Goal: Book appointment/travel/reservation

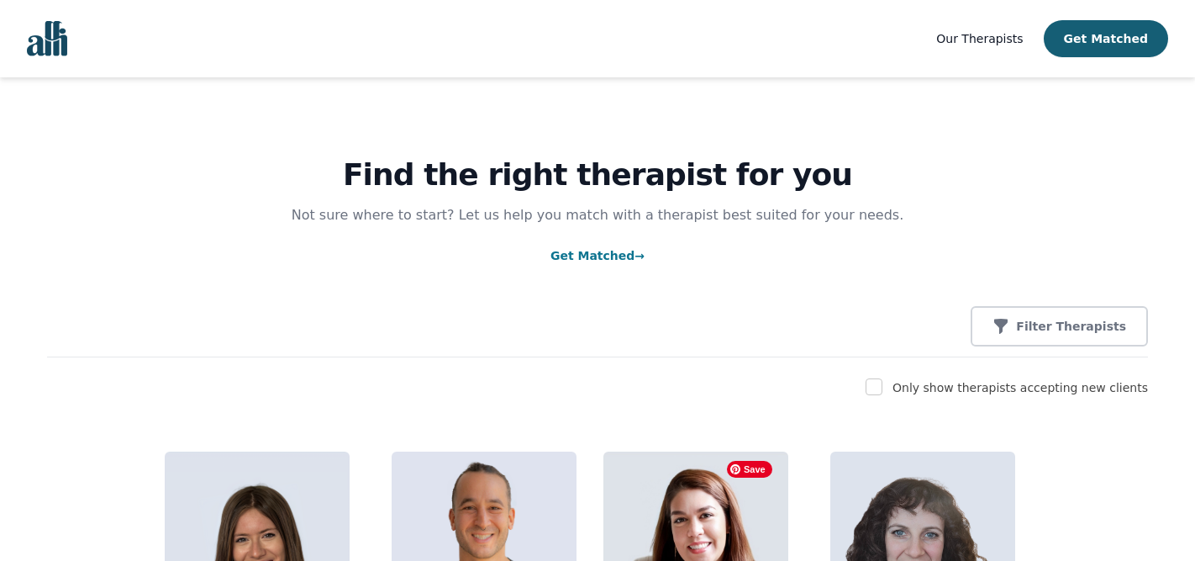
scroll to position [148, 0]
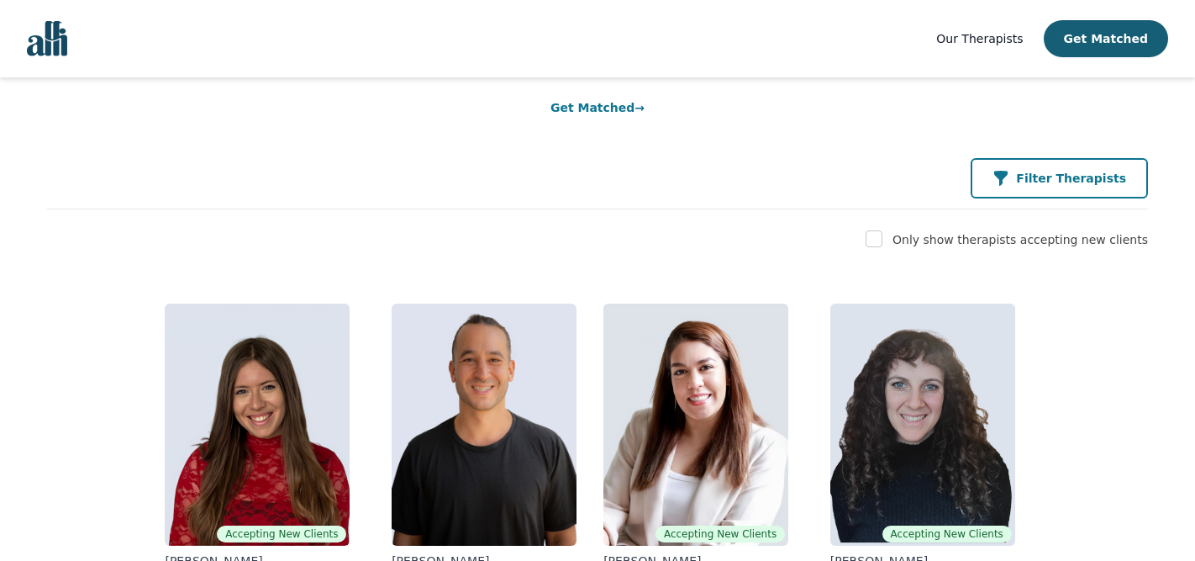
click at [1053, 189] on button "Filter Therapists" at bounding box center [1059, 178] width 177 height 40
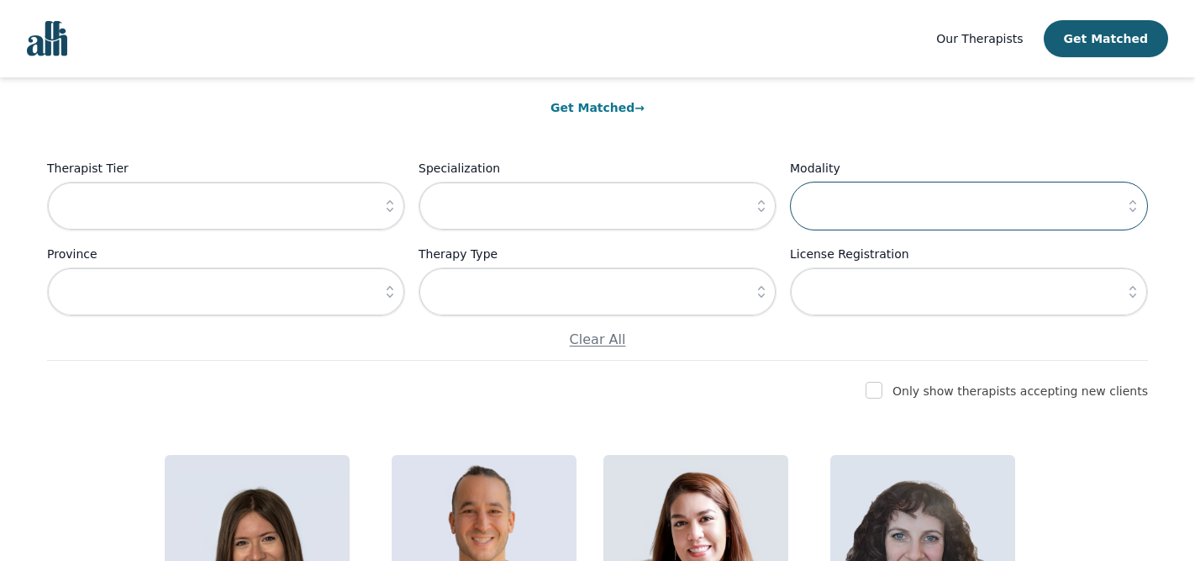
click at [926, 224] on input "text" at bounding box center [969, 206] width 358 height 49
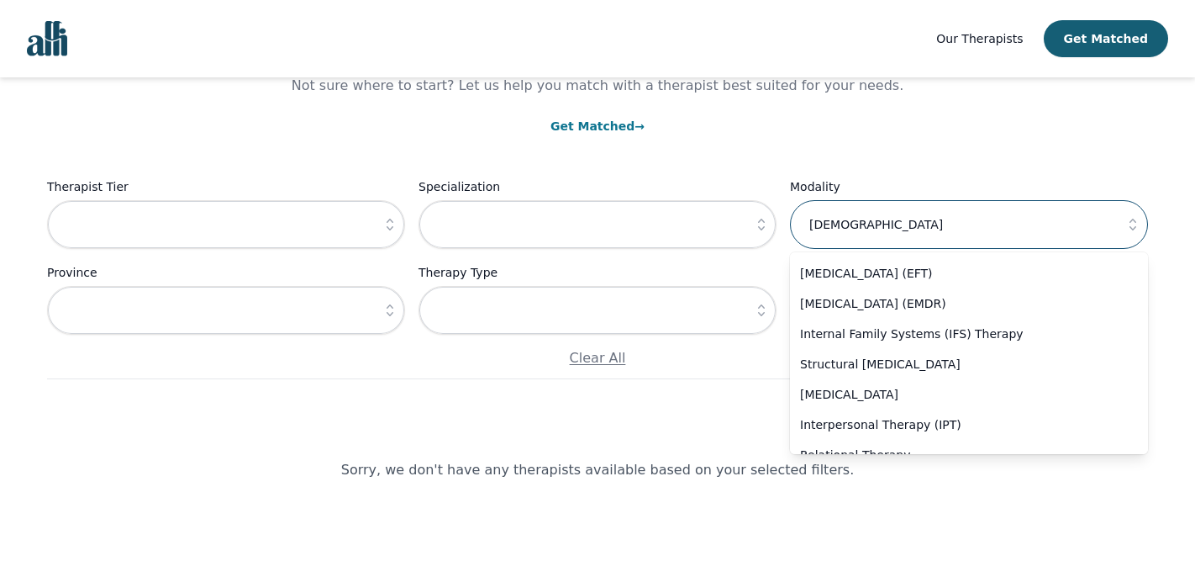
scroll to position [894, 0]
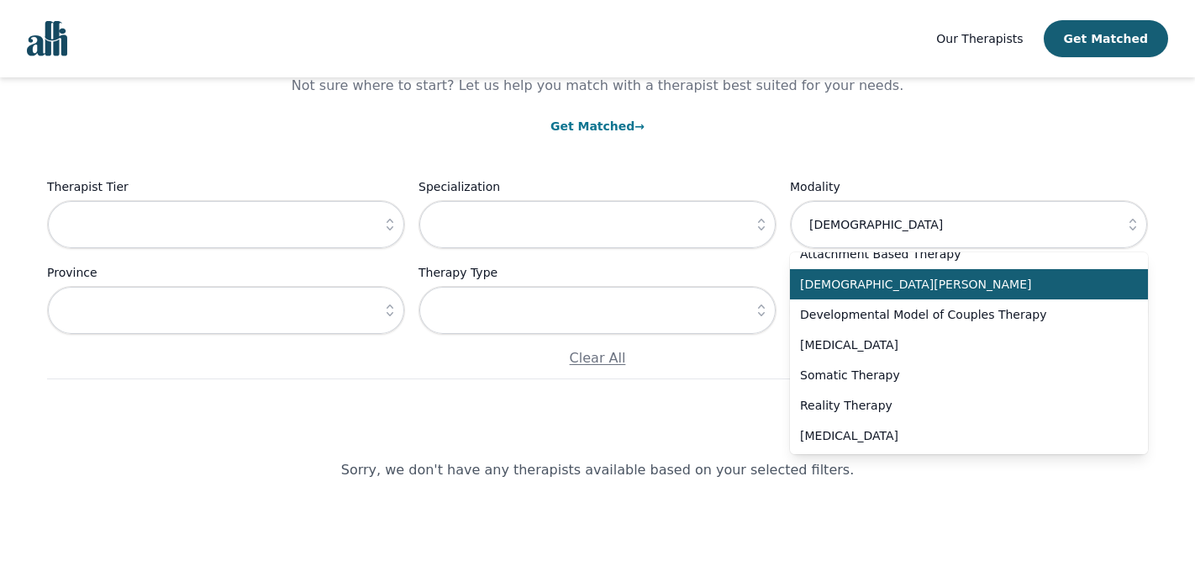
click at [885, 272] on li "Christian Counselling" at bounding box center [969, 284] width 358 height 30
type input "Christian Counselling"
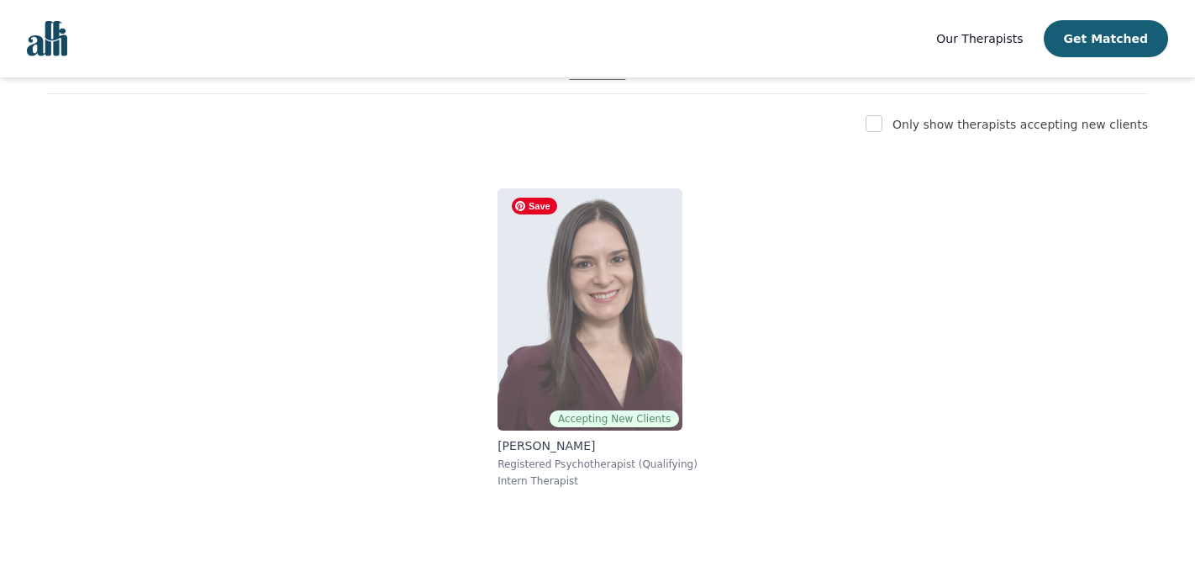
scroll to position [406, 0]
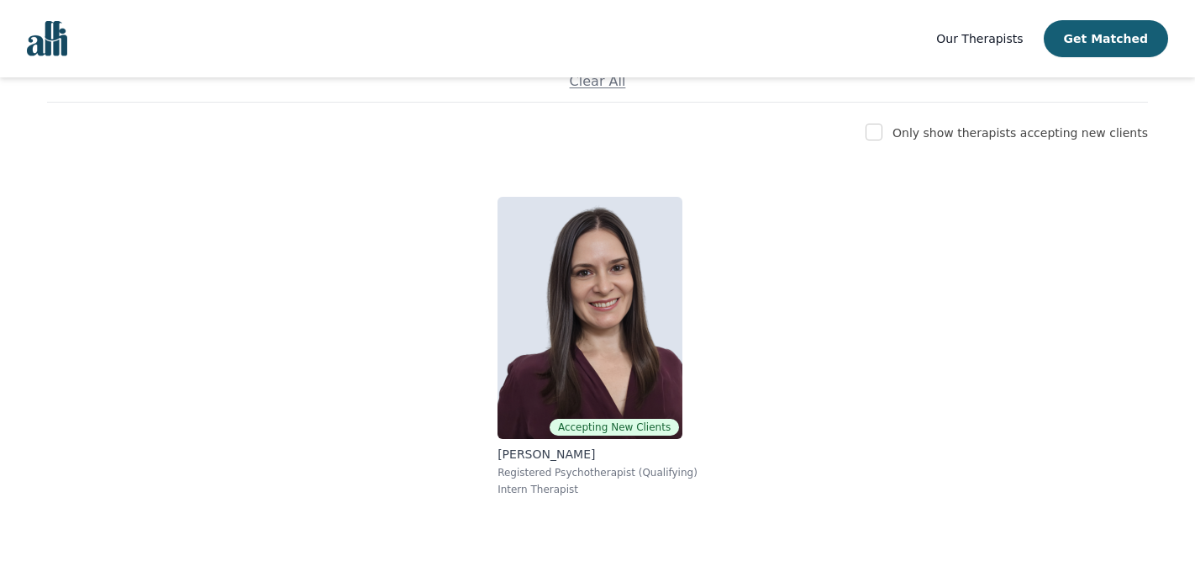
click at [1011, 140] on label "Only show therapists accepting new clients" at bounding box center [1021, 132] width 256 height 13
click at [883, 136] on input "checkbox" at bounding box center [874, 132] width 17 height 17
checkbox input "false"
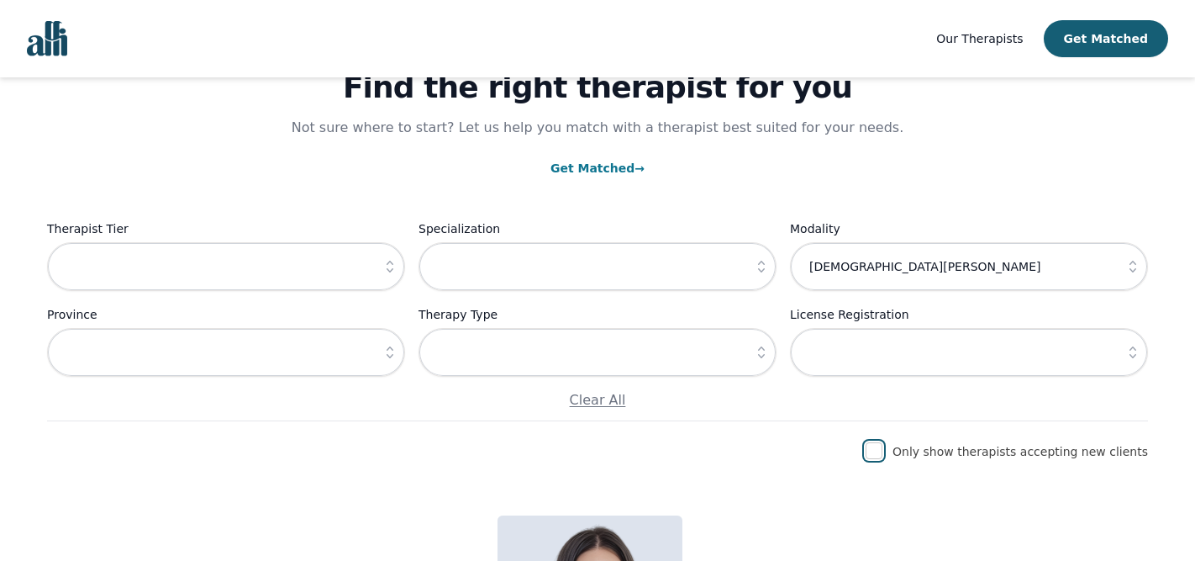
scroll to position [95, 0]
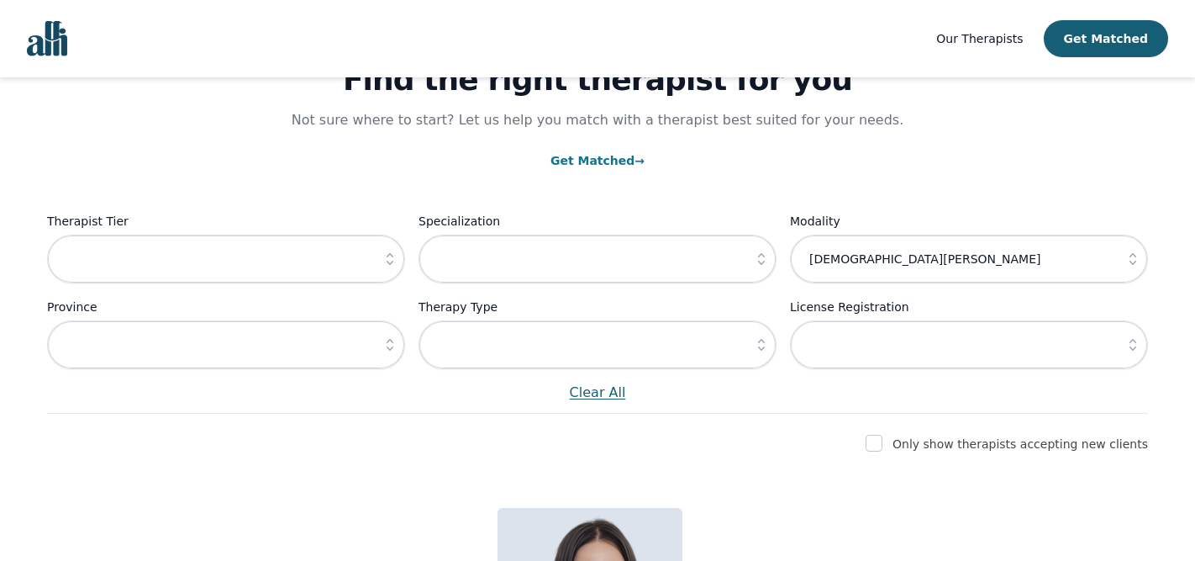
click at [611, 394] on p "Clear All" at bounding box center [597, 392] width 1101 height 20
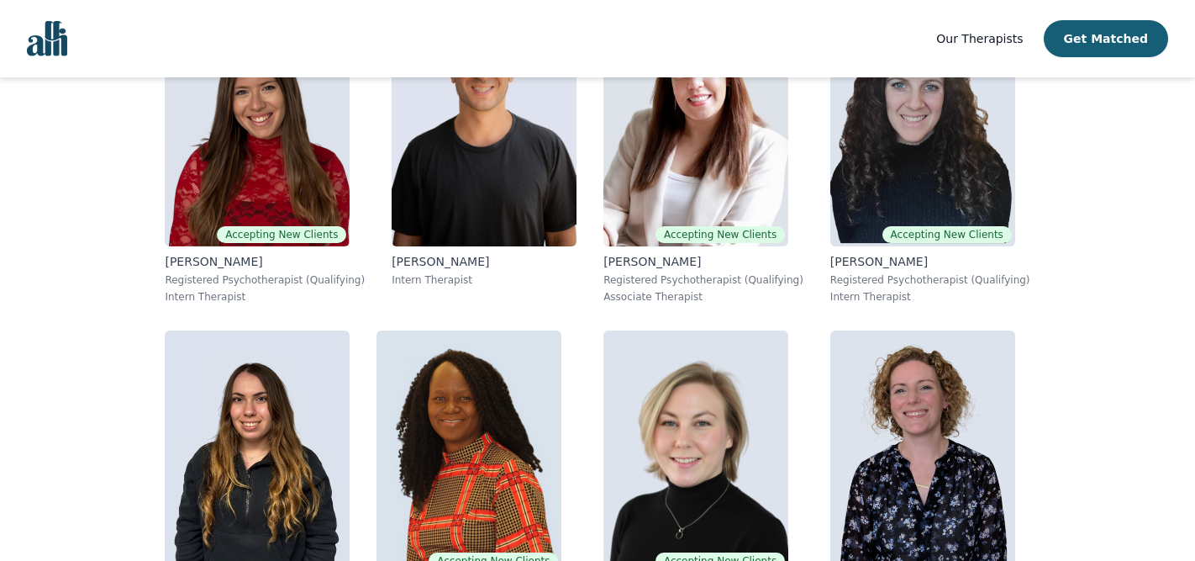
scroll to position [4494, 0]
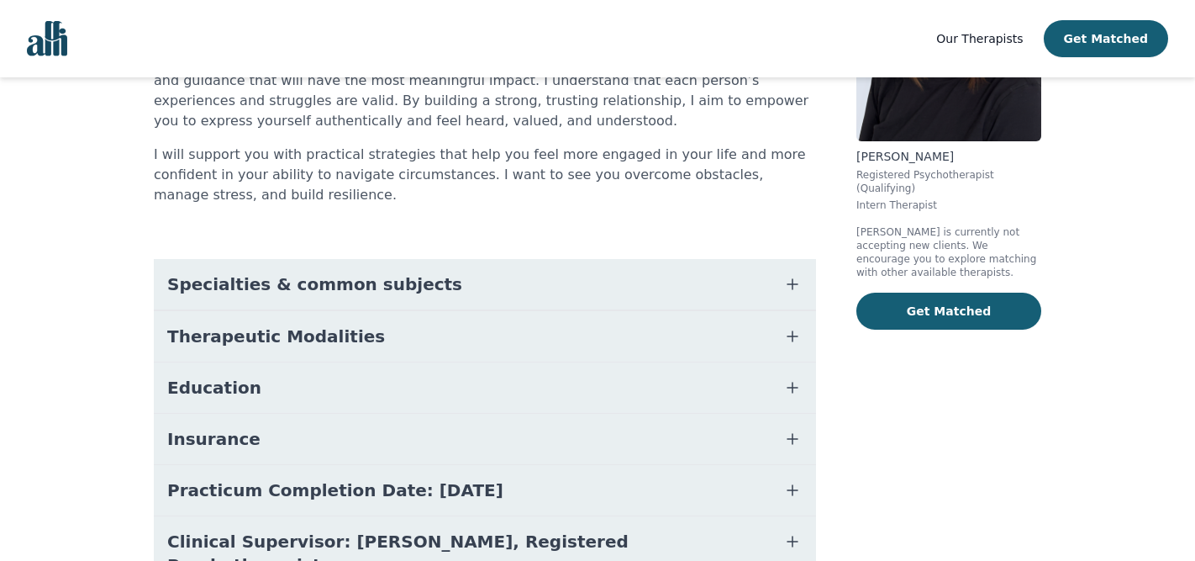
scroll to position [305, 0]
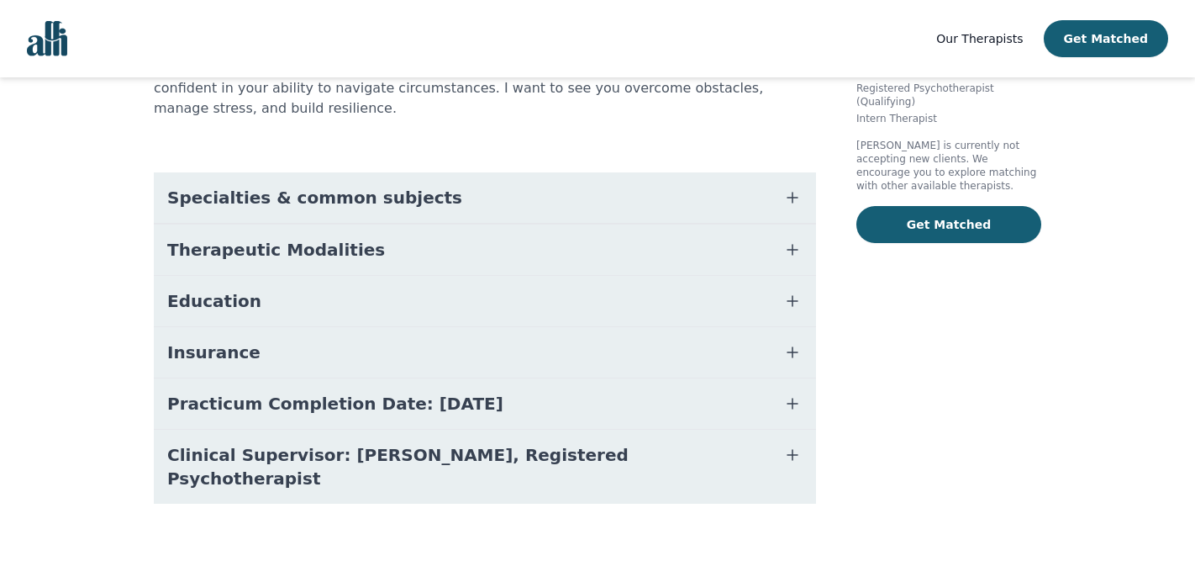
click at [437, 194] on button "Specialties & common subjects" at bounding box center [485, 197] width 662 height 50
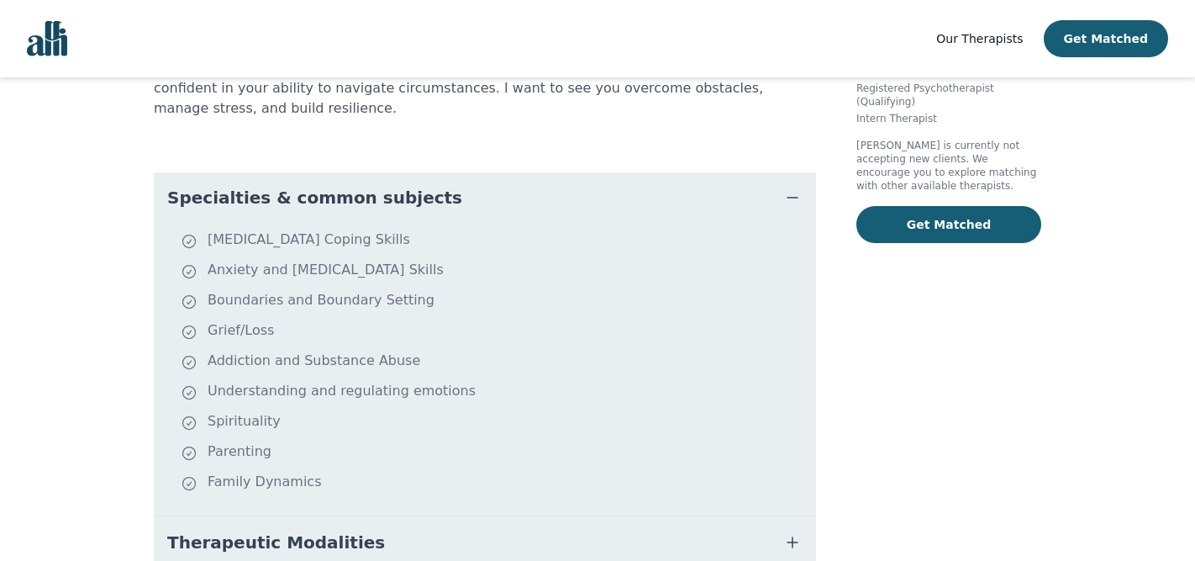
click at [437, 194] on button "Specialties & common subjects" at bounding box center [485, 197] width 662 height 50
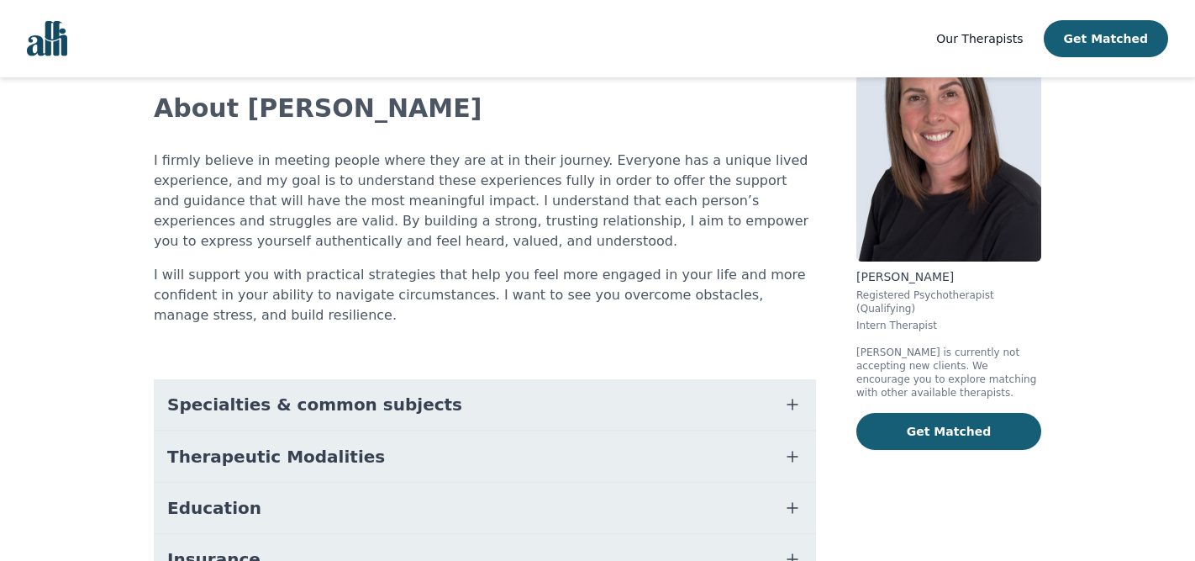
scroll to position [67, 0]
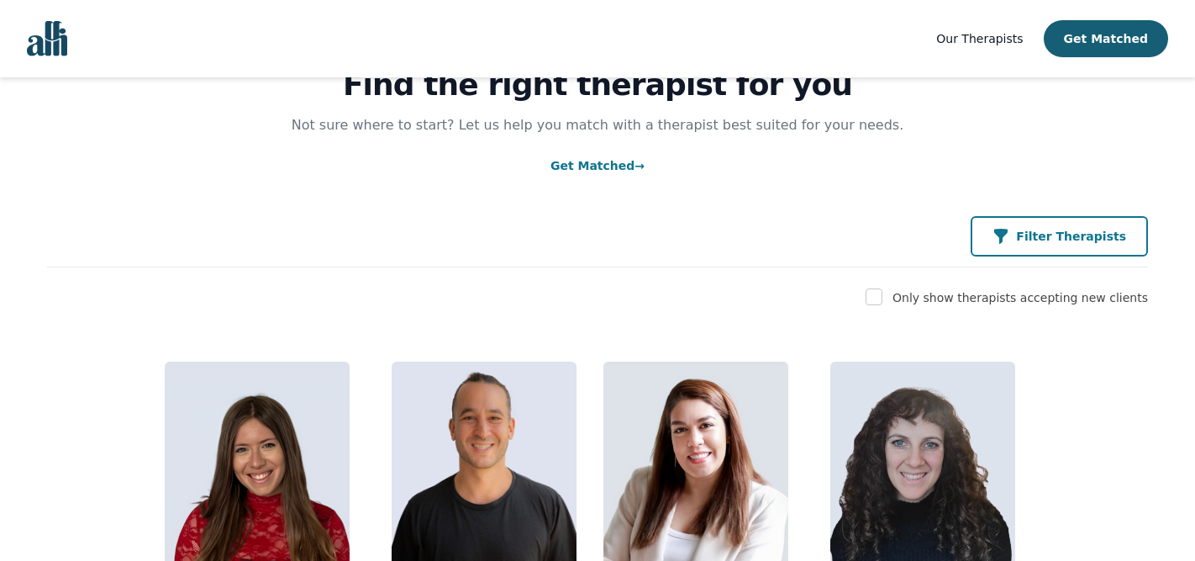
click at [1073, 256] on button "Filter Therapists" at bounding box center [1059, 236] width 177 height 40
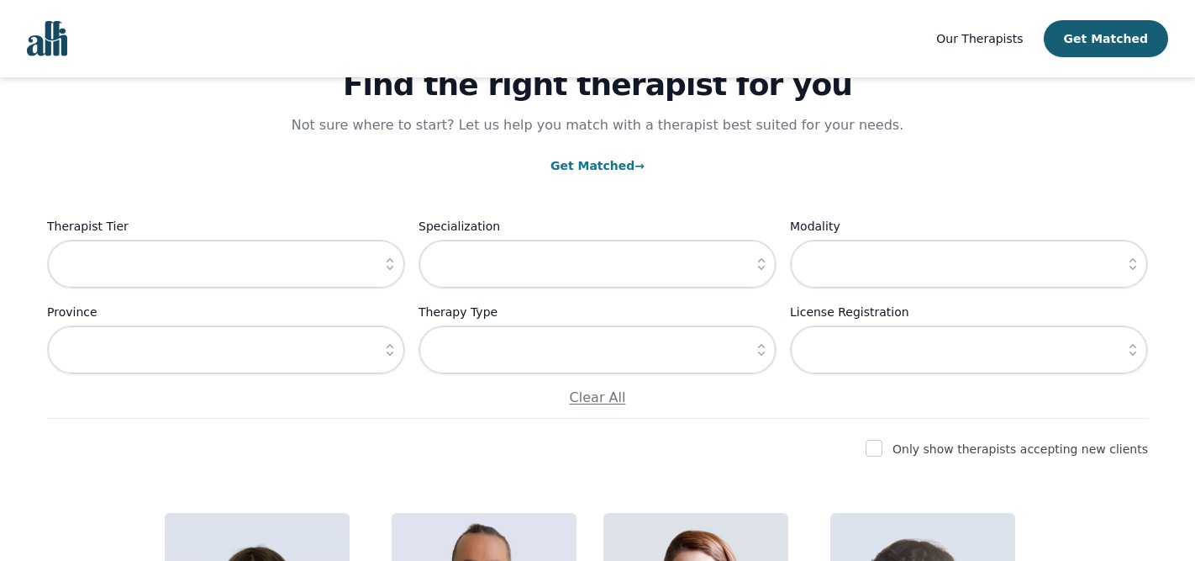
scroll to position [147, 0]
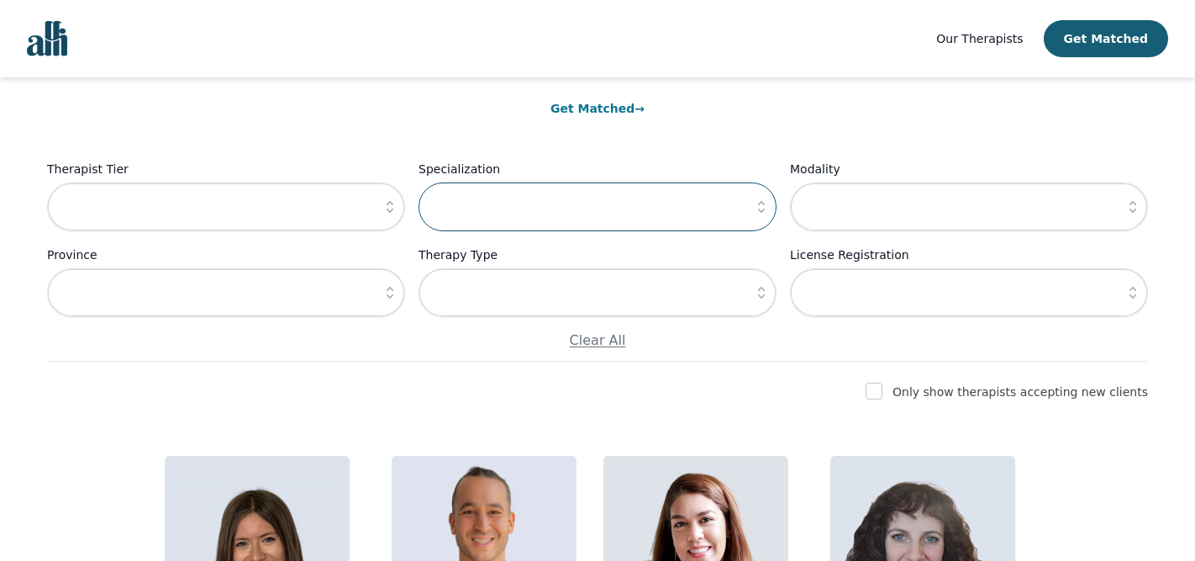
click at [452, 215] on input "text" at bounding box center [598, 206] width 358 height 49
click at [752, 201] on button "button" at bounding box center [761, 206] width 30 height 49
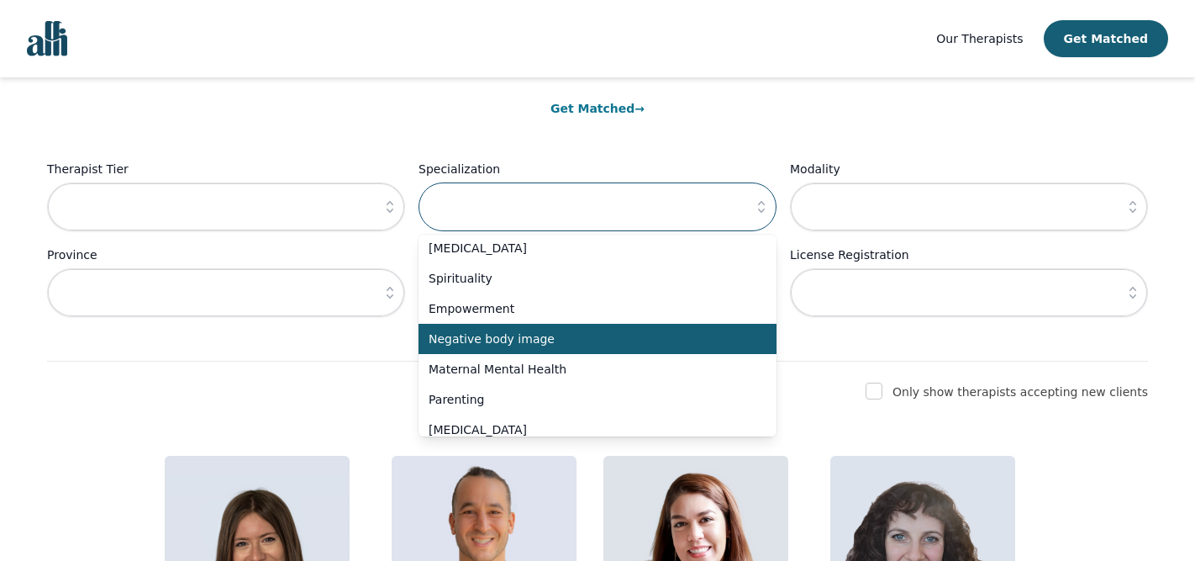
scroll to position [588, 0]
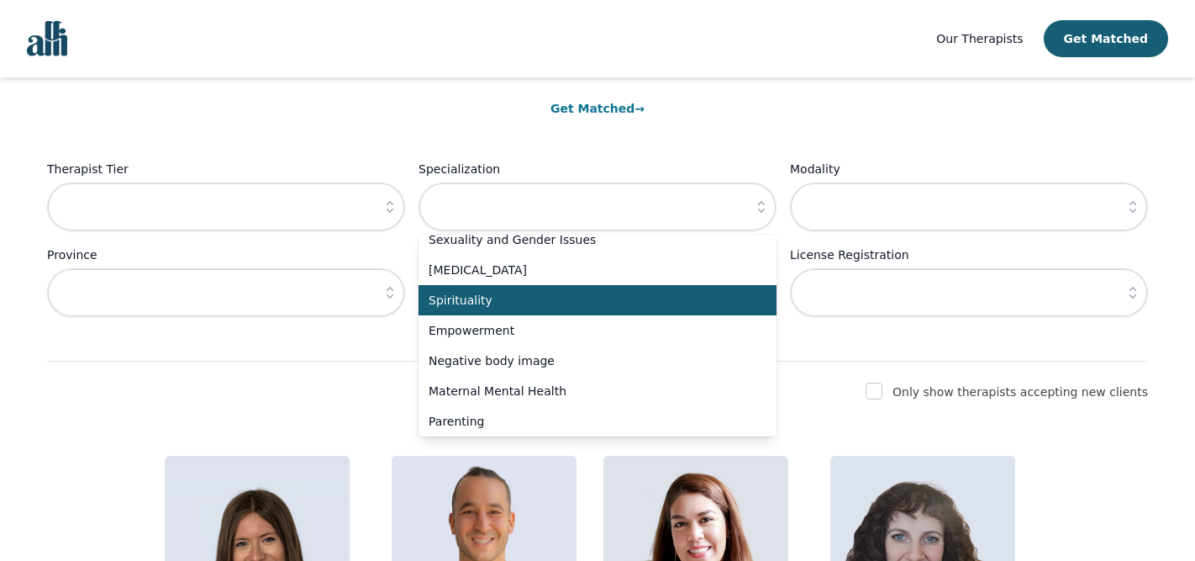
click at [476, 298] on span "Spirituality" at bounding box center [588, 300] width 318 height 17
type input "Spirituality"
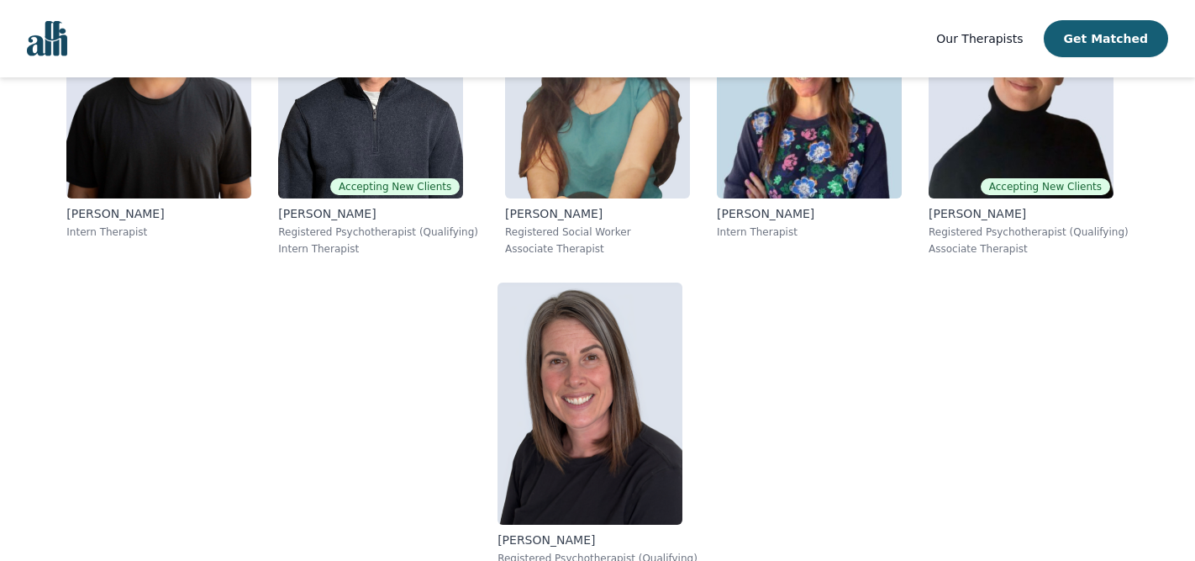
scroll to position [693, 0]
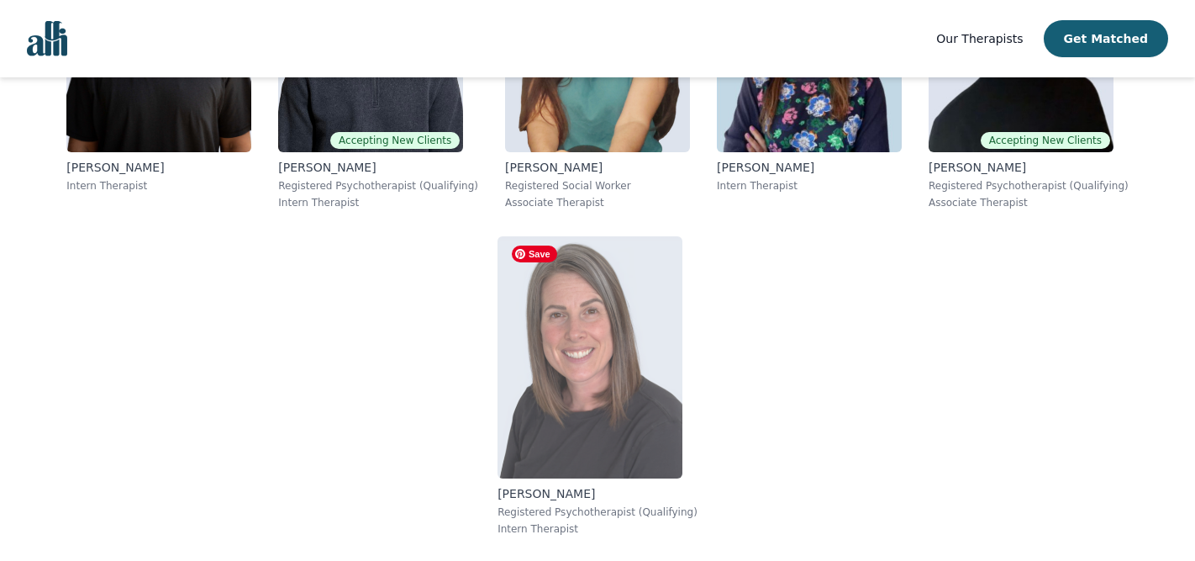
click at [586, 341] on img at bounding box center [590, 357] width 185 height 242
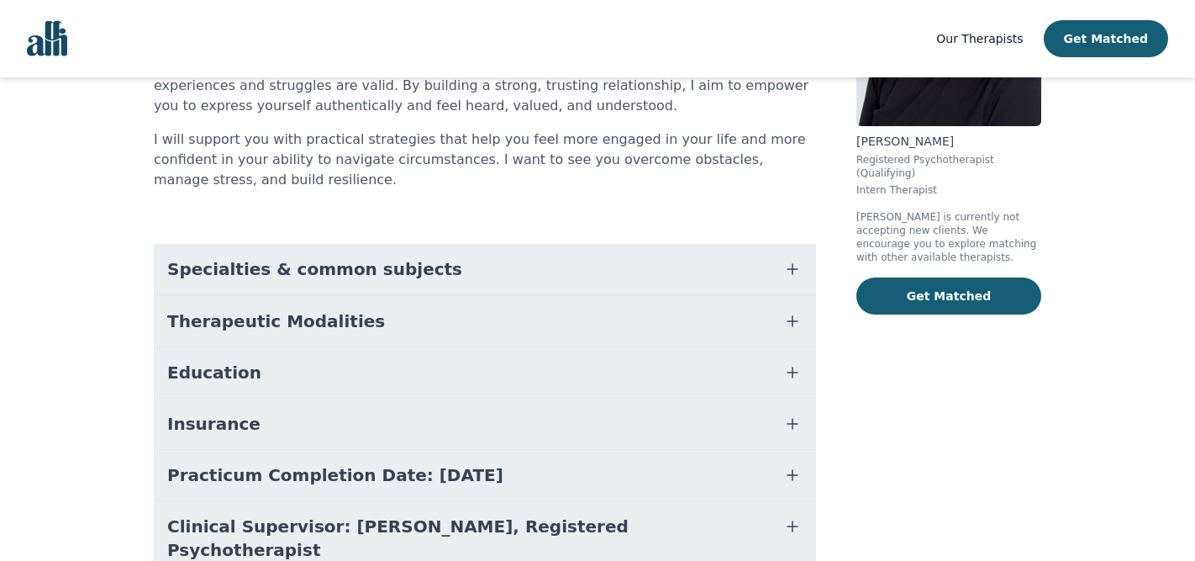
scroll to position [298, 0]
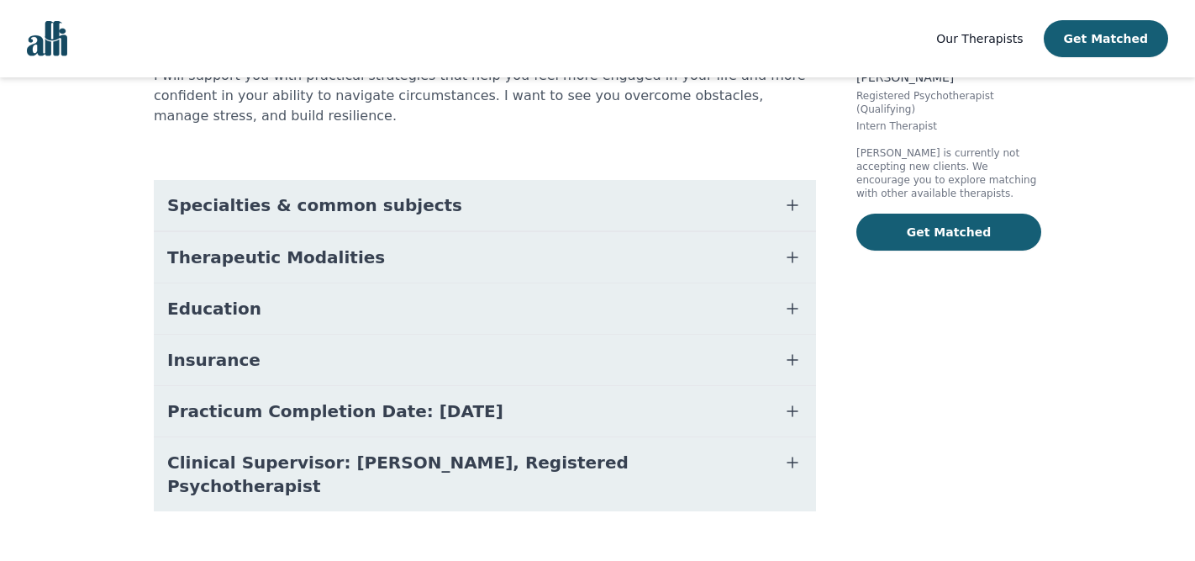
click at [402, 250] on button "Therapeutic Modalities" at bounding box center [485, 257] width 662 height 50
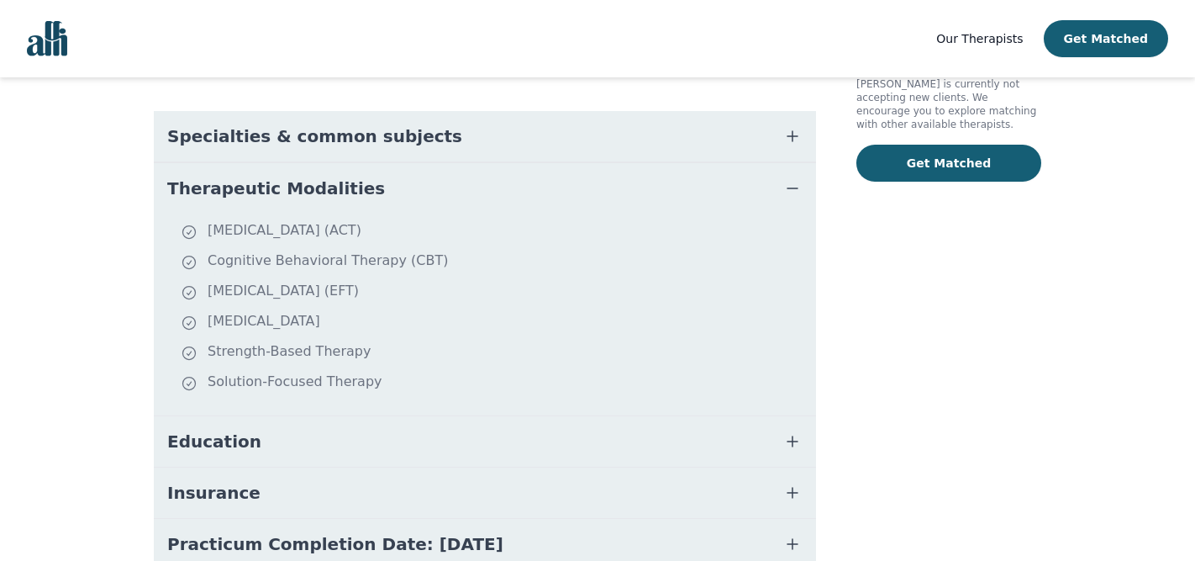
scroll to position [421, 0]
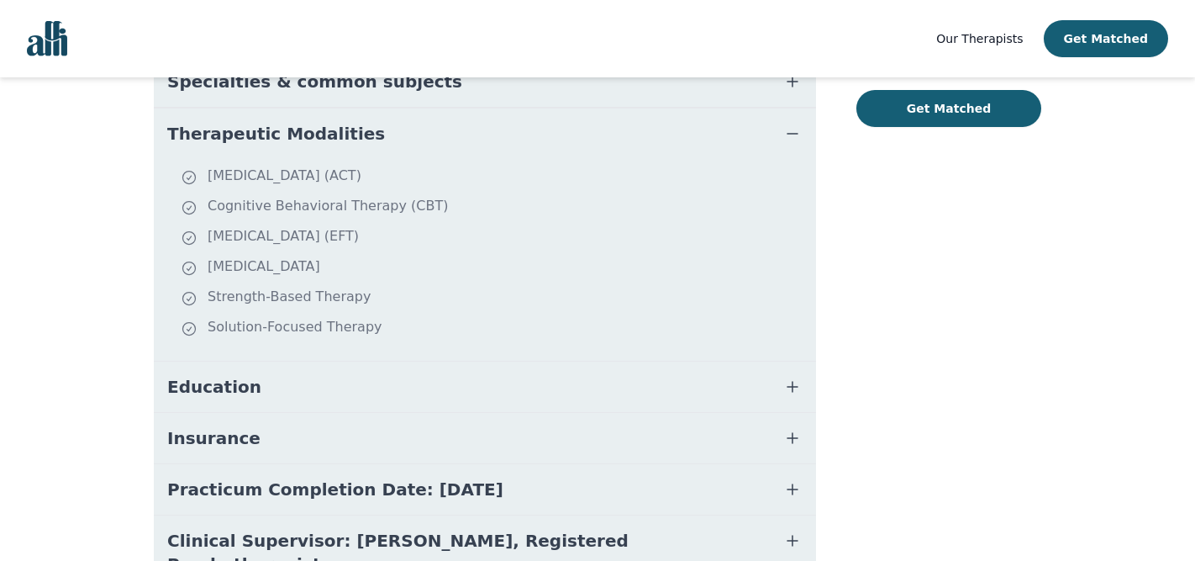
click at [367, 407] on button "Education" at bounding box center [485, 386] width 662 height 50
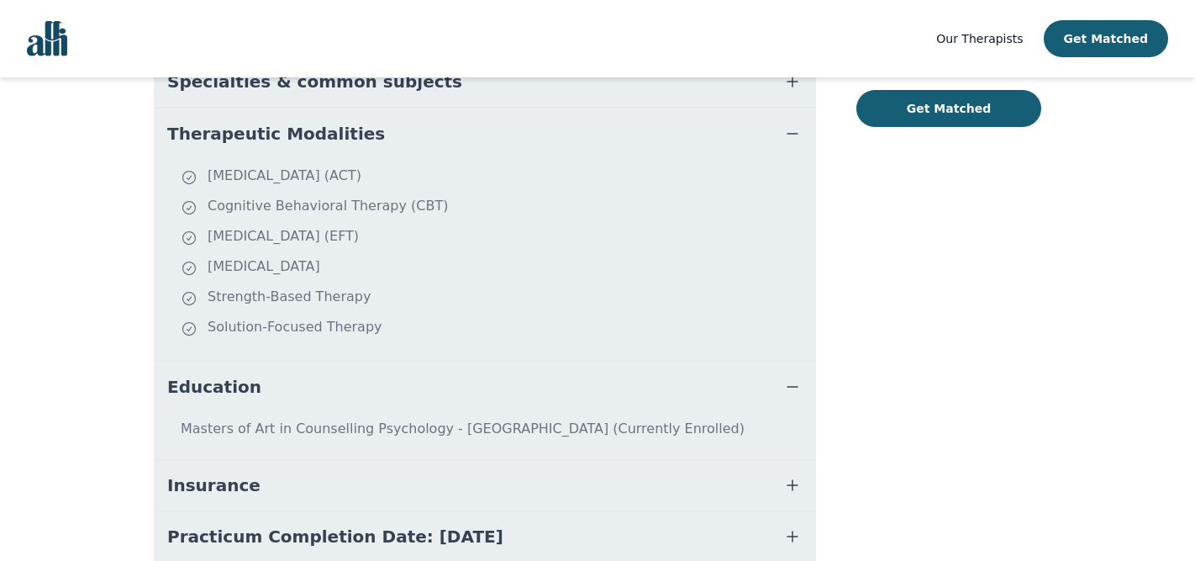
scroll to position [554, 0]
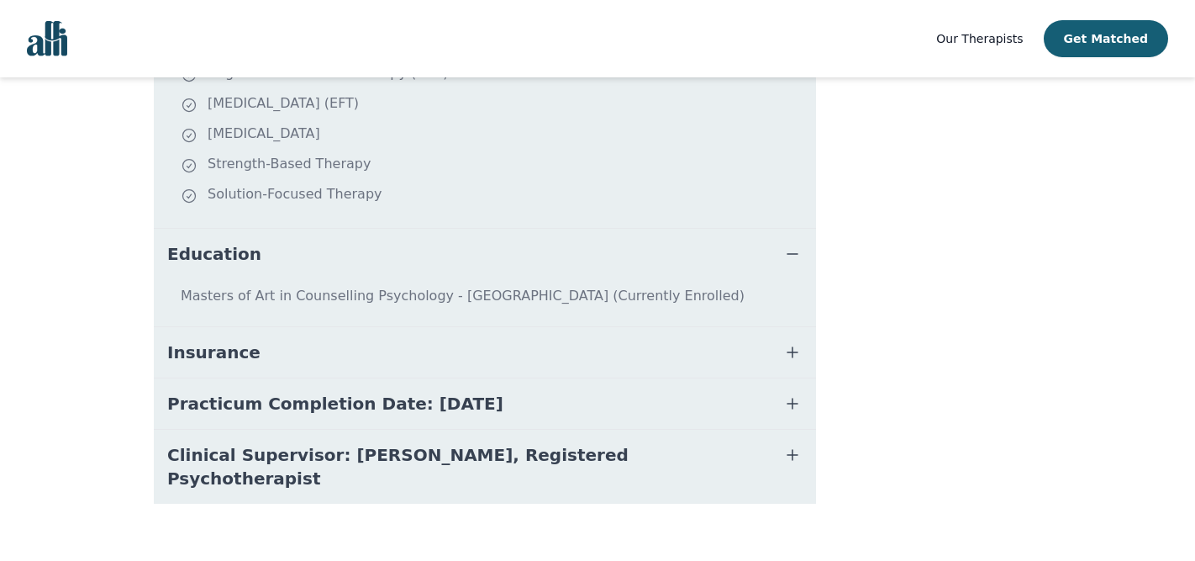
click at [344, 413] on span "Practicum Completion Date: [DATE]" at bounding box center [335, 404] width 336 height 24
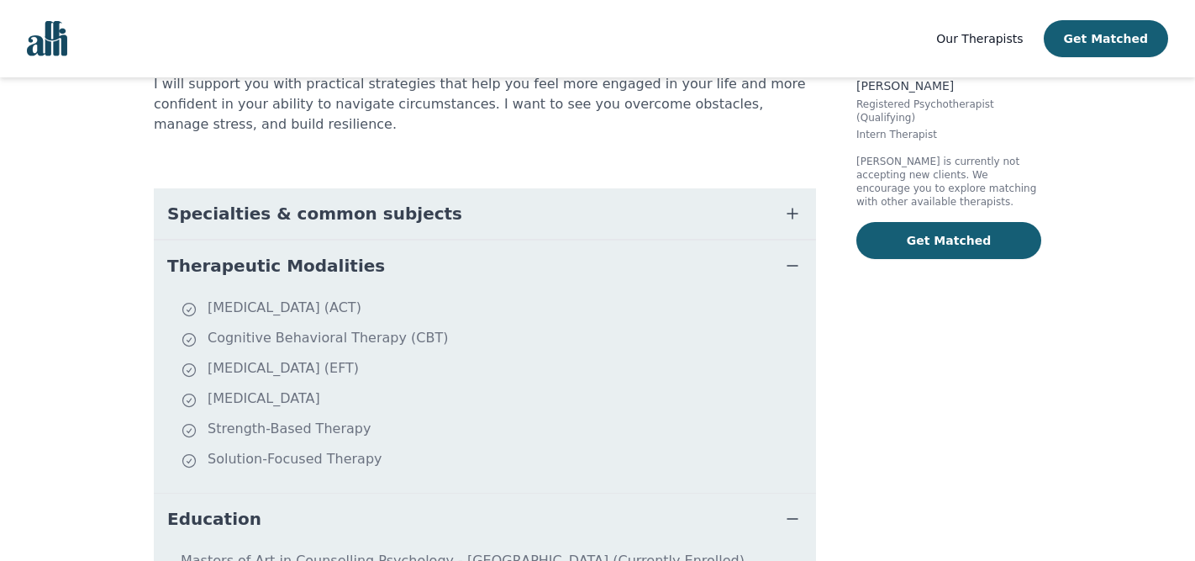
scroll to position [265, 0]
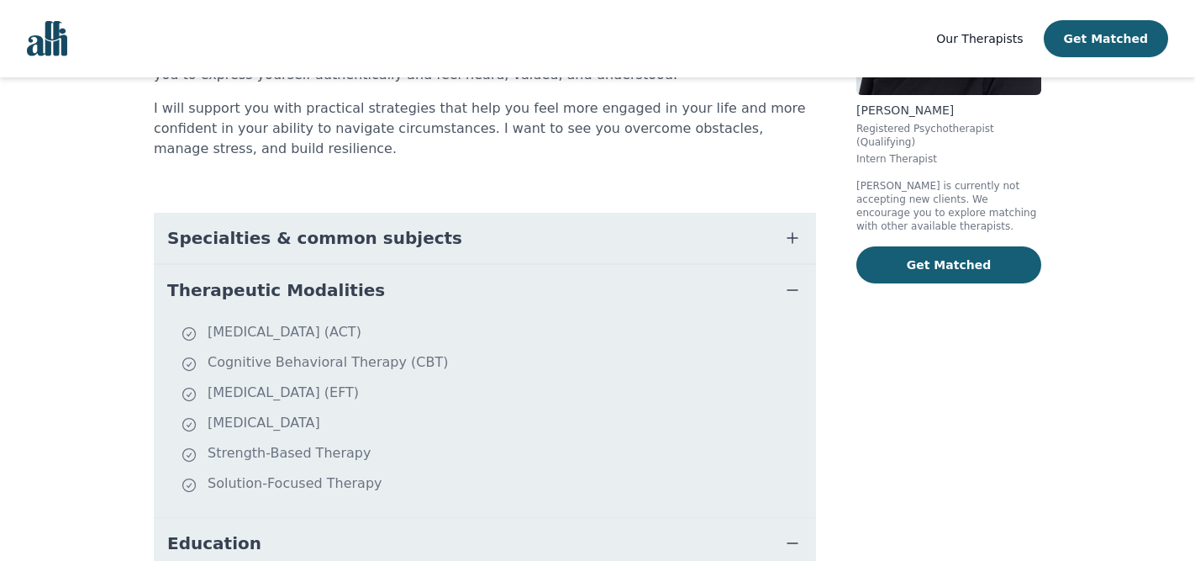
click at [351, 229] on span "Specialties & common subjects" at bounding box center [314, 238] width 295 height 24
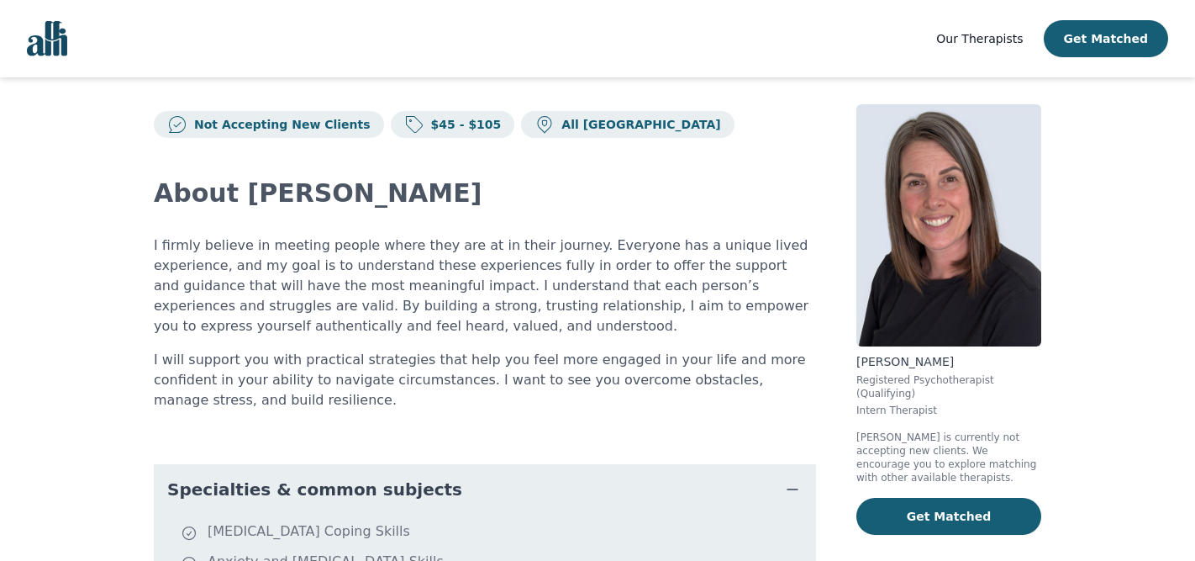
scroll to position [0, 0]
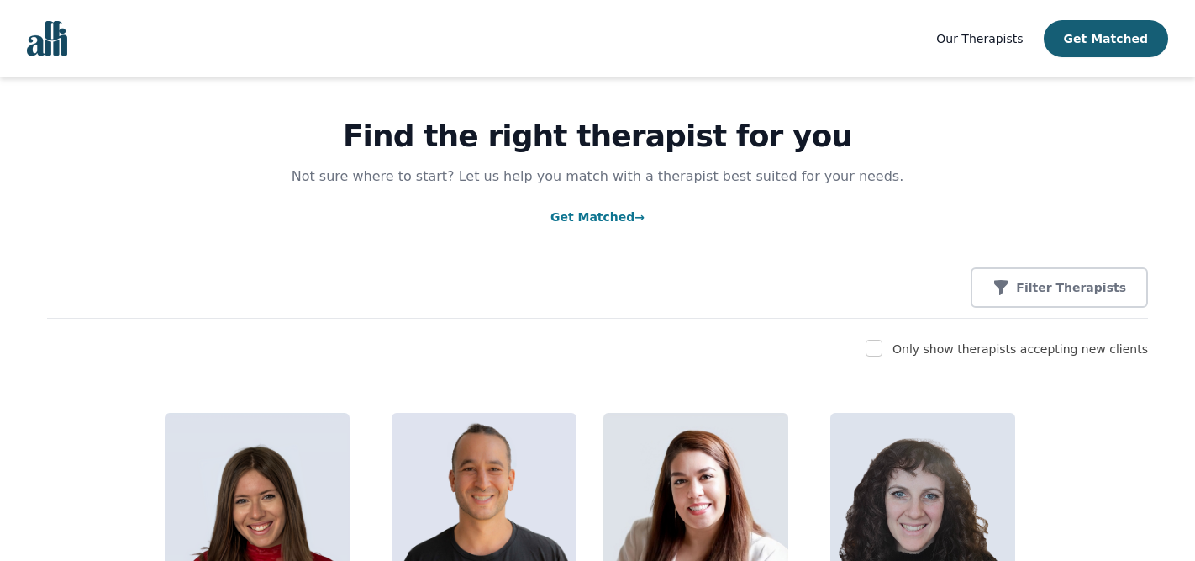
scroll to position [57, 0]
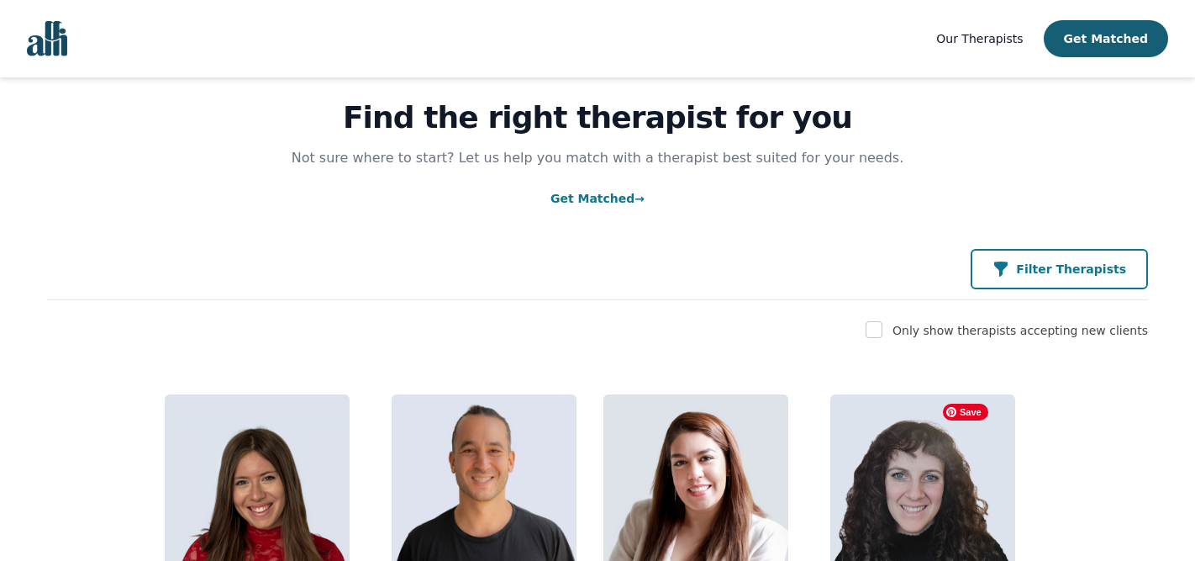
click at [1100, 274] on p "Filter Therapists" at bounding box center [1071, 269] width 110 height 17
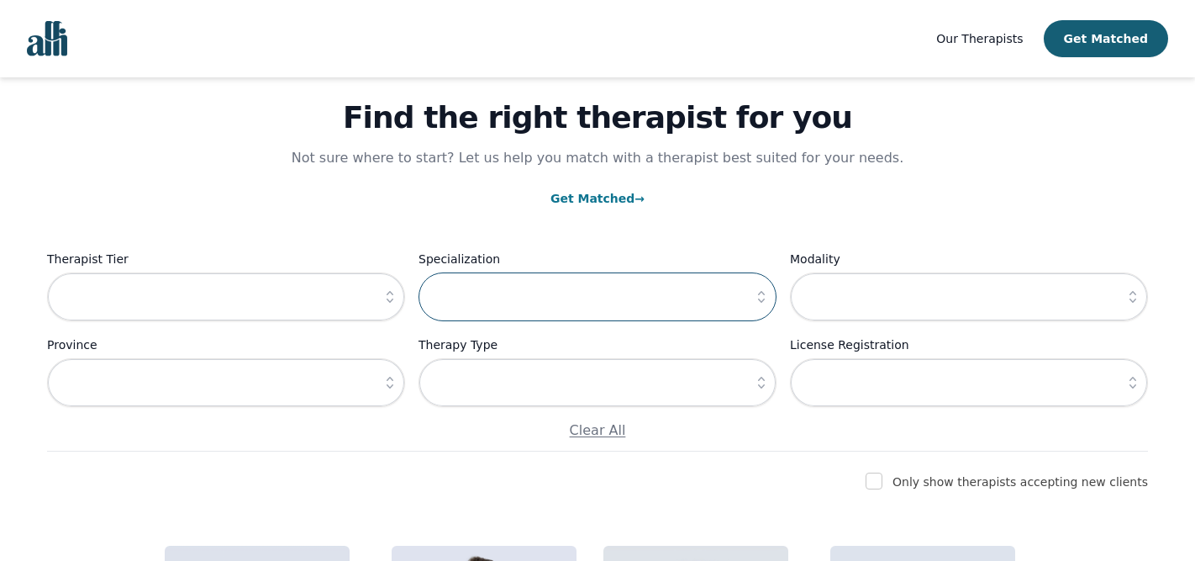
click at [483, 311] on input "text" at bounding box center [598, 296] width 358 height 49
click at [768, 296] on icon "button" at bounding box center [761, 296] width 17 height 17
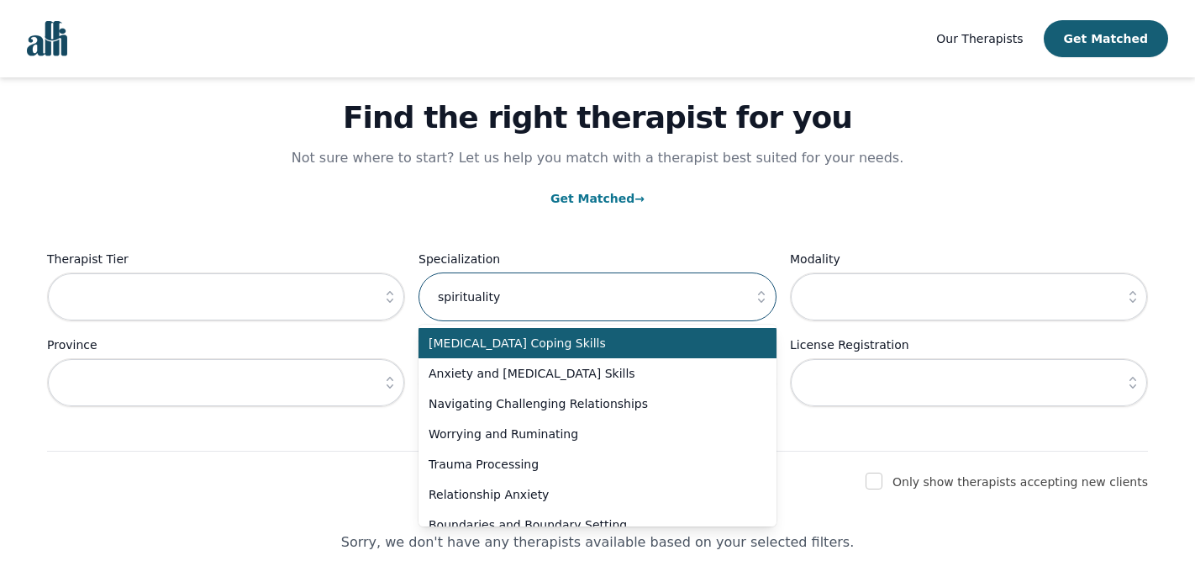
type input "[MEDICAL_DATA] Coping Skills"
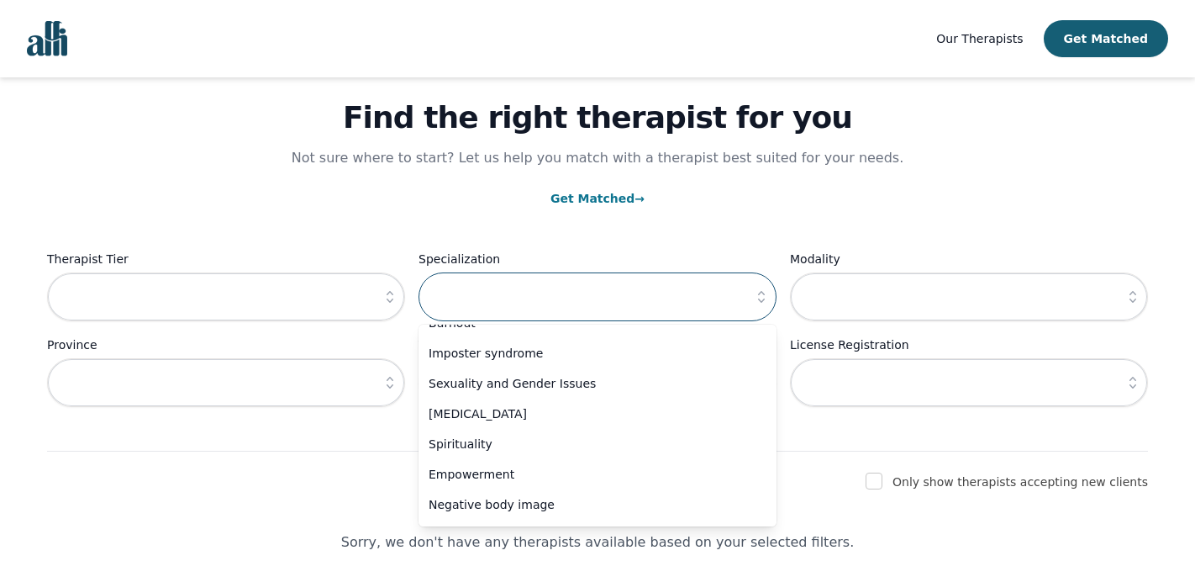
scroll to position [557, 0]
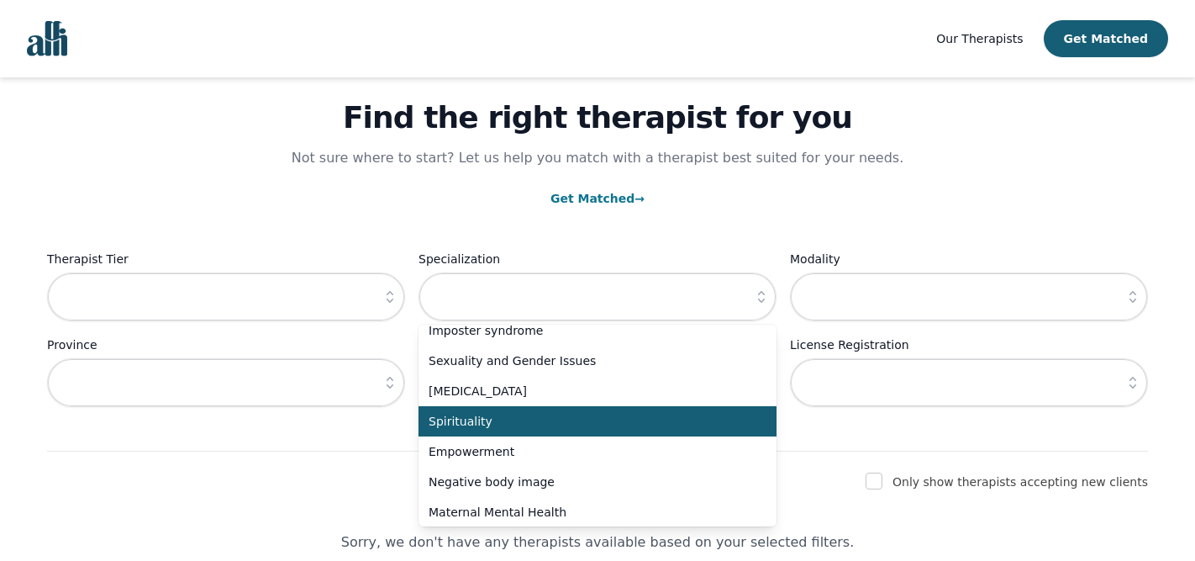
click at [467, 419] on span "Spirituality" at bounding box center [588, 421] width 318 height 17
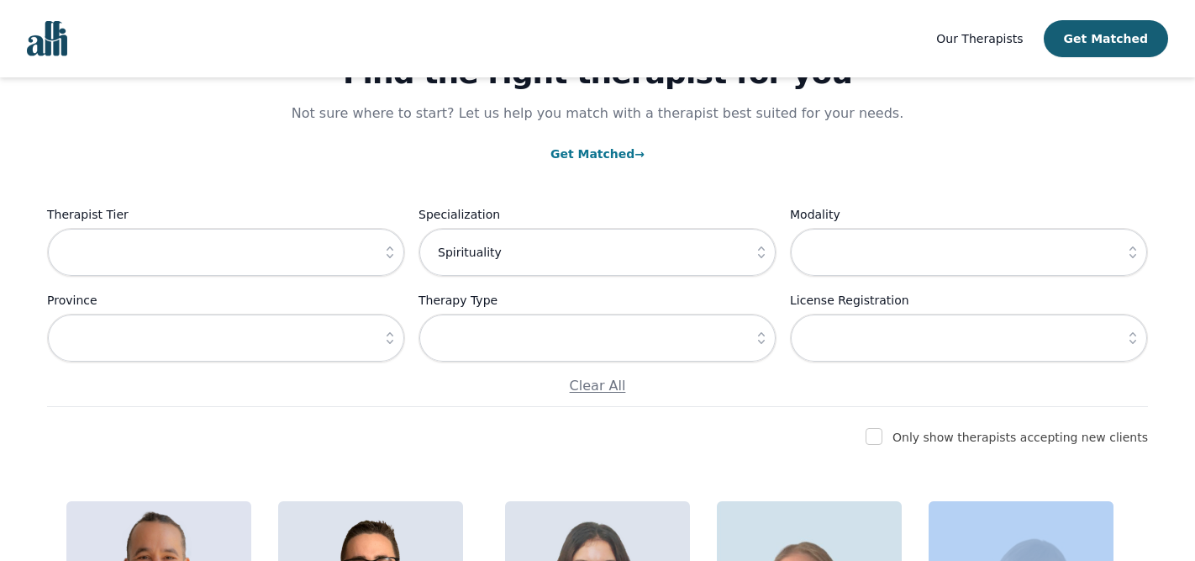
scroll to position [164, 0]
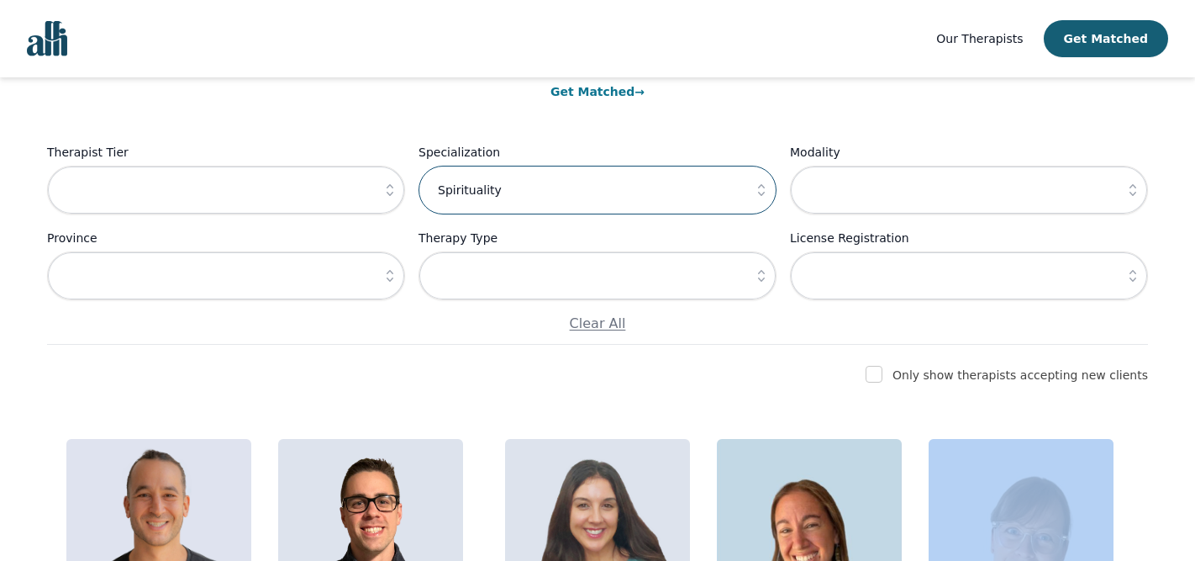
click at [573, 197] on input "Spirituality" at bounding box center [598, 190] width 358 height 49
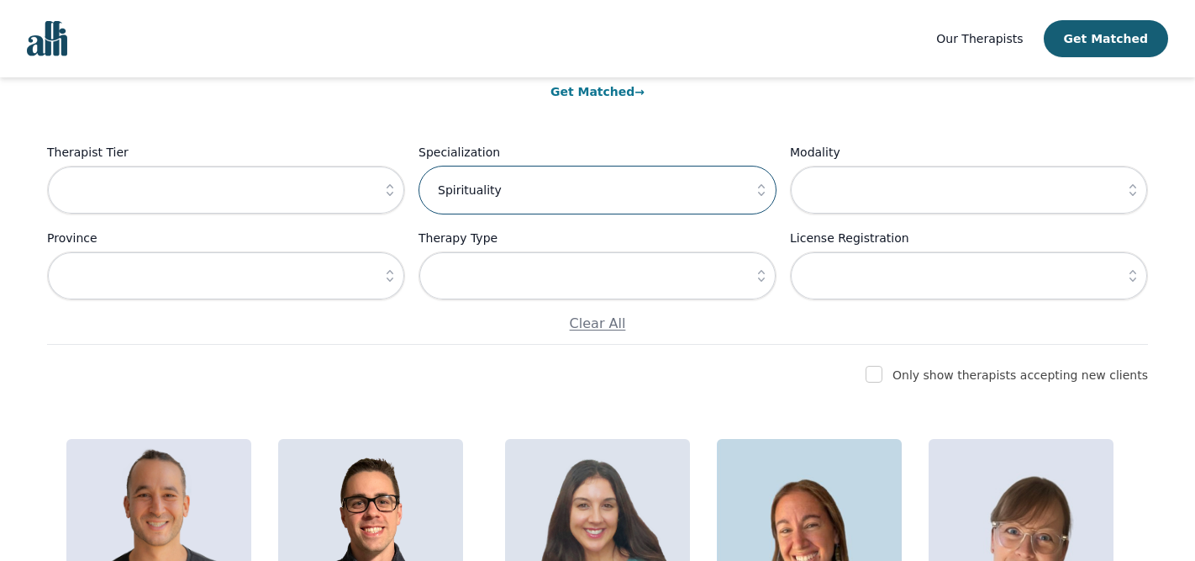
drag, startPoint x: 570, startPoint y: 197, endPoint x: 391, endPoint y: 197, distance: 179.1
click at [391, 197] on div "Therapist Tier Specialization Spirituality Modality Province Therapy Type Licen…" at bounding box center [597, 238] width 1101 height 192
type input "="
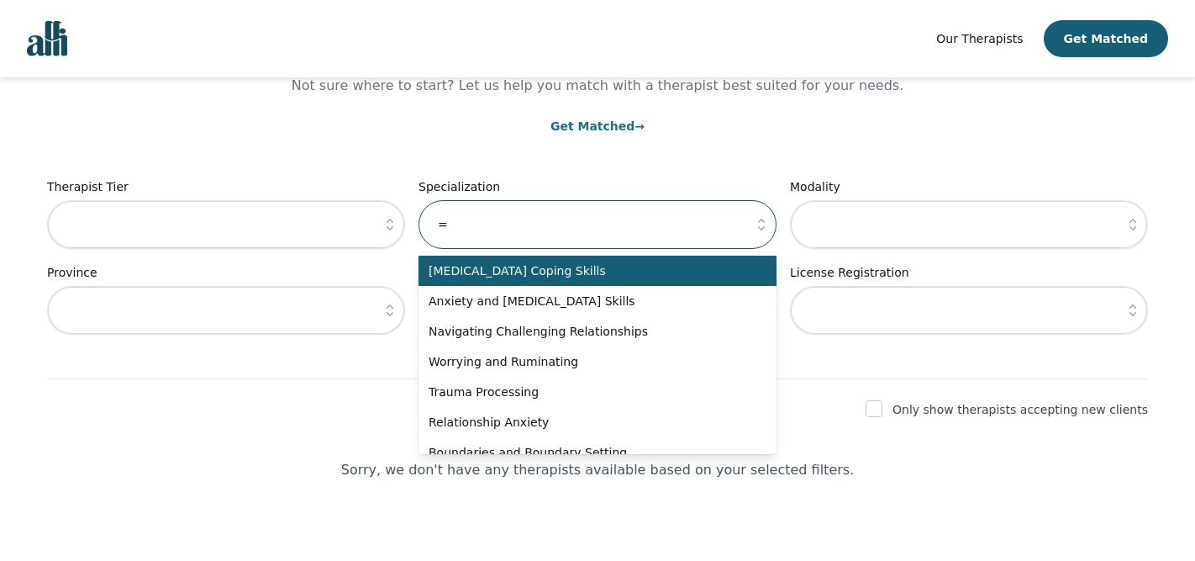
scroll to position [130, 0]
click at [352, 394] on div "Find the right therapist for you Not sure where to start? Let us help you match…" at bounding box center [597, 214] width 1155 height 532
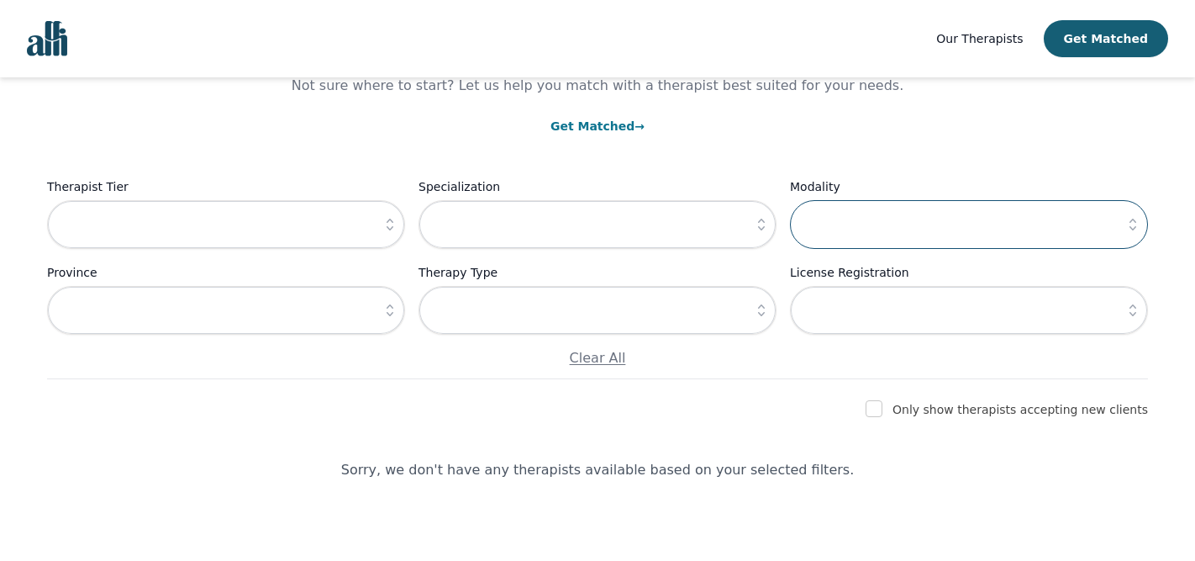
click at [936, 216] on input "text" at bounding box center [969, 224] width 358 height 49
click at [1134, 223] on icon "button" at bounding box center [1133, 224] width 17 height 17
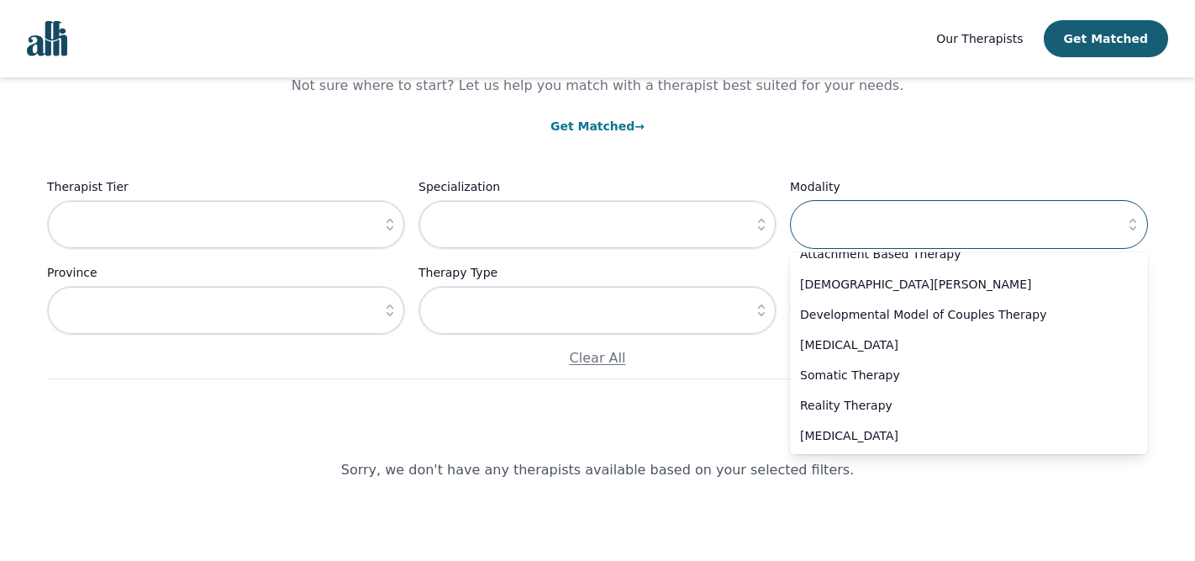
scroll to position [891, 0]
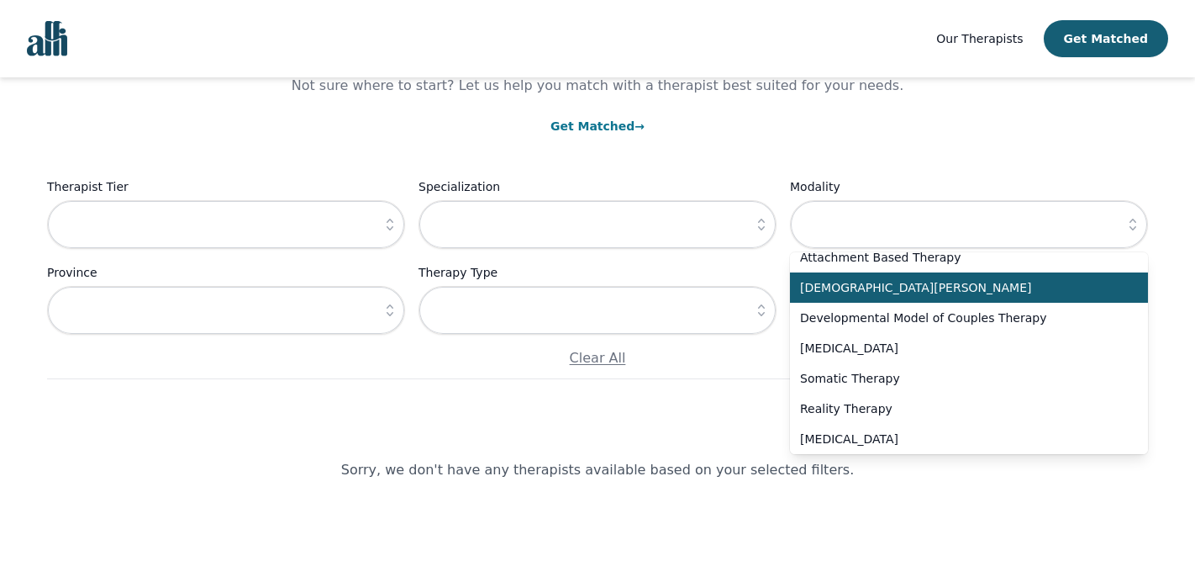
click at [897, 297] on li "Christian Counselling" at bounding box center [969, 287] width 358 height 30
type input "Christian Counselling"
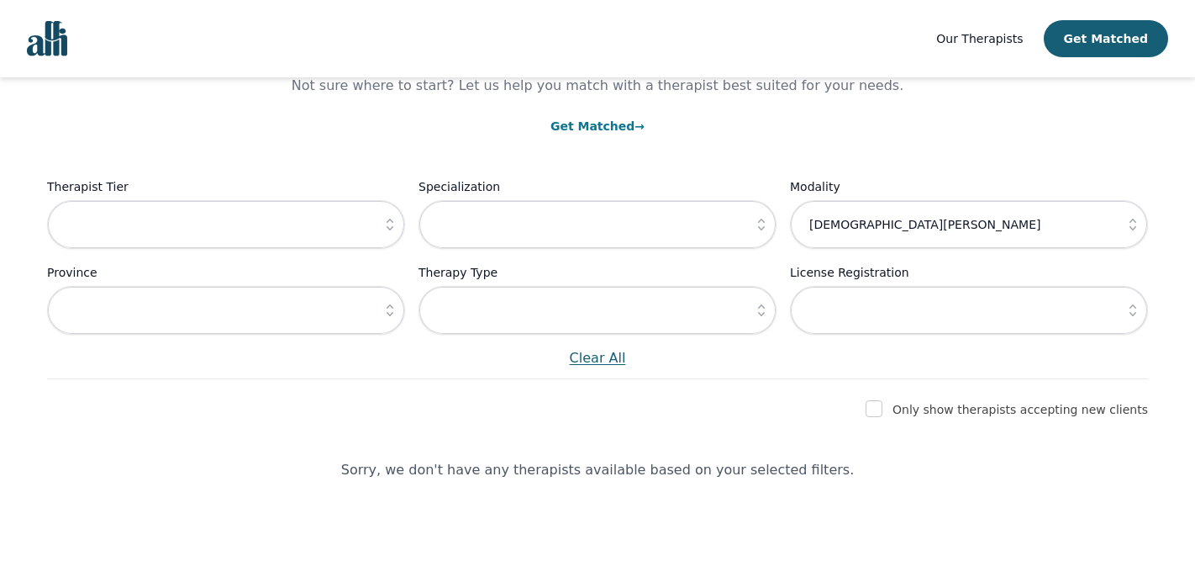
click at [604, 359] on p "Clear All" at bounding box center [597, 358] width 1101 height 20
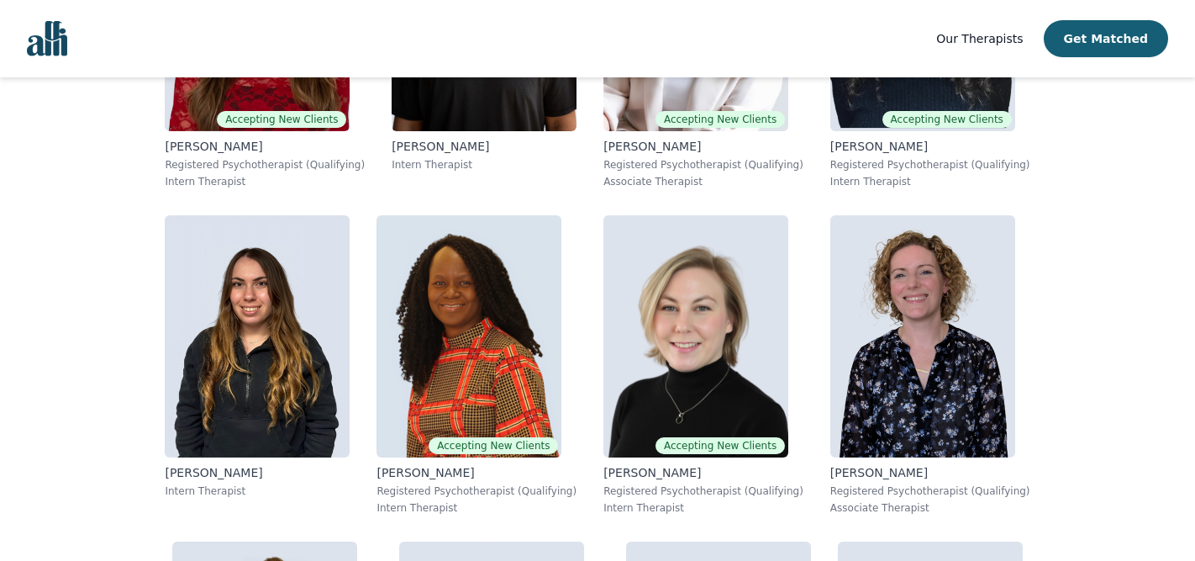
scroll to position [2537, 0]
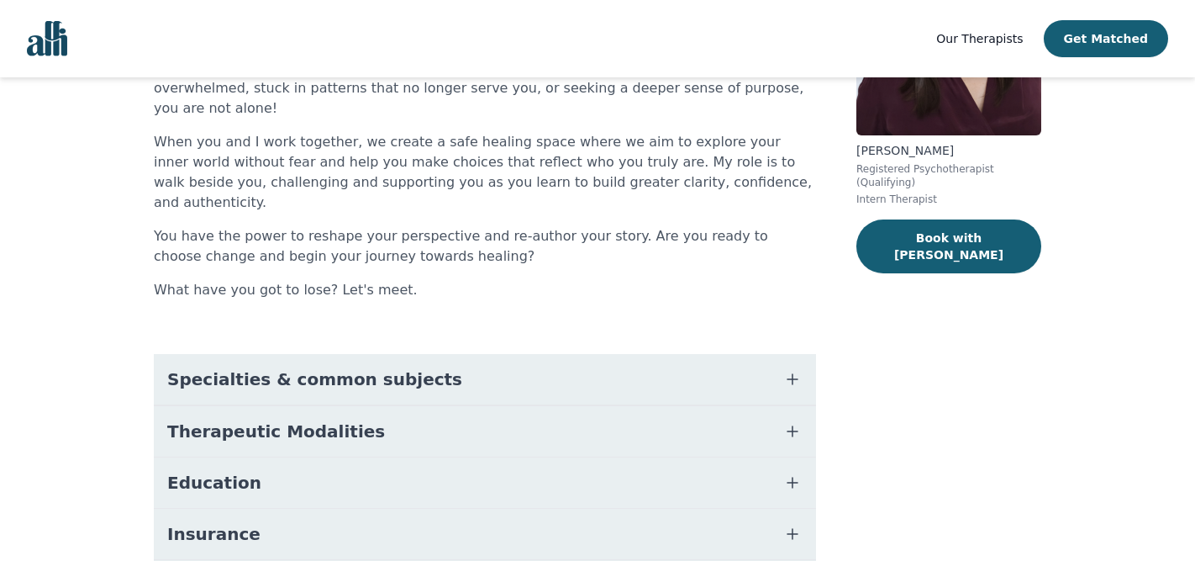
scroll to position [261, 0]
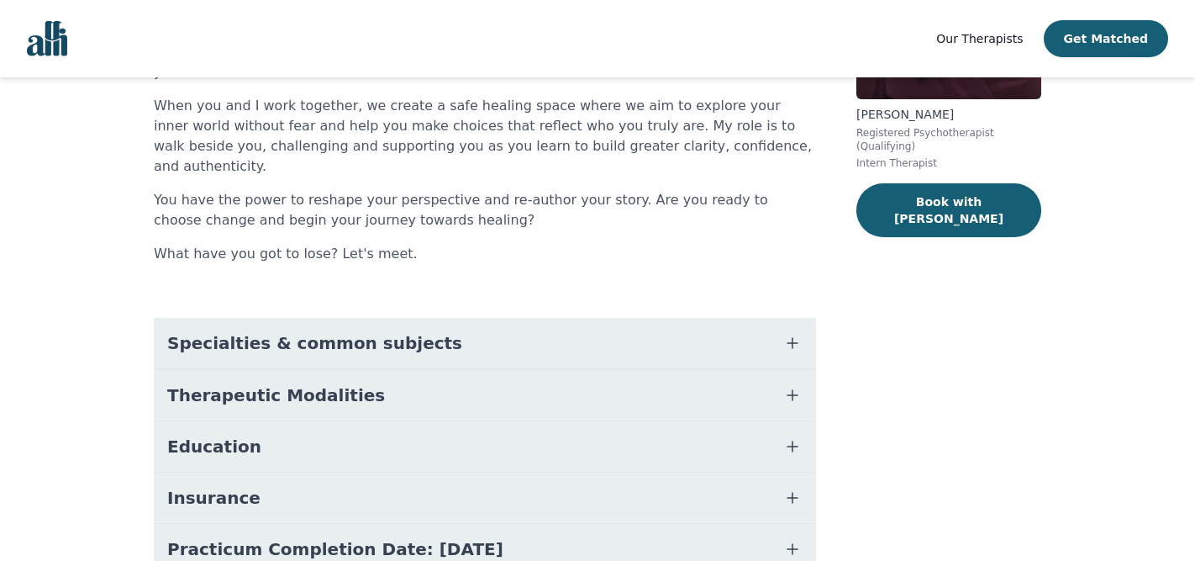
click at [536, 339] on button "Specialties & common subjects" at bounding box center [485, 343] width 662 height 50
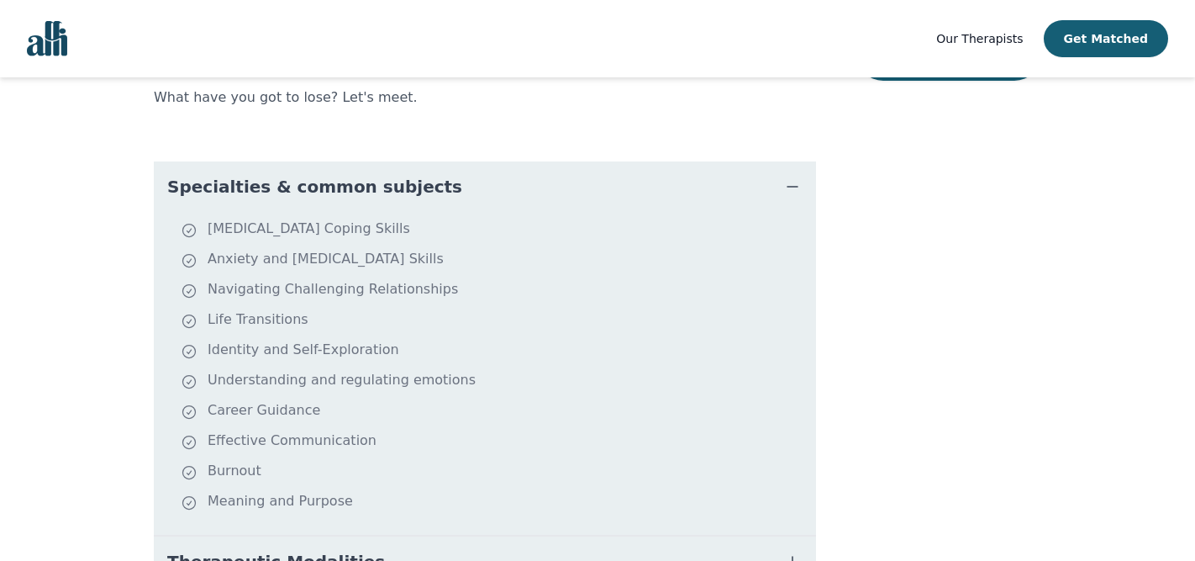
scroll to position [423, 0]
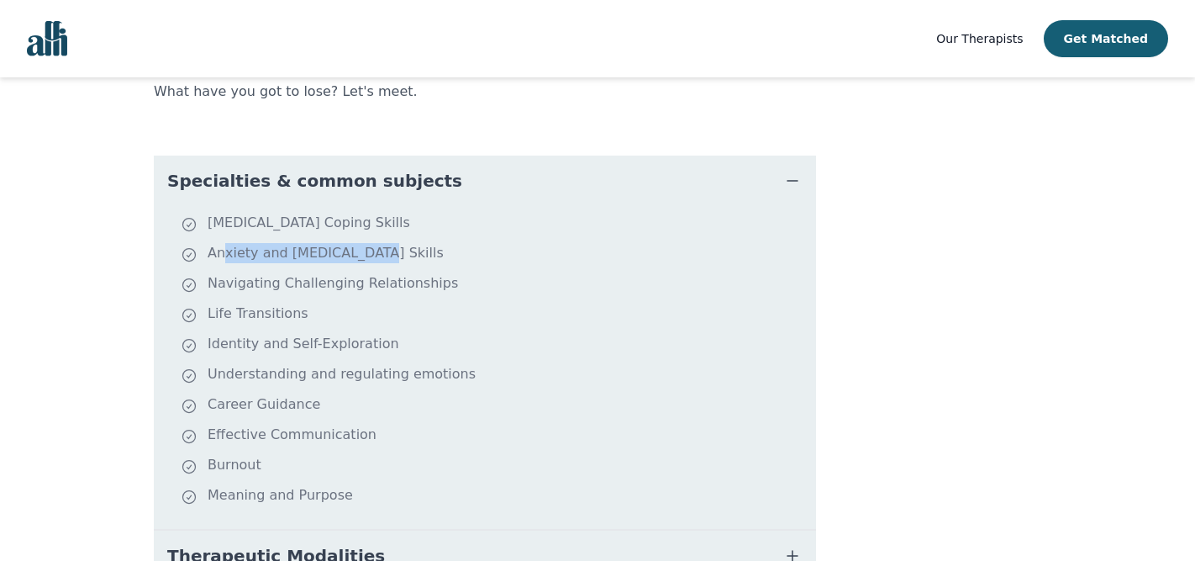
drag, startPoint x: 220, startPoint y: 234, endPoint x: 377, endPoint y: 234, distance: 157.2
click at [377, 243] on li "Anxiety and [MEDICAL_DATA] Skills" at bounding box center [495, 255] width 629 height 24
click at [336, 213] on li "[MEDICAL_DATA] Coping Skills" at bounding box center [495, 225] width 629 height 24
drag, startPoint x: 208, startPoint y: 262, endPoint x: 373, endPoint y: 261, distance: 165.6
click at [373, 273] on li "Navigating Challenging Relationships" at bounding box center [495, 285] width 629 height 24
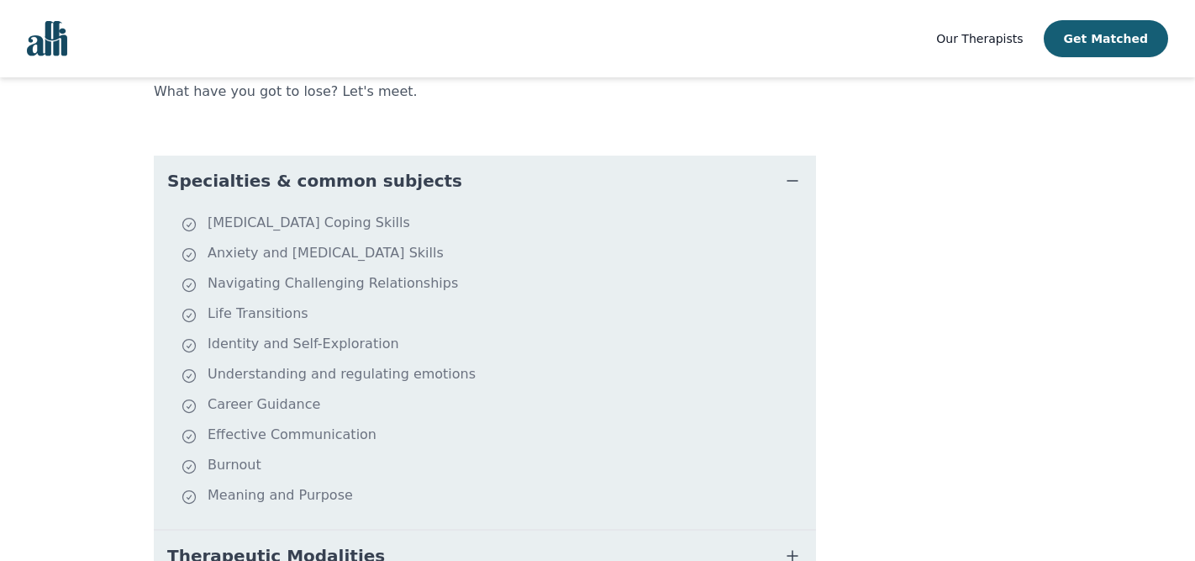
drag, startPoint x: 216, startPoint y: 284, endPoint x: 251, endPoint y: 284, distance: 35.3
click at [251, 303] on li "Life Transitions" at bounding box center [495, 315] width 629 height 24
drag, startPoint x: 214, startPoint y: 321, endPoint x: 419, endPoint y: 325, distance: 205.2
click at [419, 334] on li "Identity and Self-Exploration" at bounding box center [495, 346] width 629 height 24
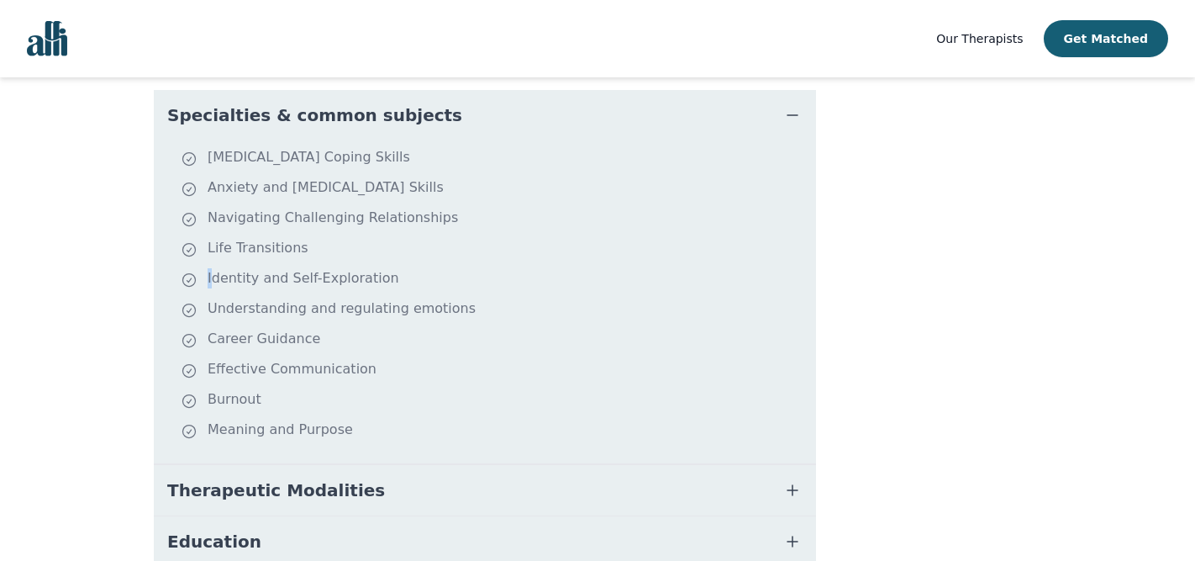
scroll to position [490, 0]
drag, startPoint x: 238, startPoint y: 285, endPoint x: 456, endPoint y: 285, distance: 218.6
click at [456, 297] on li "Understanding and regulating emotions" at bounding box center [495, 309] width 629 height 24
click at [439, 297] on li "Understanding and regulating emotions" at bounding box center [495, 309] width 629 height 24
drag, startPoint x: 219, startPoint y: 322, endPoint x: 320, endPoint y: 323, distance: 101.7
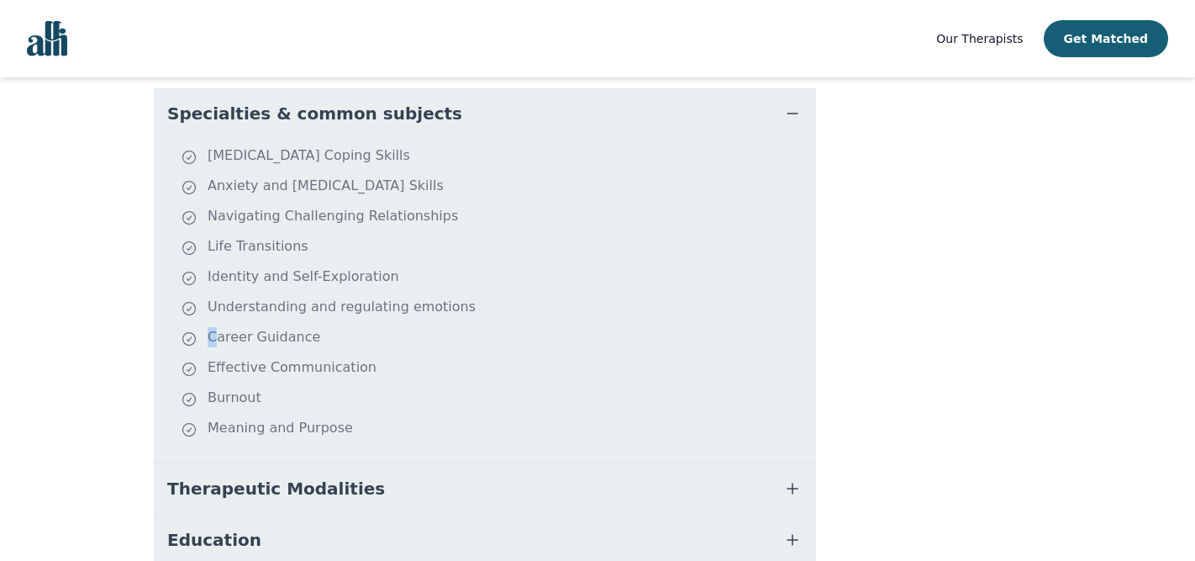
click at [320, 327] on li "Career Guidance" at bounding box center [495, 339] width 629 height 24
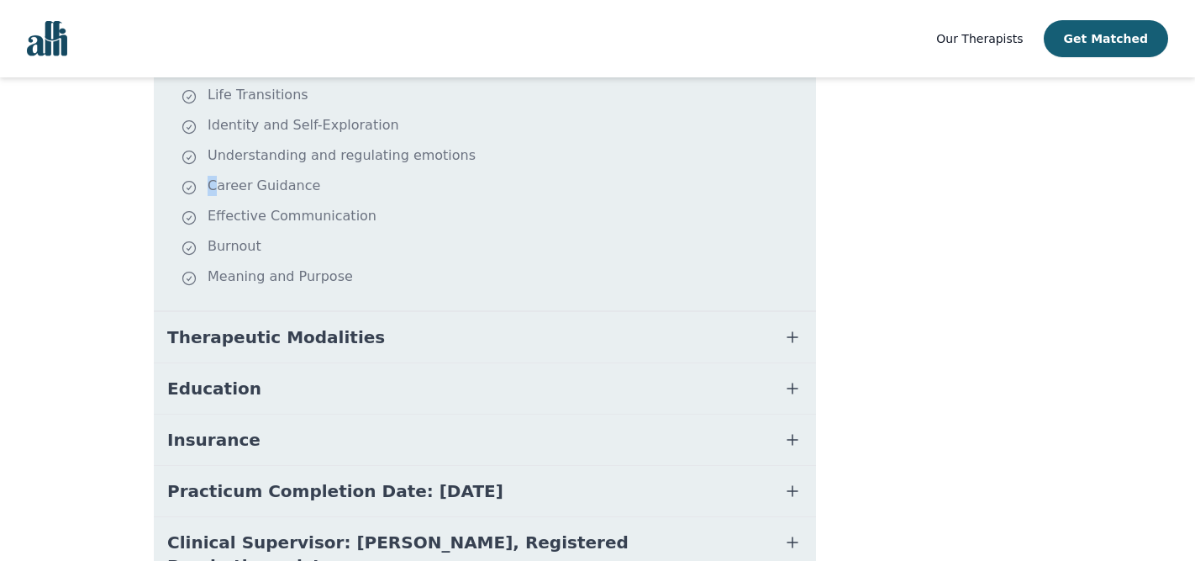
scroll to position [709, 0]
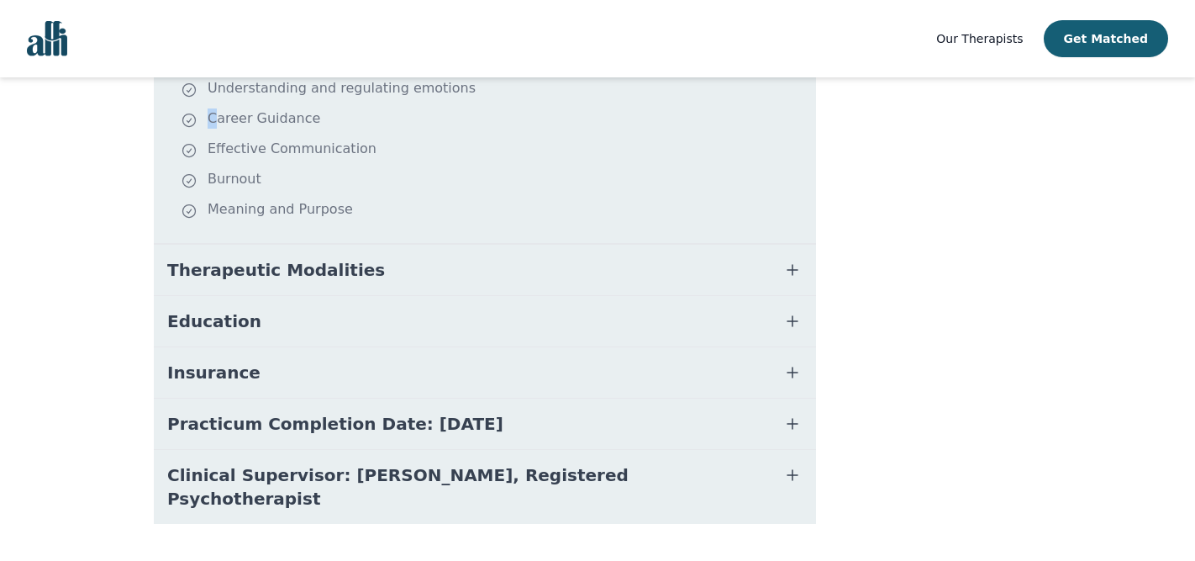
click at [344, 245] on button "Therapeutic Modalities" at bounding box center [485, 270] width 662 height 50
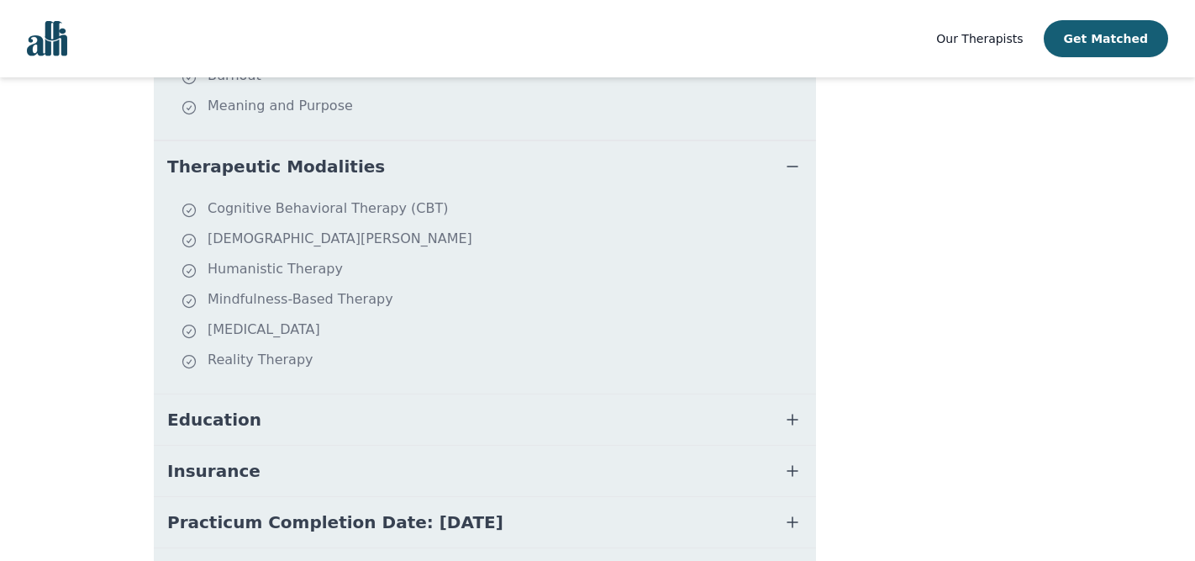
scroll to position [835, 0]
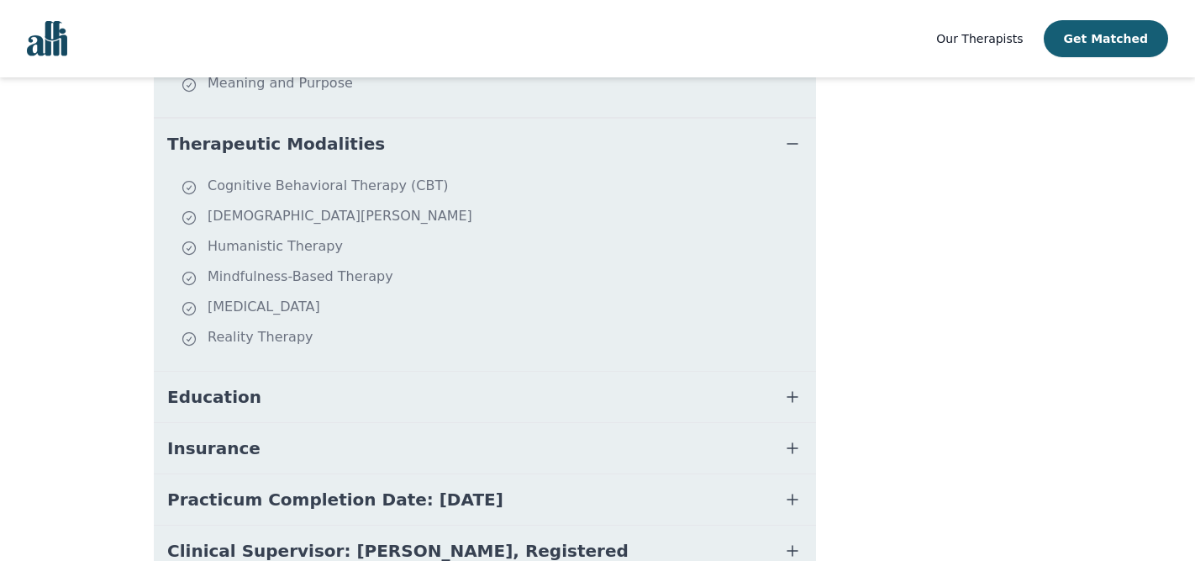
click at [314, 372] on button "Education" at bounding box center [485, 397] width 662 height 50
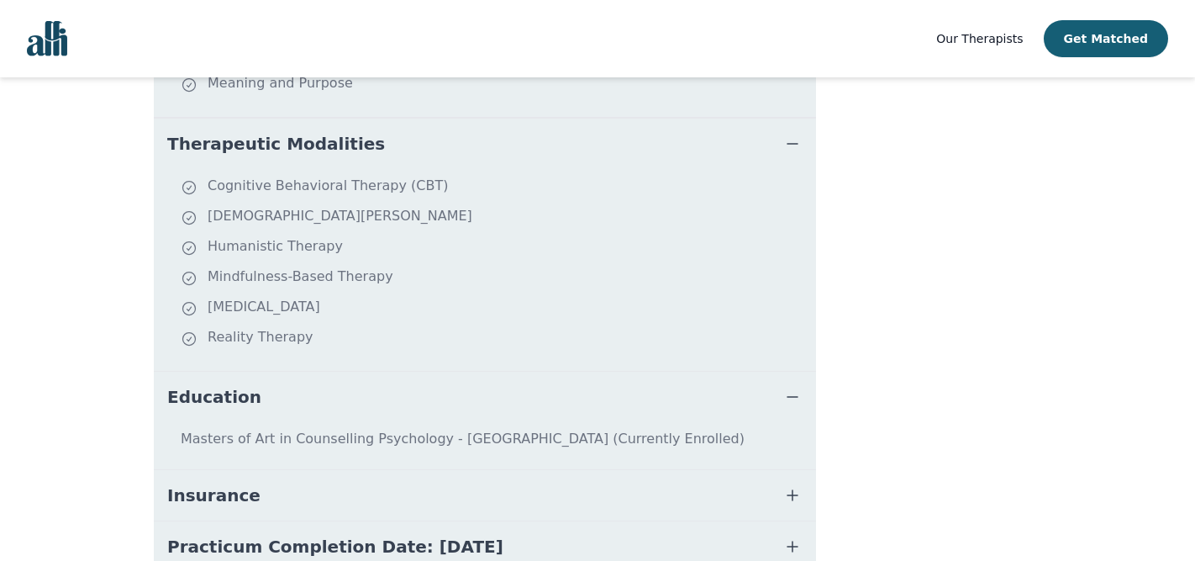
click at [314, 372] on button "Education" at bounding box center [485, 397] width 662 height 50
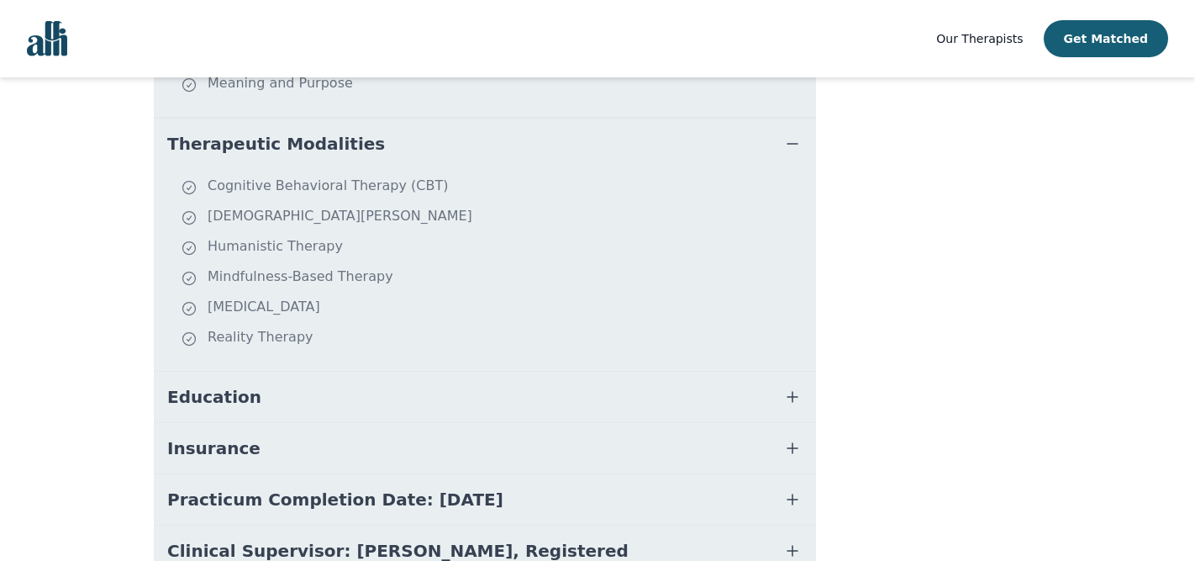
click at [314, 436] on button "Insurance" at bounding box center [485, 448] width 662 height 50
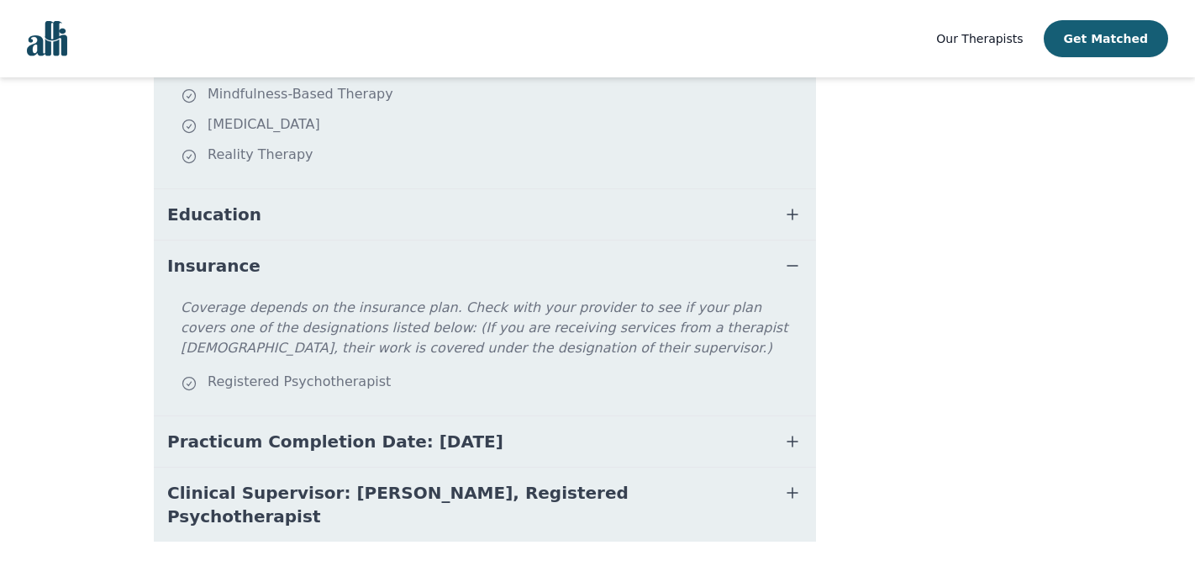
scroll to position [1035, 0]
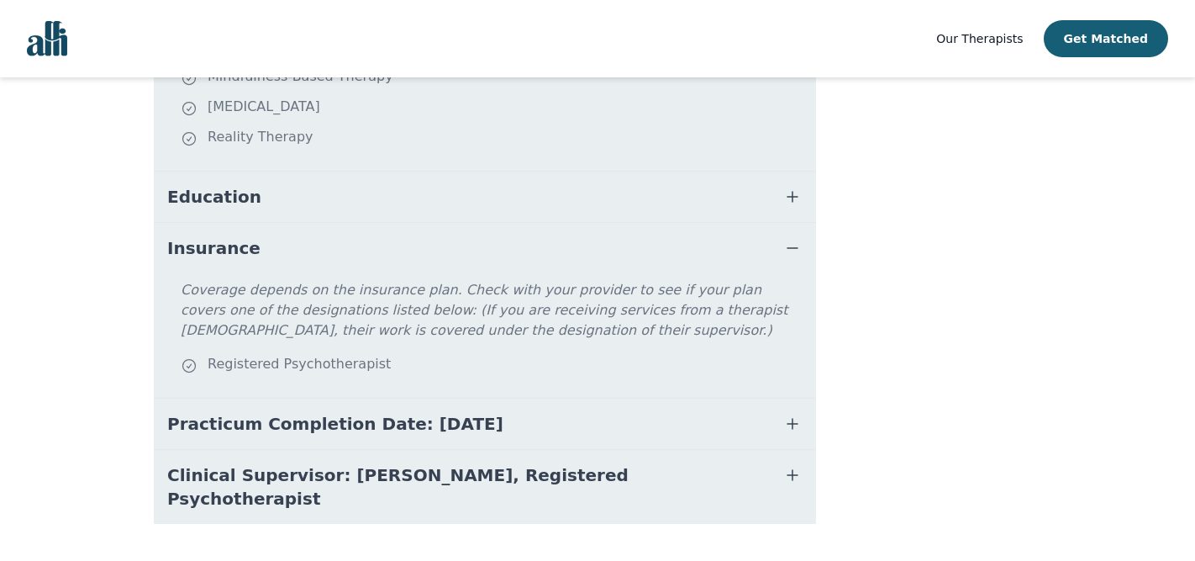
click at [338, 229] on button "Insurance" at bounding box center [485, 248] width 662 height 50
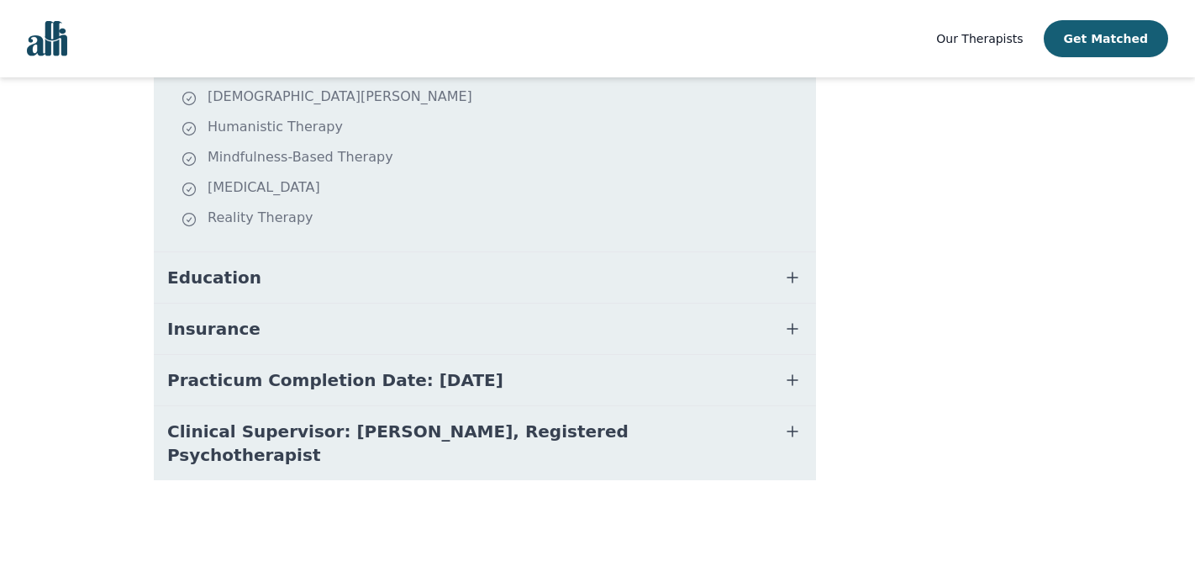
scroll to position [910, 0]
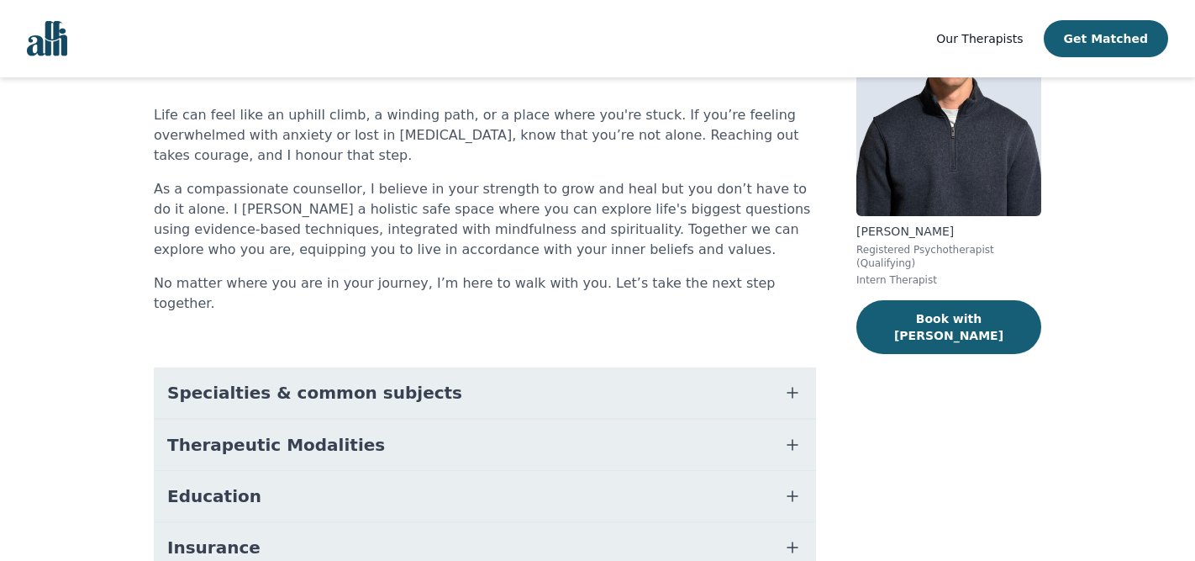
scroll to position [145, 0]
click at [551, 343] on div "About [PERSON_NAME] Life can feel like an uphill climb, a winding path, or a pl…" at bounding box center [485, 372] width 662 height 731
click at [546, 367] on button "Specialties & common subjects" at bounding box center [485, 392] width 662 height 50
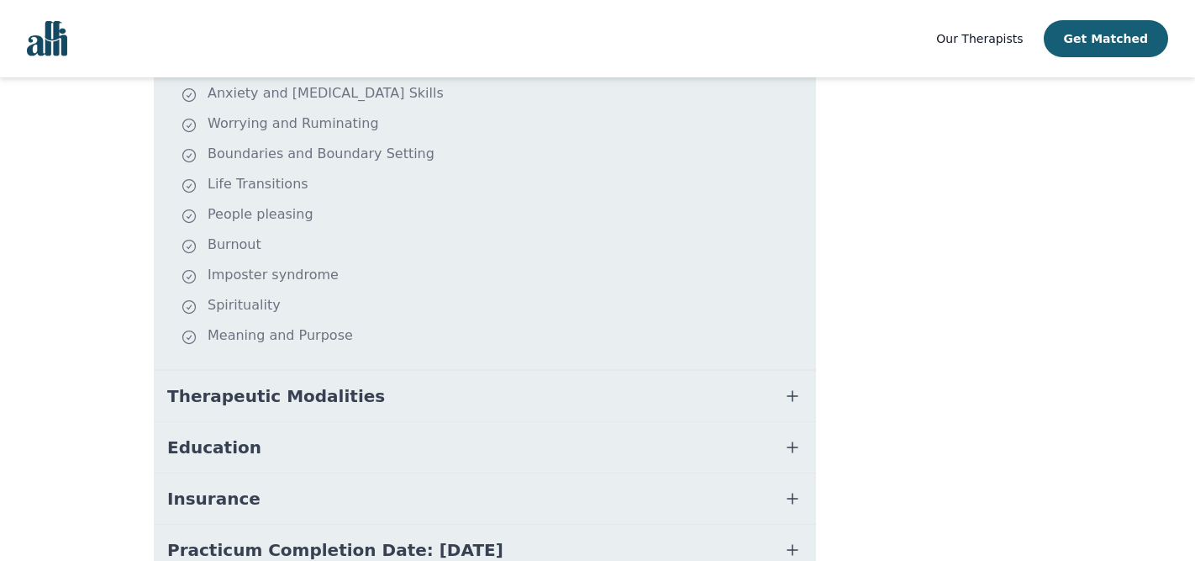
scroll to position [530, 0]
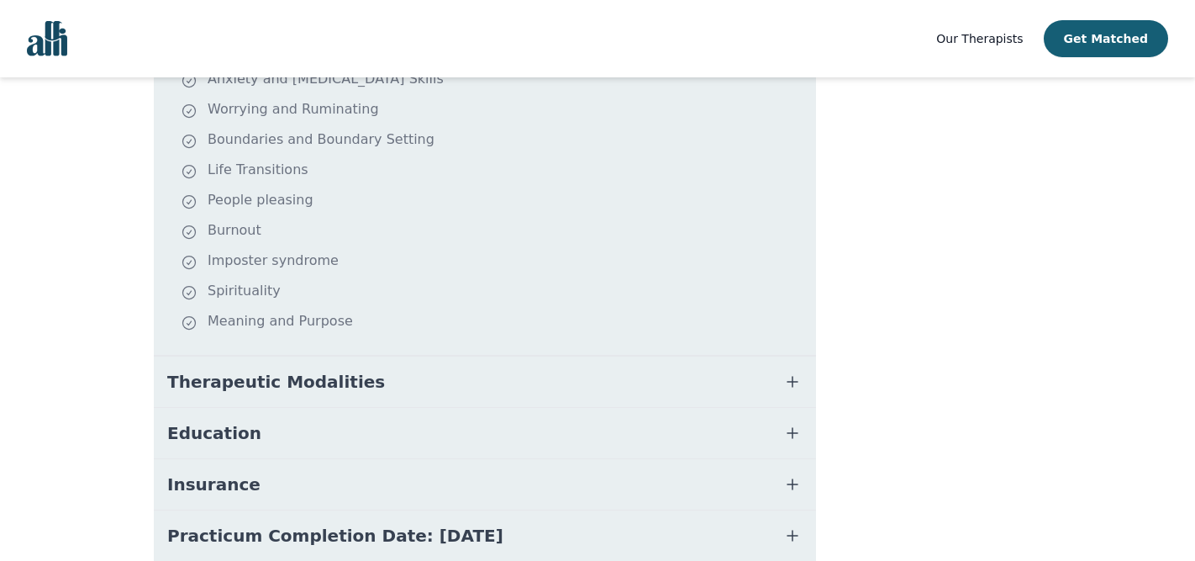
click at [337, 370] on span "Therapeutic Modalities" at bounding box center [276, 382] width 218 height 24
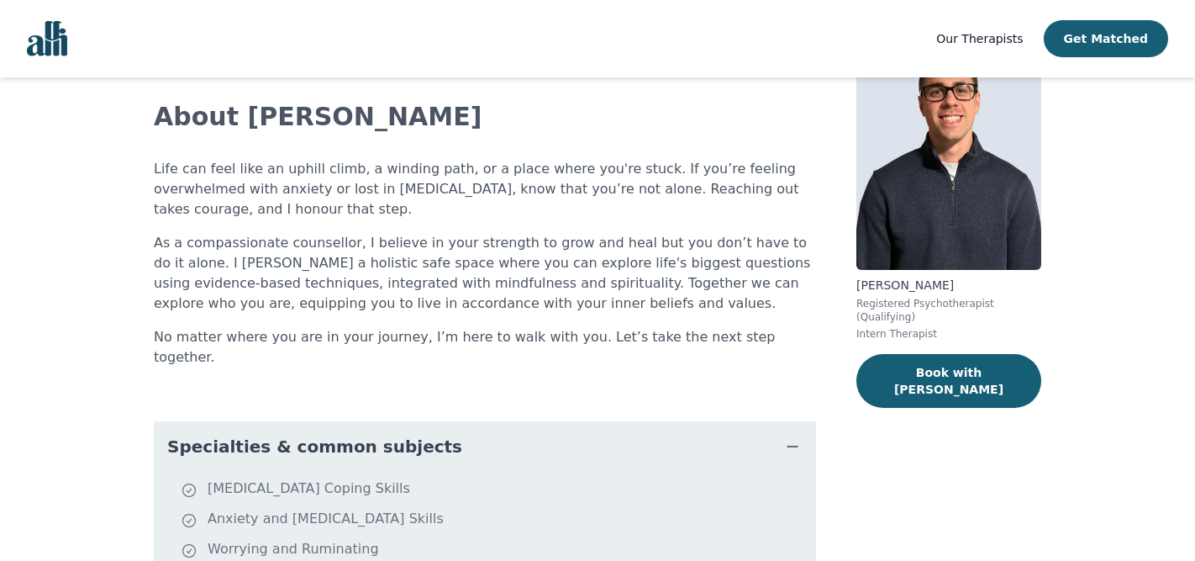
scroll to position [0, 0]
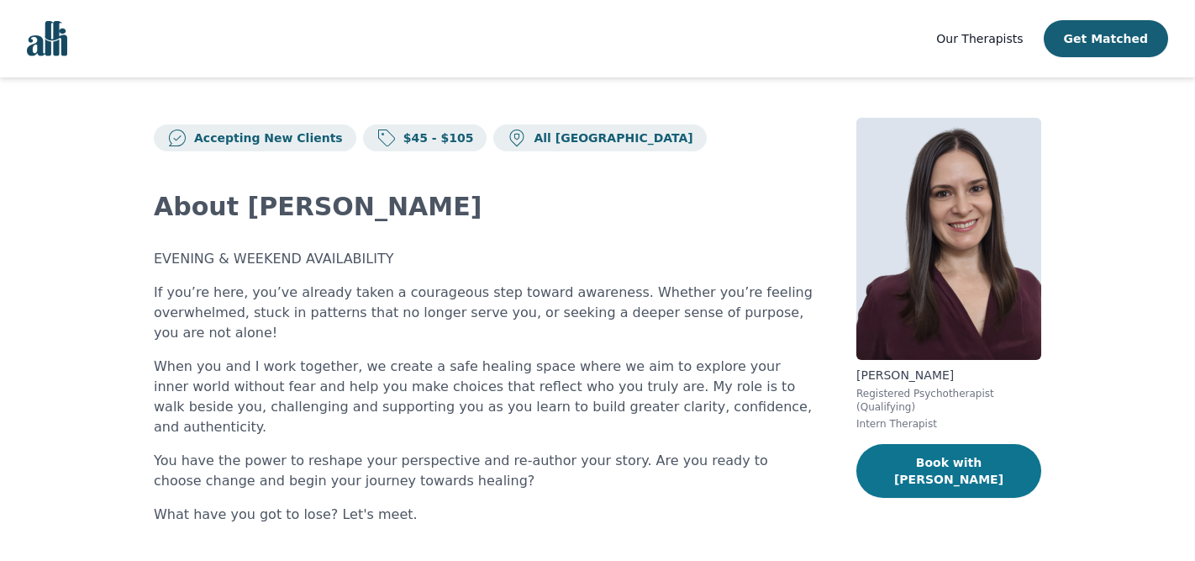
click at [903, 470] on button "Book with Lorena" at bounding box center [949, 471] width 185 height 54
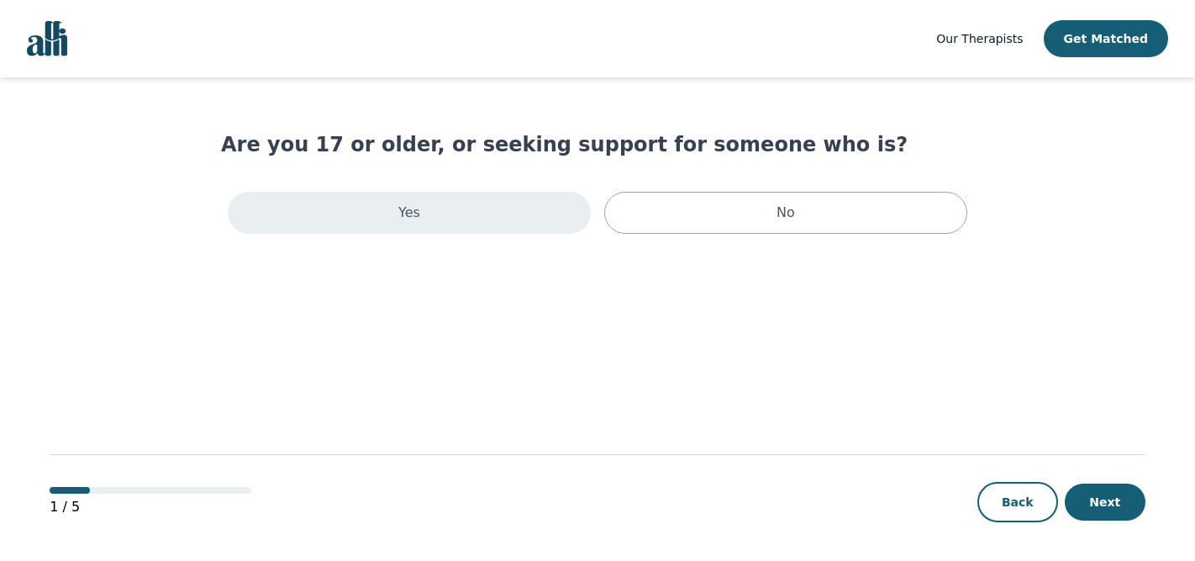
click at [495, 217] on div "Yes" at bounding box center [409, 213] width 363 height 42
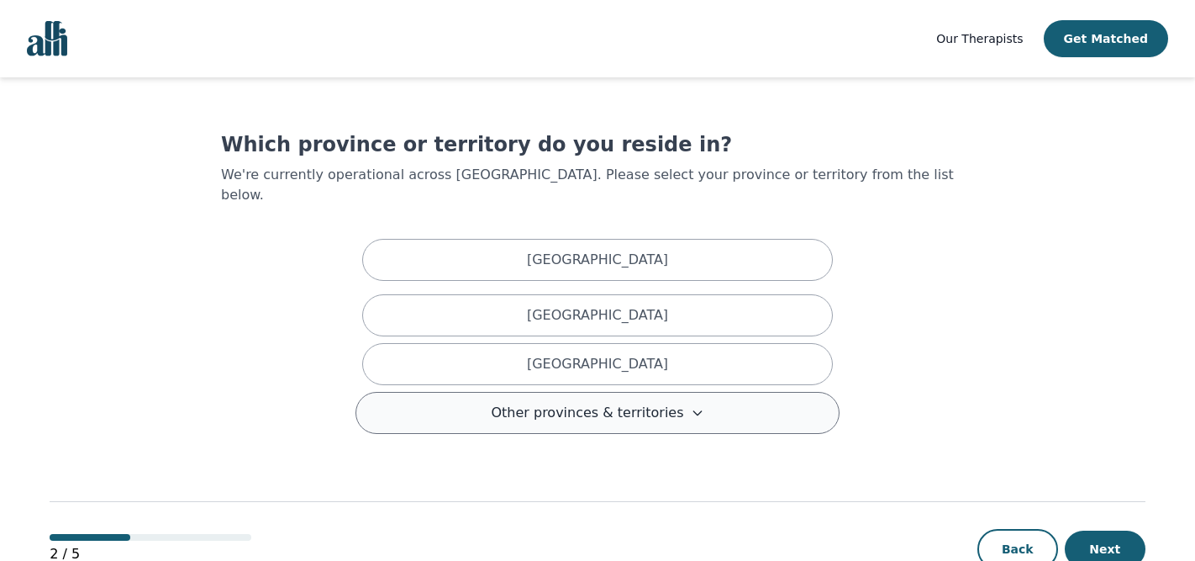
click at [608, 403] on span "Other provinces & territories" at bounding box center [587, 413] width 193 height 20
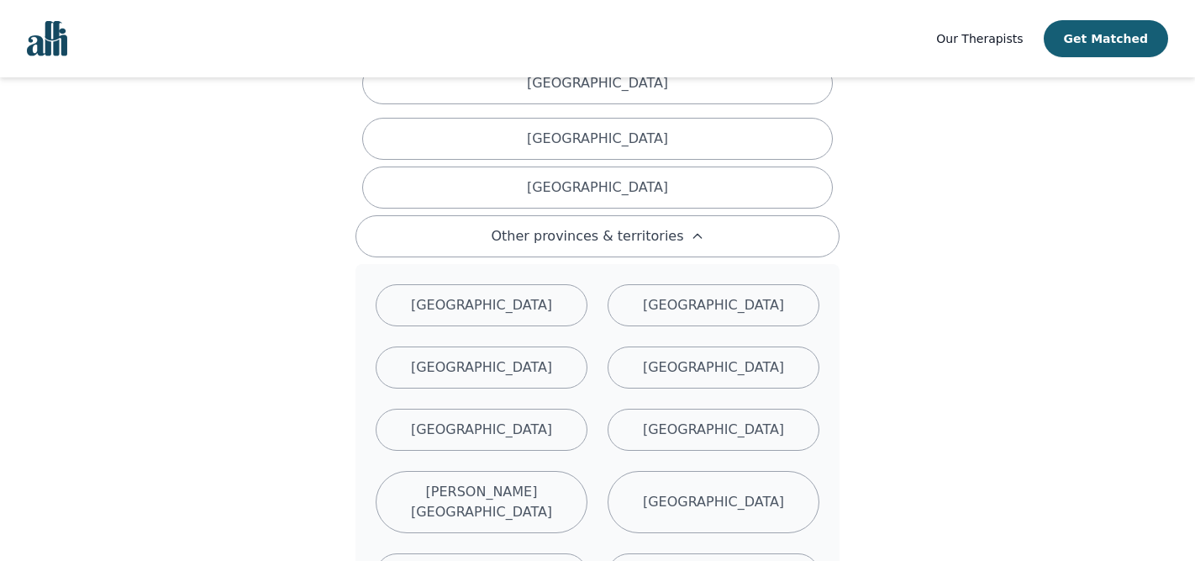
scroll to position [178, 0]
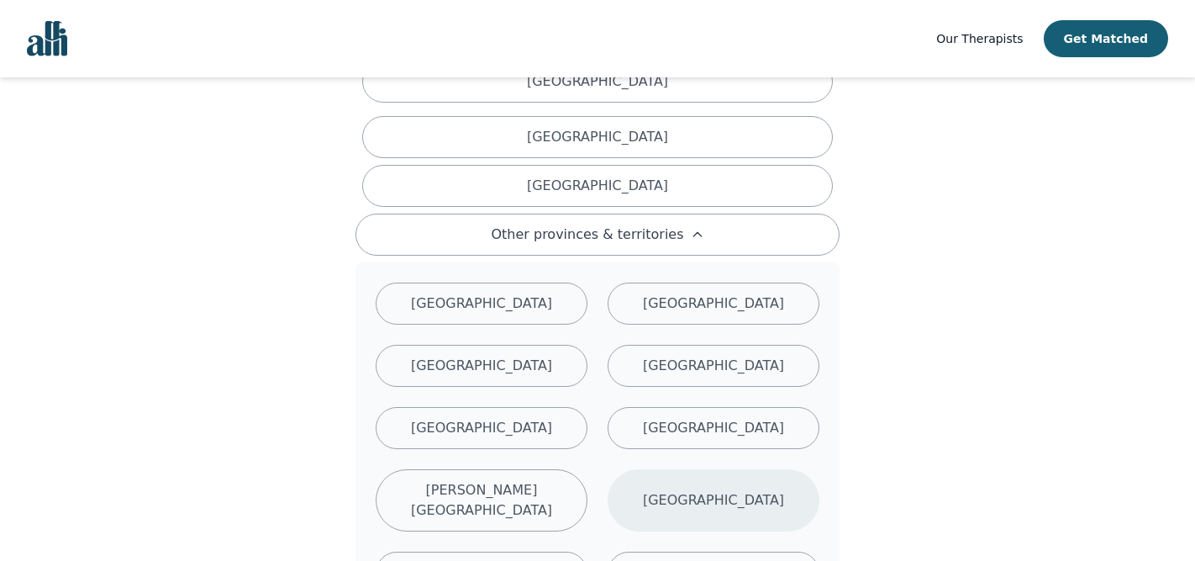
click at [756, 488] on div "Quebec" at bounding box center [714, 500] width 212 height 62
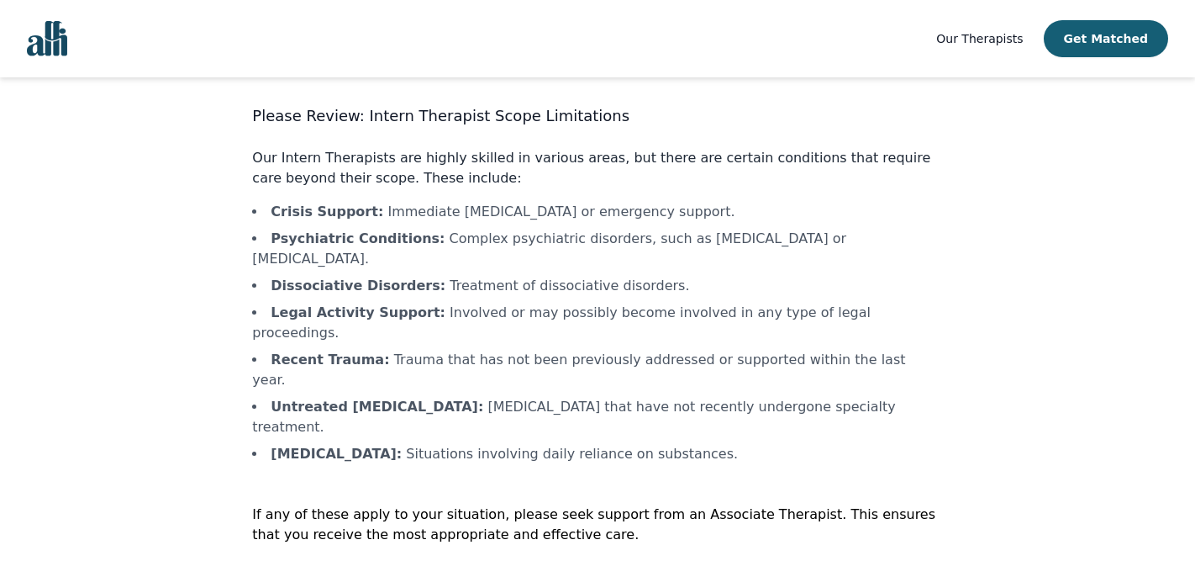
scroll to position [38, 0]
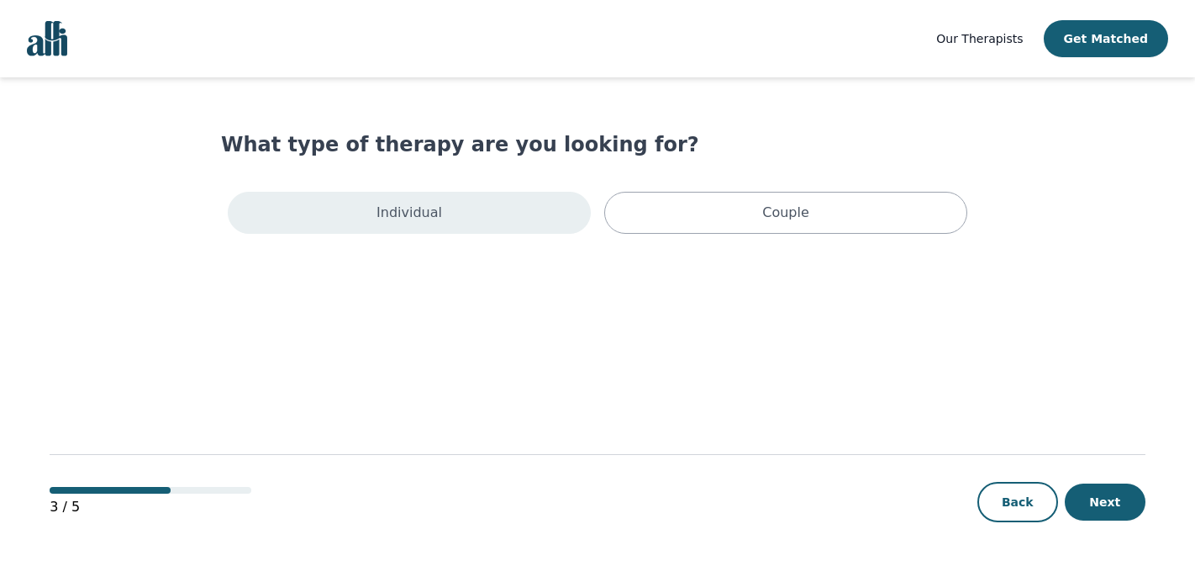
click at [484, 218] on div "Individual" at bounding box center [409, 213] width 363 height 42
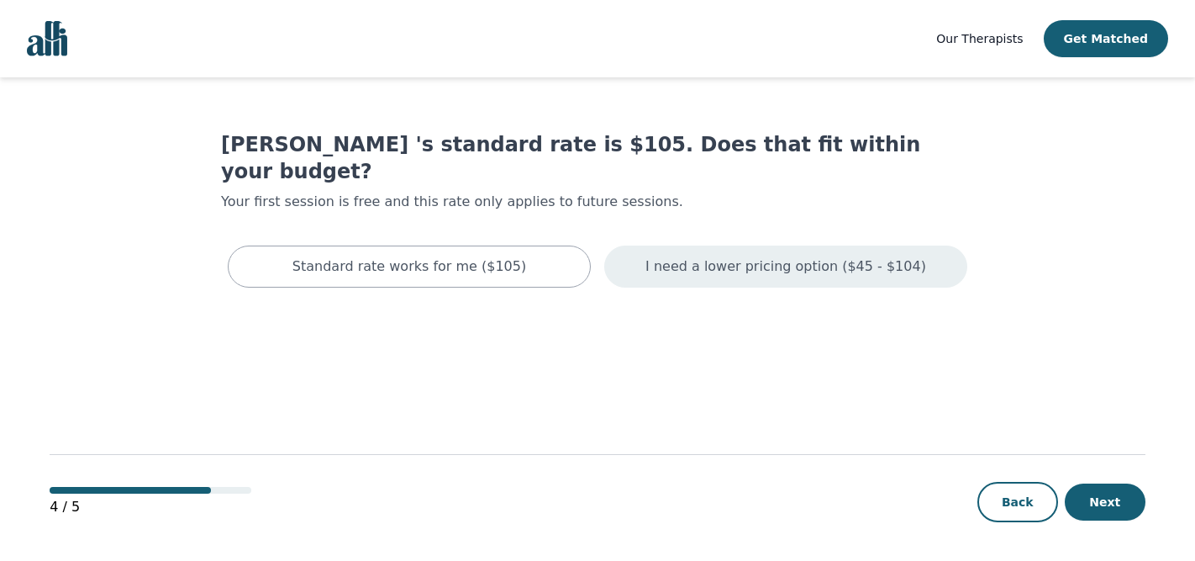
click at [760, 256] on p "I need a lower pricing option ($45 - $104)" at bounding box center [786, 266] width 281 height 20
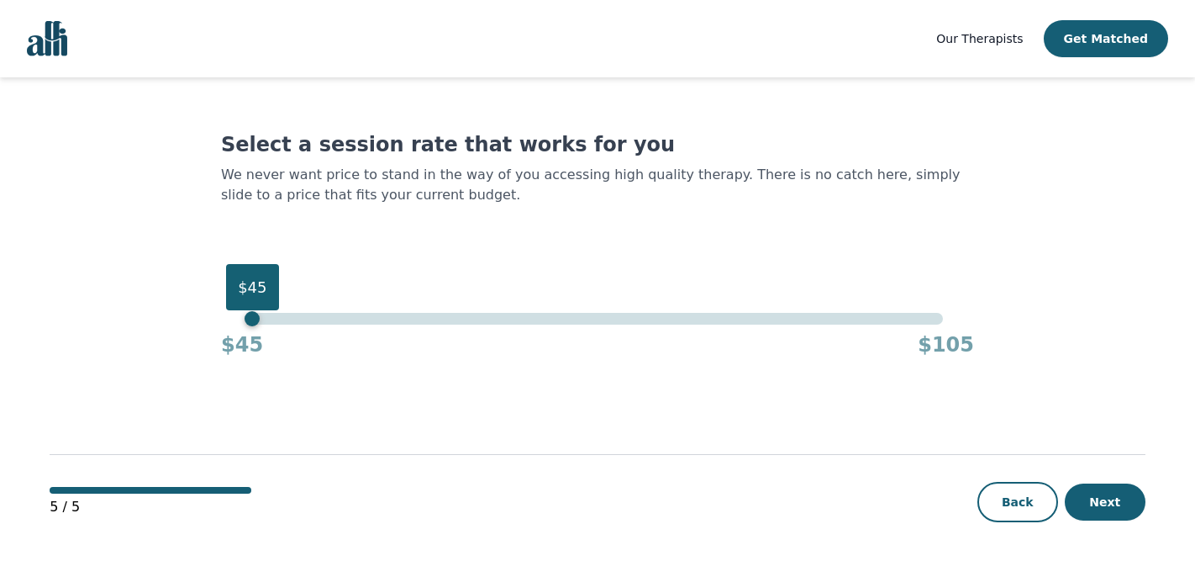
drag, startPoint x: 943, startPoint y: 319, endPoint x: 142, endPoint y: 314, distance: 801.1
click at [142, 314] on main "Select a session rate that works for you We never want price to stand in the wa…" at bounding box center [598, 319] width 1096 height 485
click at [1104, 496] on button "Next" at bounding box center [1105, 501] width 81 height 37
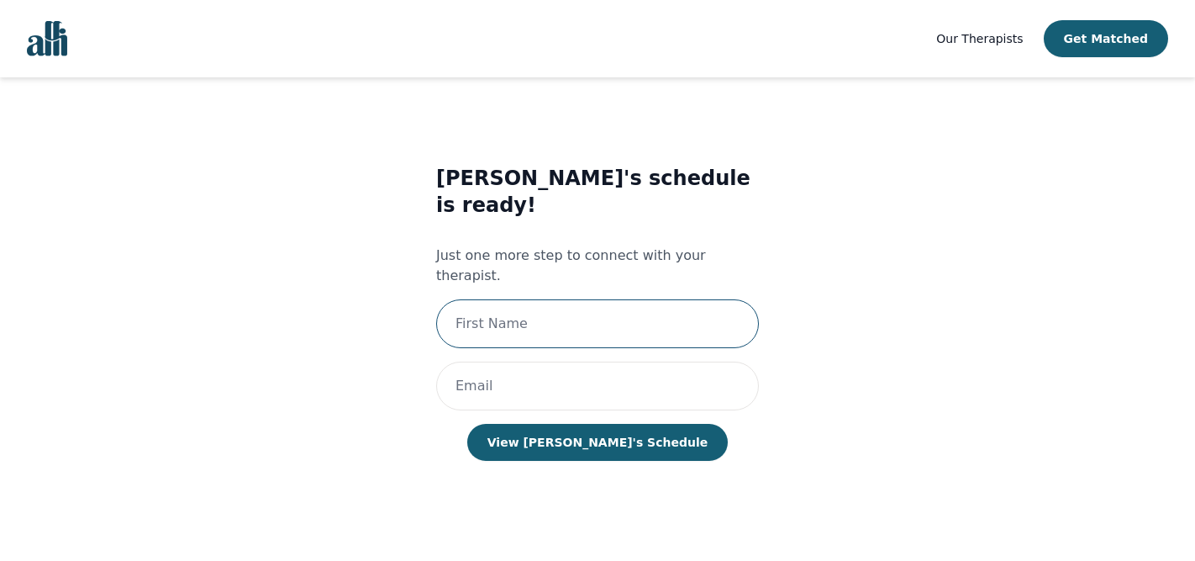
click at [561, 299] on input "text" at bounding box center [597, 323] width 323 height 49
type input "Tiana Michelle"
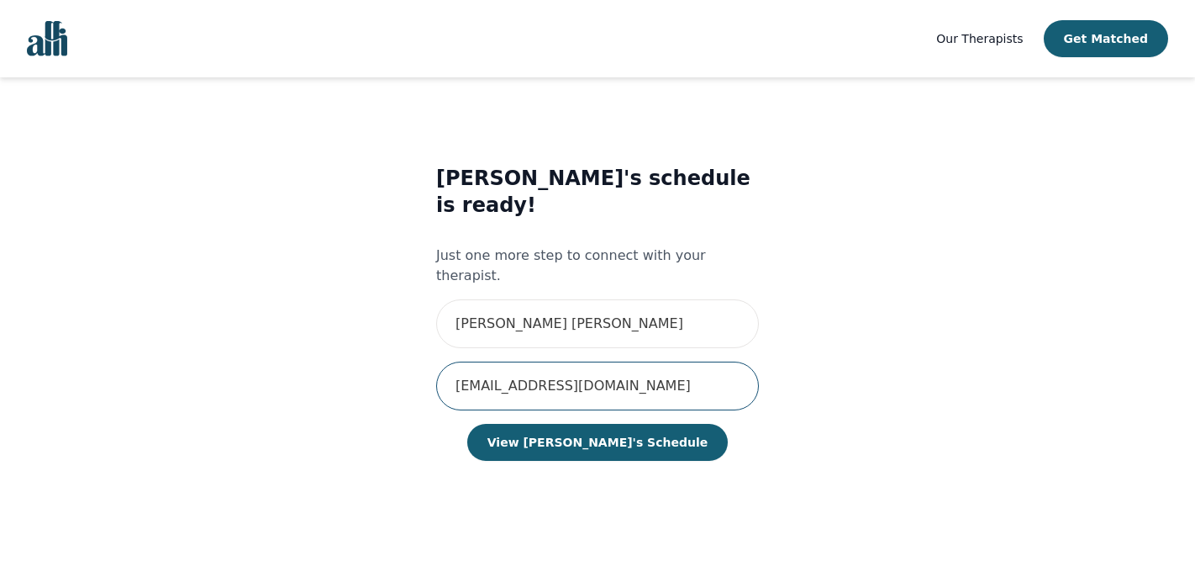
type input "yung.tiana@gmail.com"
click at [1024, 277] on main "Lorena's schedule is ready! Just one more step to connect with your therapist. …" at bounding box center [598, 319] width 1096 height 485
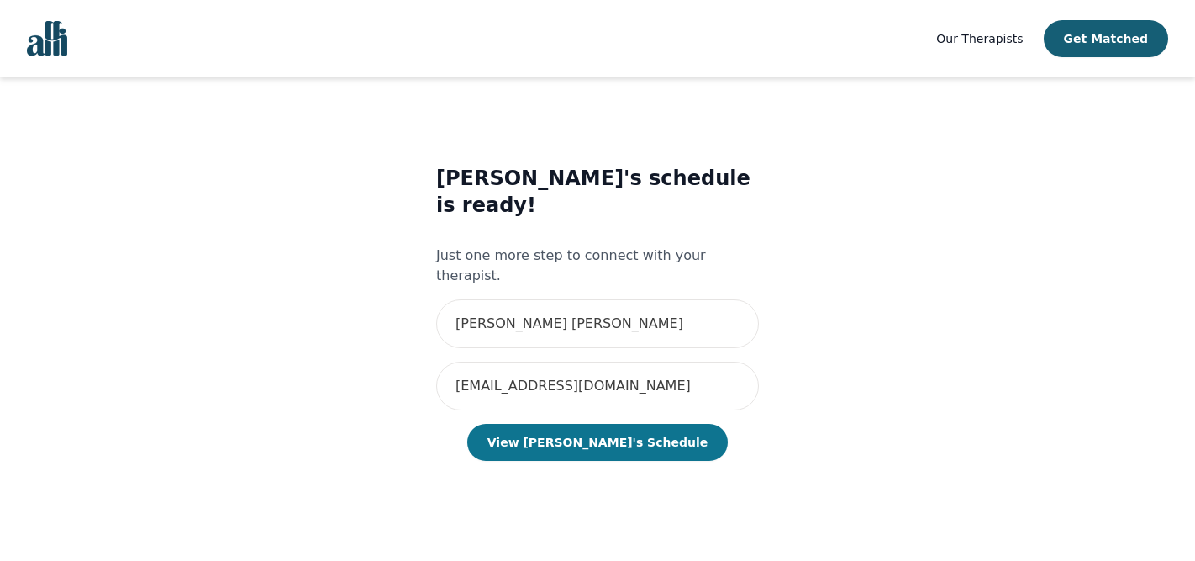
click at [576, 424] on button "View Lorena's Schedule" at bounding box center [597, 442] width 261 height 37
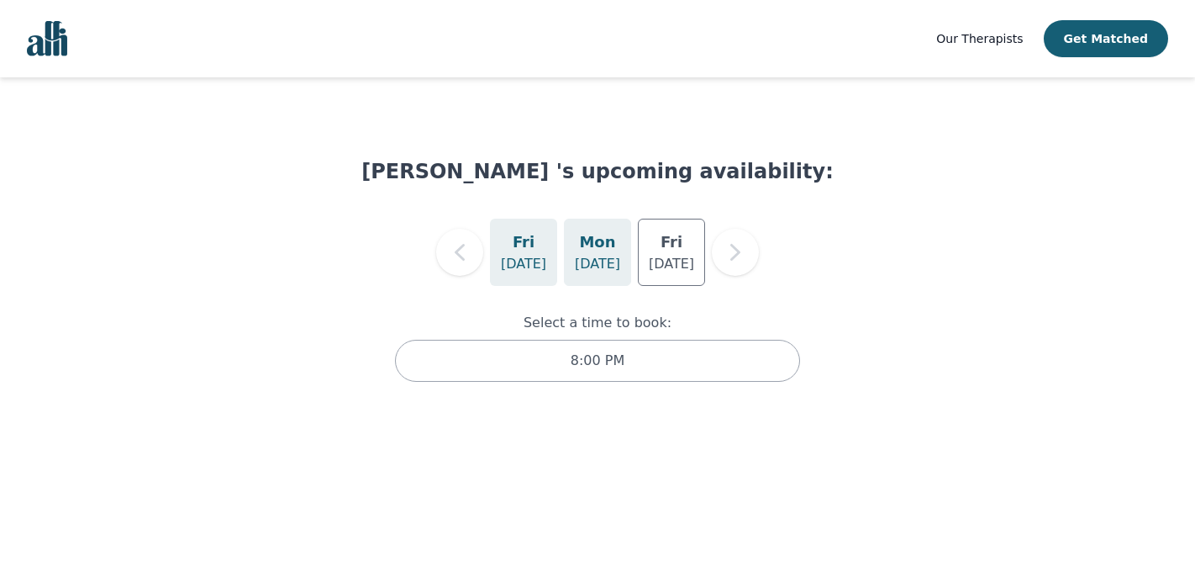
click at [590, 260] on p "Sep 29" at bounding box center [597, 264] width 45 height 20
click at [668, 261] on p "Oct 3" at bounding box center [671, 264] width 45 height 20
click at [592, 265] on p "Sep 29" at bounding box center [597, 264] width 45 height 20
click at [499, 253] on div "Fri Sep 26" at bounding box center [523, 252] width 67 height 67
click at [595, 233] on h5 "Mon" at bounding box center [597, 242] width 36 height 24
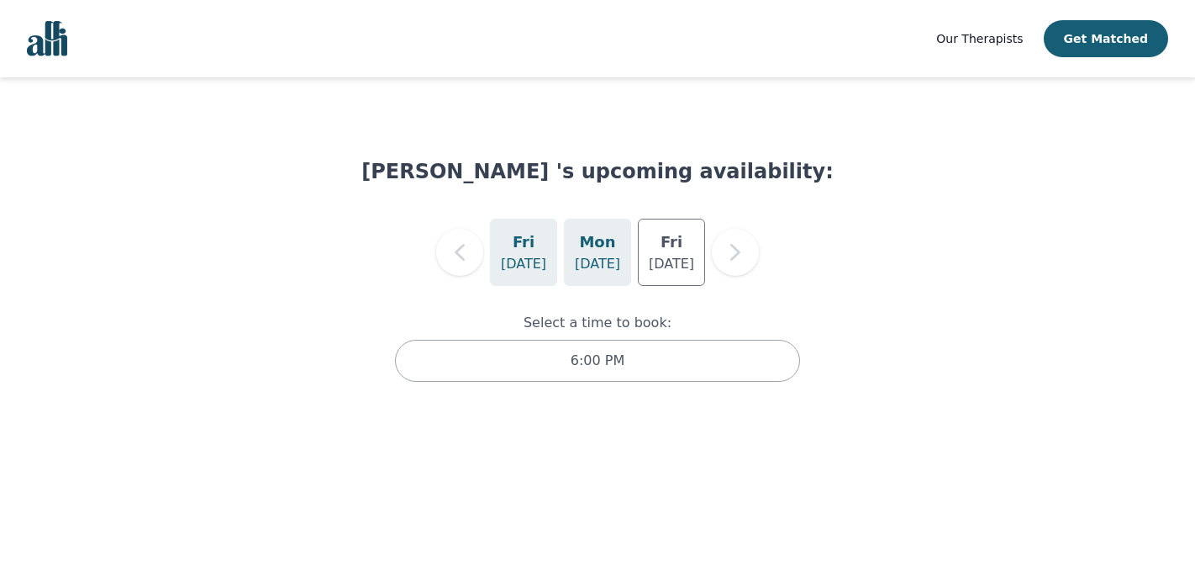
click at [551, 266] on div "Fri Sep 26" at bounding box center [523, 252] width 67 height 67
click at [607, 263] on p "Sep 29" at bounding box center [597, 264] width 45 height 20
click at [546, 272] on div "Fri Sep 26" at bounding box center [523, 252] width 67 height 67
click at [599, 257] on p "Sep 29" at bounding box center [597, 264] width 45 height 20
click at [531, 260] on p "Sep 26" at bounding box center [523, 264] width 45 height 20
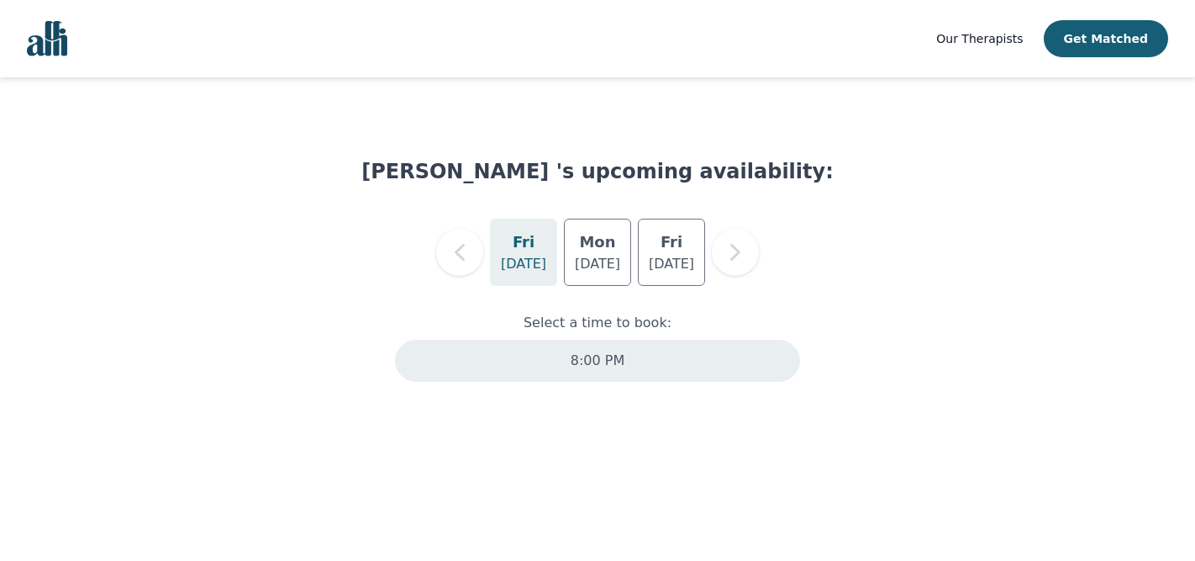
click at [618, 370] on p "8:00 PM" at bounding box center [598, 361] width 54 height 20
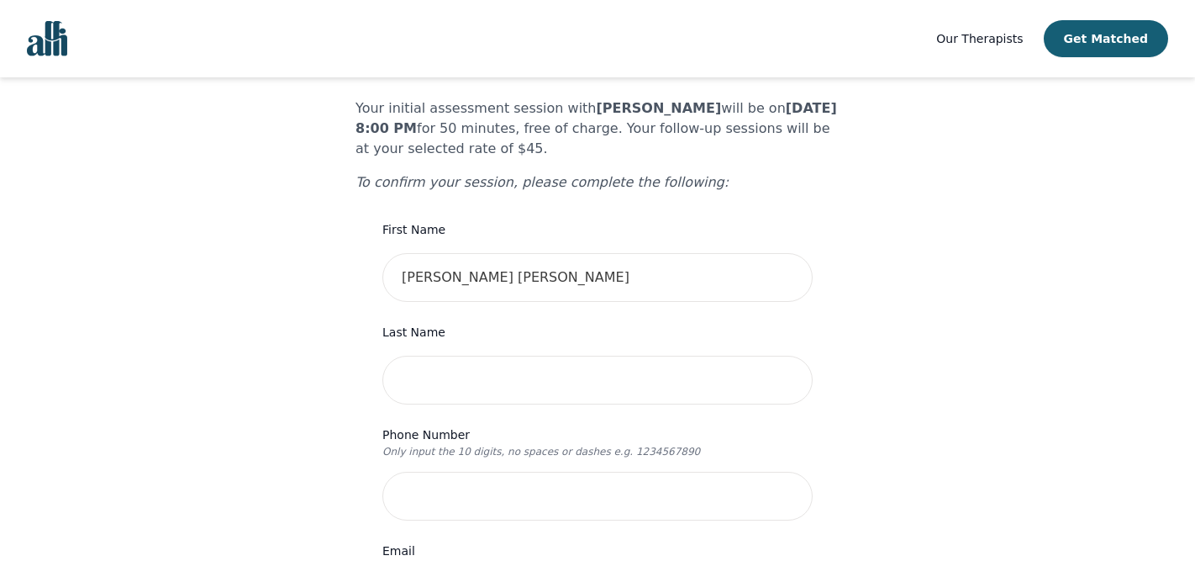
scroll to position [116, 0]
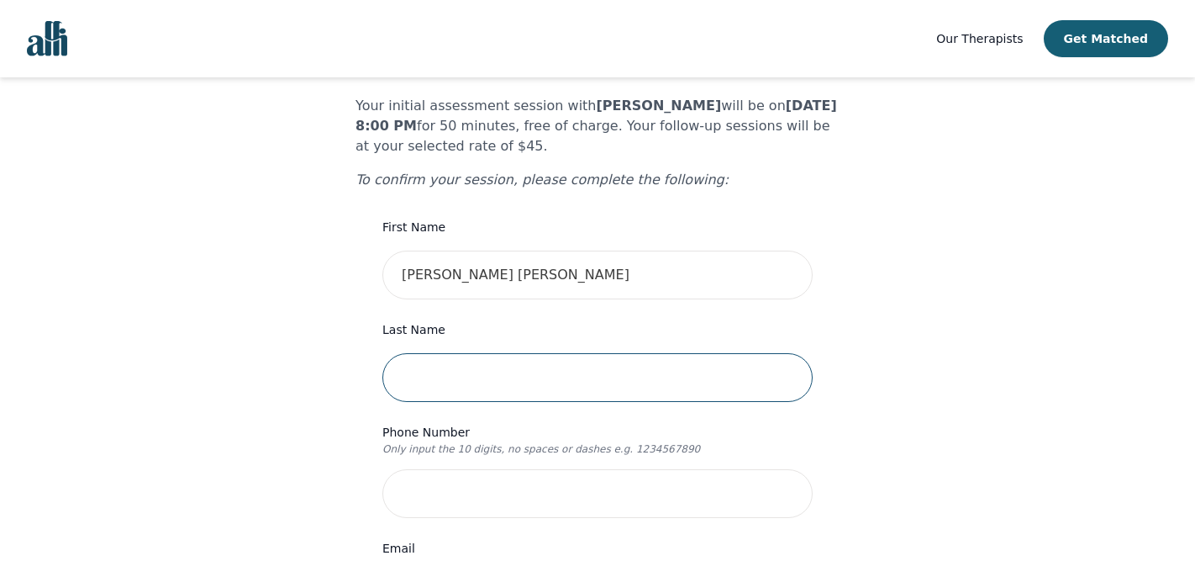
click at [477, 353] on input "text" at bounding box center [597, 377] width 430 height 49
type input "Yung"
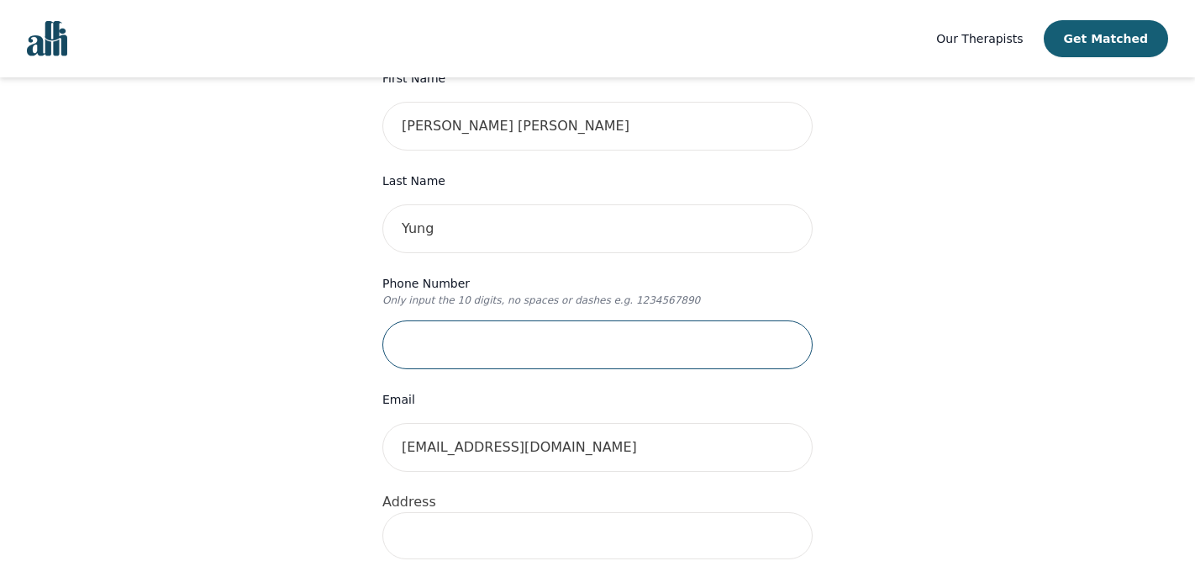
scroll to position [267, 0]
type input "6472863096"
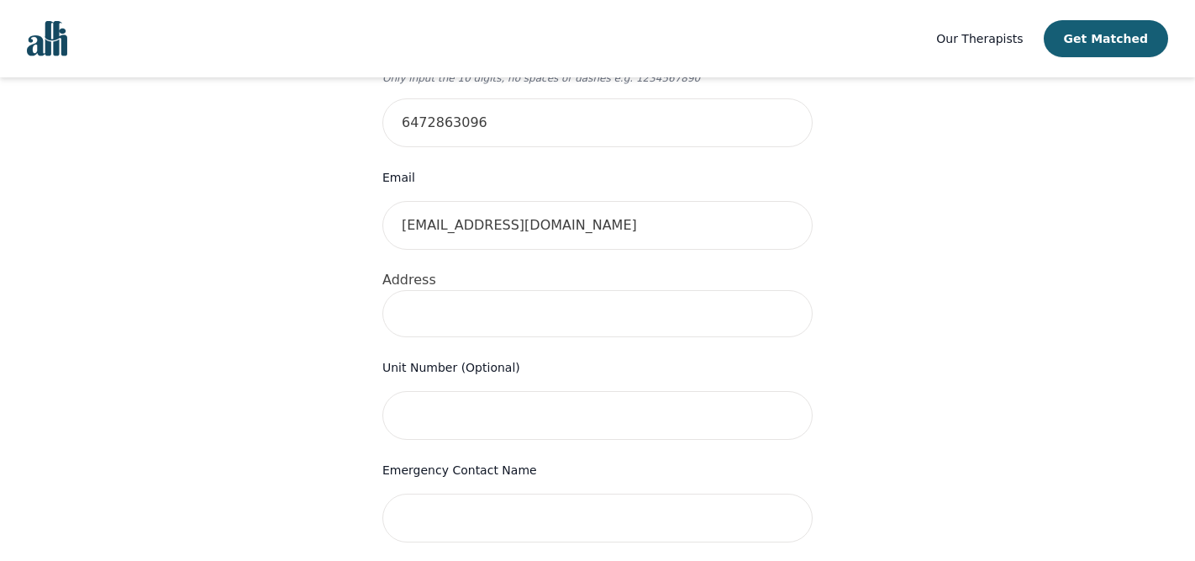
scroll to position [486, 0]
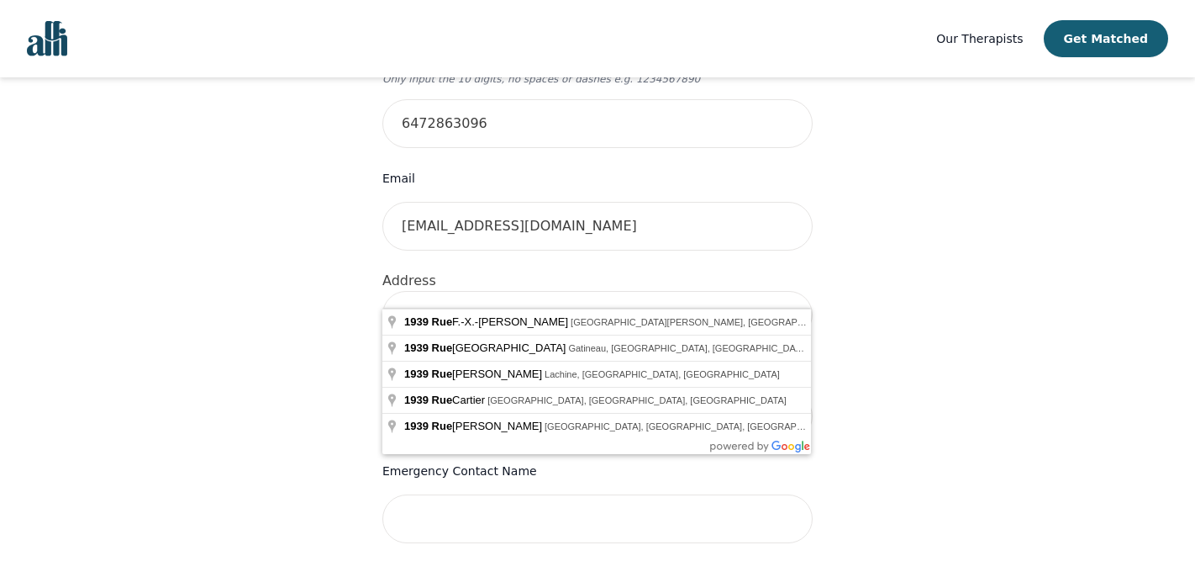
type input "1939 Rue"
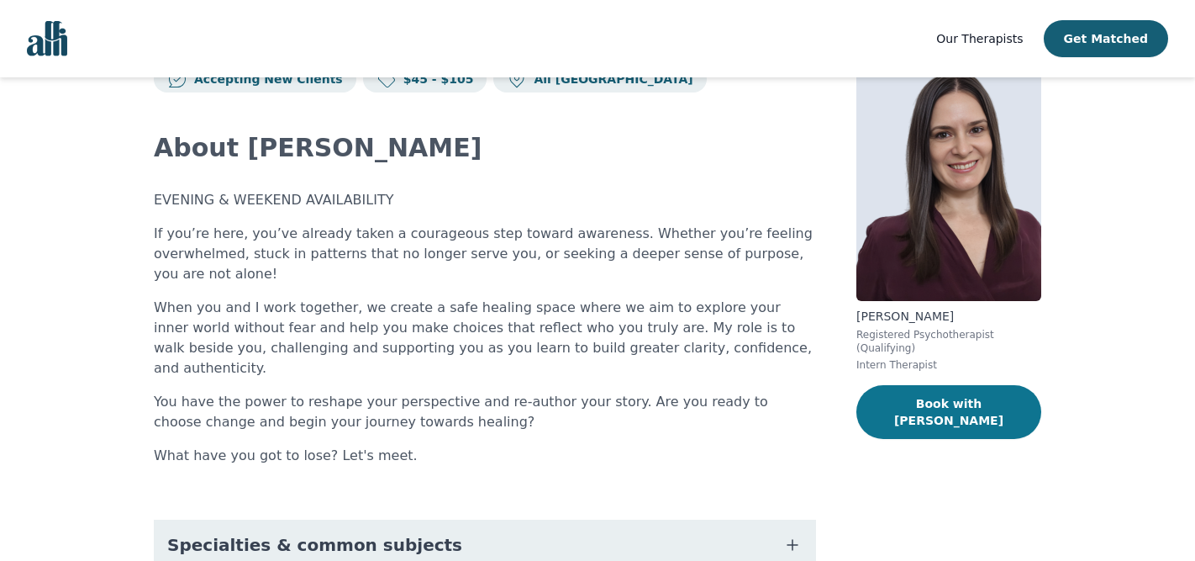
click at [917, 393] on button "Book with [PERSON_NAME]" at bounding box center [949, 412] width 185 height 54
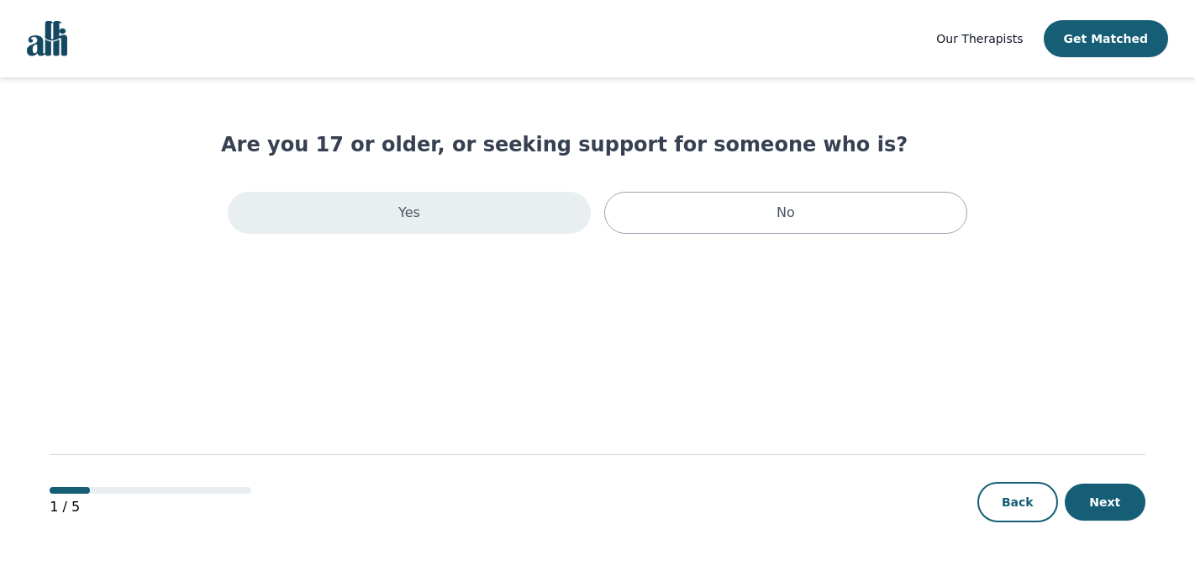
click at [491, 216] on div "Yes" at bounding box center [409, 213] width 363 height 42
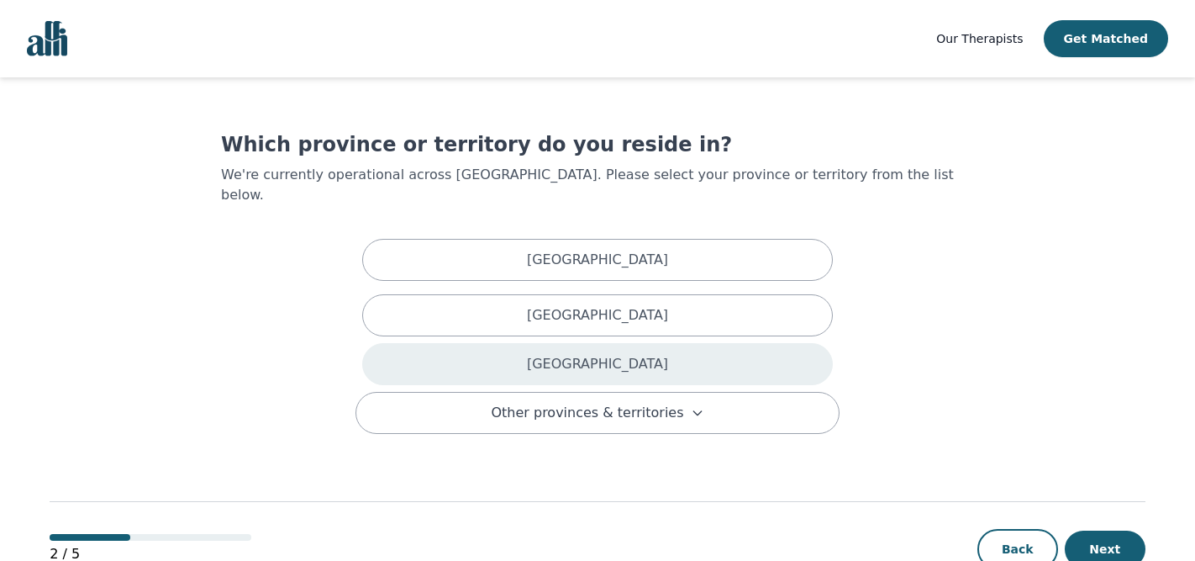
click at [572, 343] on div "Ontario" at bounding box center [597, 364] width 471 height 42
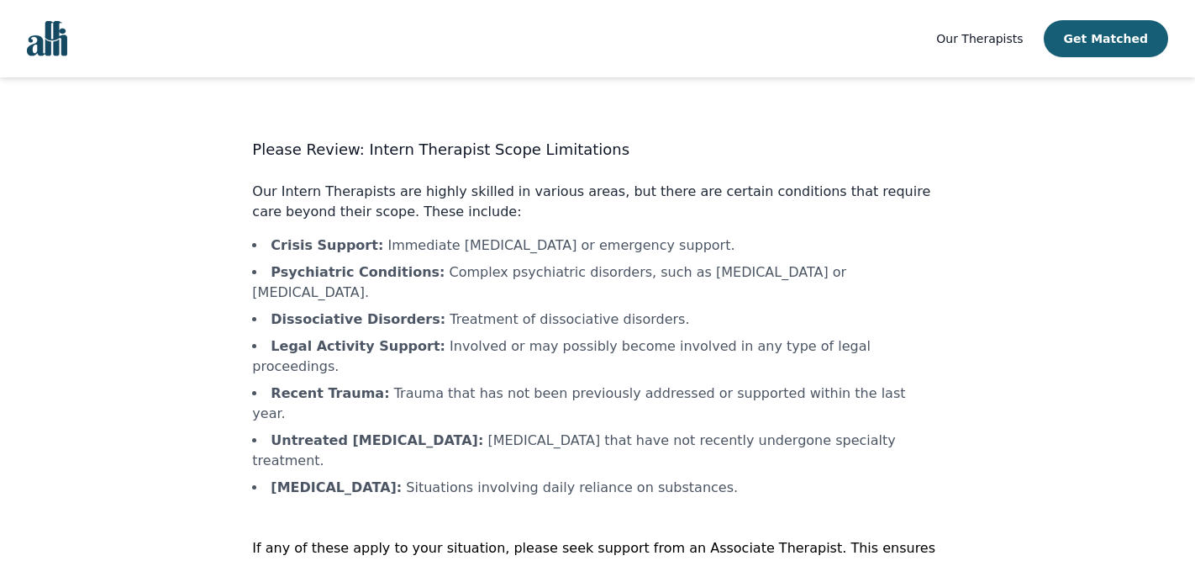
scroll to position [38, 0]
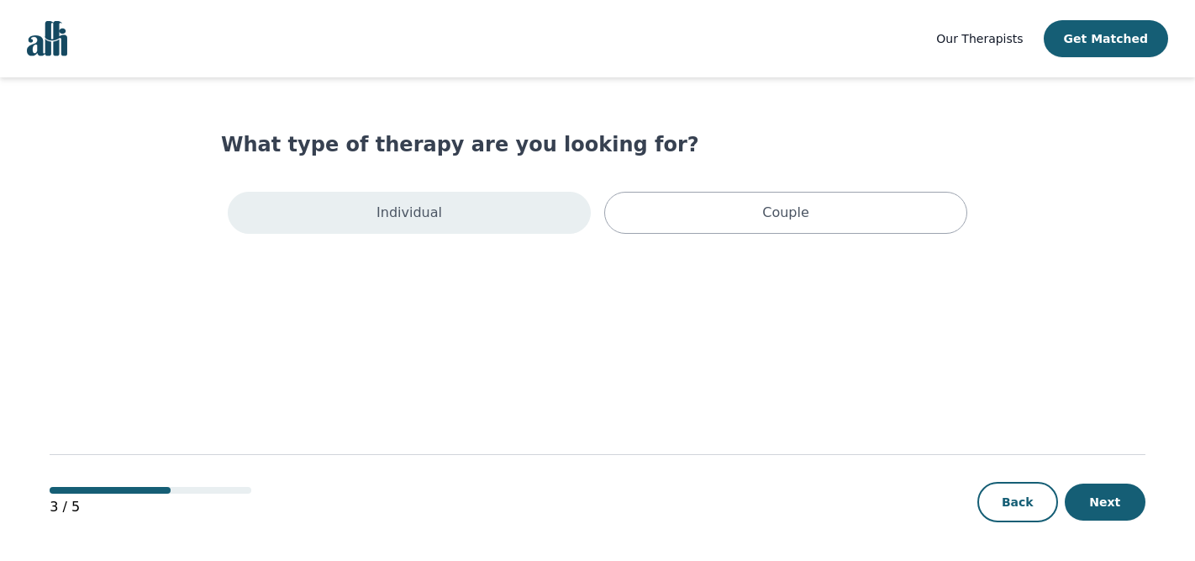
click at [535, 214] on div "Individual" at bounding box center [409, 213] width 363 height 42
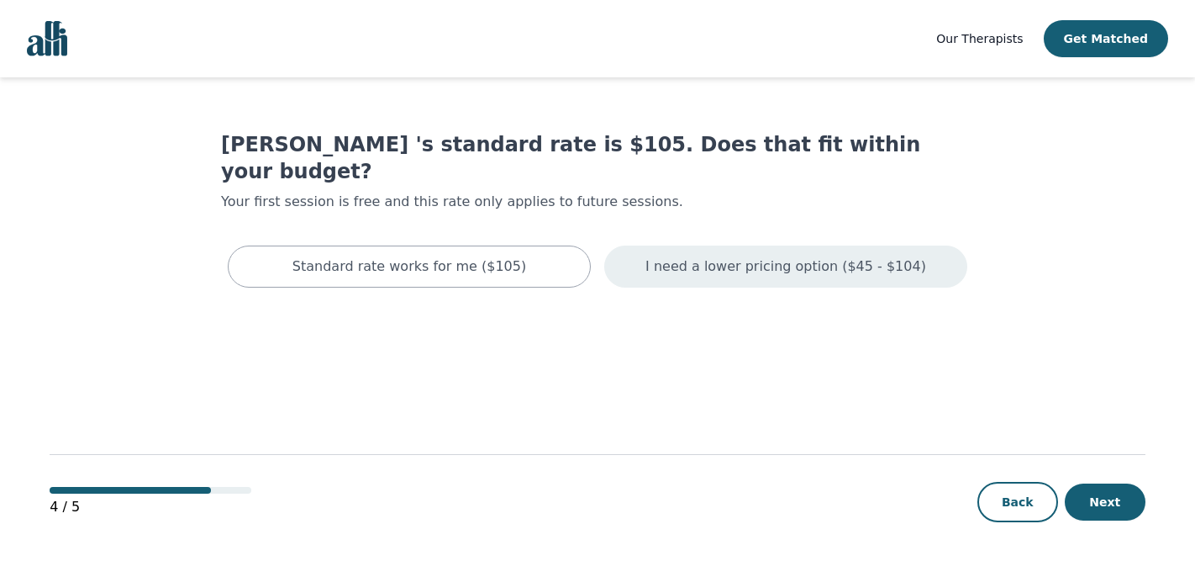
click at [747, 256] on p "I need a lower pricing option ($45 - $104)" at bounding box center [786, 266] width 281 height 20
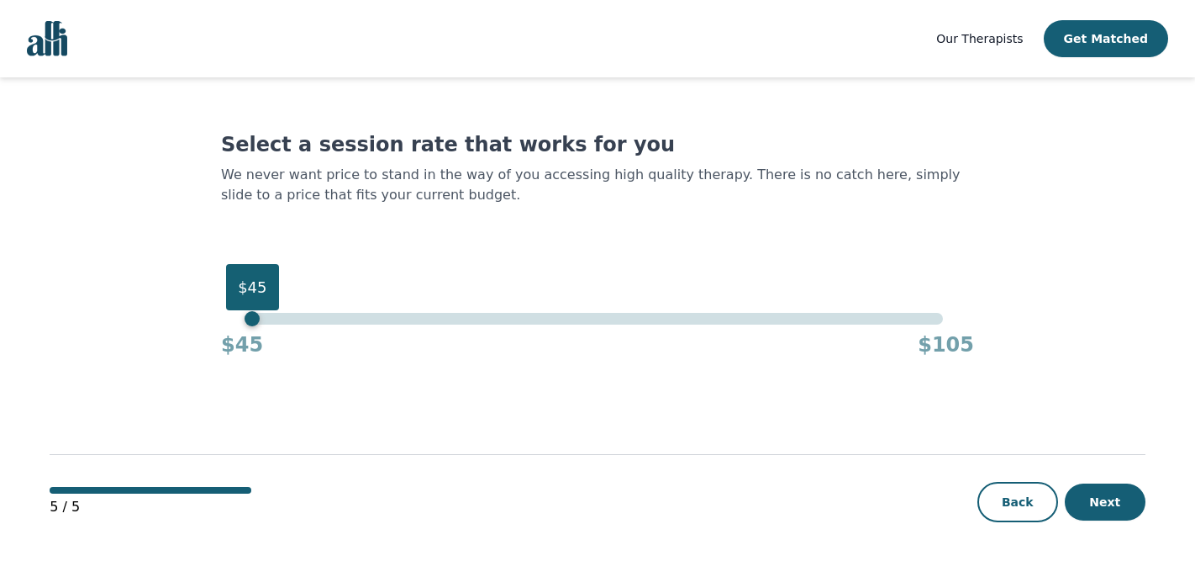
drag, startPoint x: 938, startPoint y: 314, endPoint x: 225, endPoint y: 314, distance: 712.9
click at [225, 314] on div "$45 $45 $105" at bounding box center [597, 335] width 753 height 45
click at [1110, 507] on button "Next" at bounding box center [1105, 501] width 81 height 37
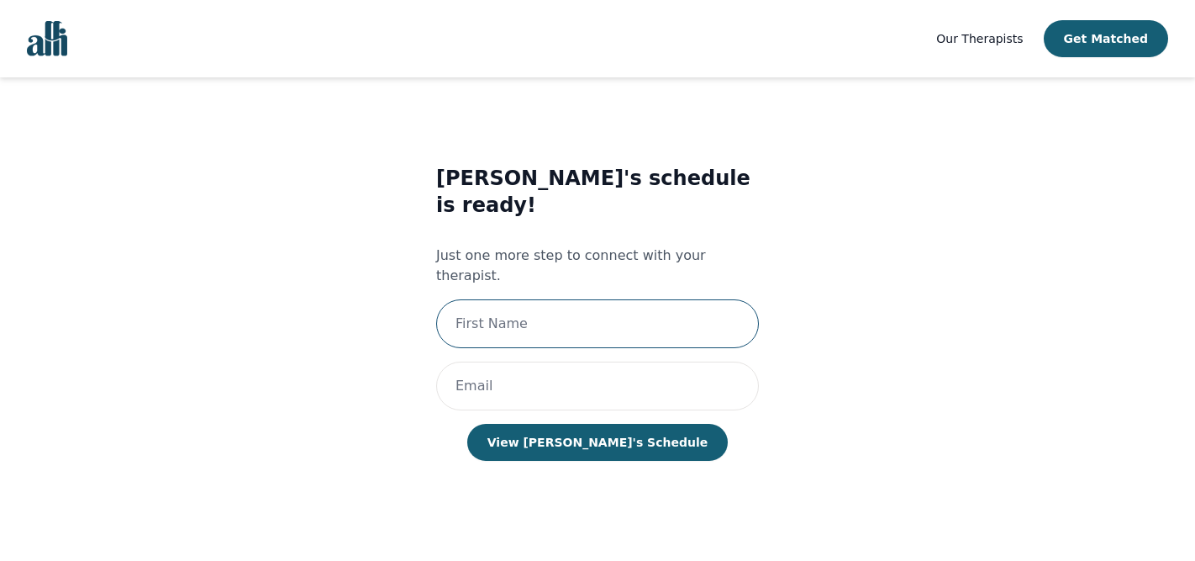
click at [525, 299] on input "text" at bounding box center [597, 323] width 323 height 49
type input "Tiana Michelle"
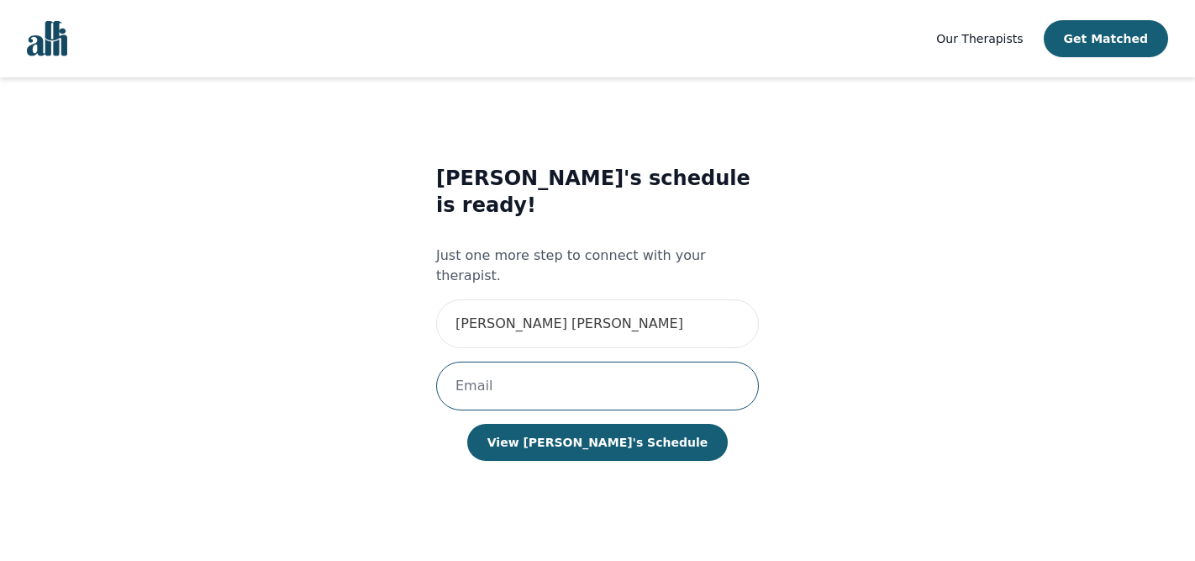
click at [551, 361] on input "email" at bounding box center [597, 385] width 323 height 49
type input "yung.tiana@gmail.com"
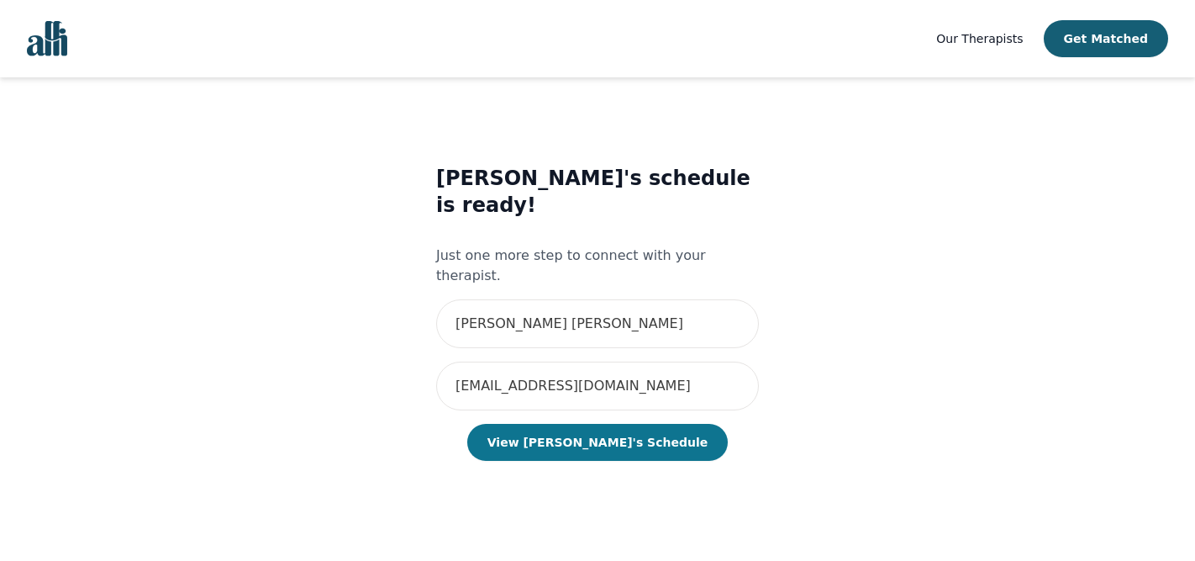
click at [578, 424] on button "View Lorena's Schedule" at bounding box center [597, 442] width 261 height 37
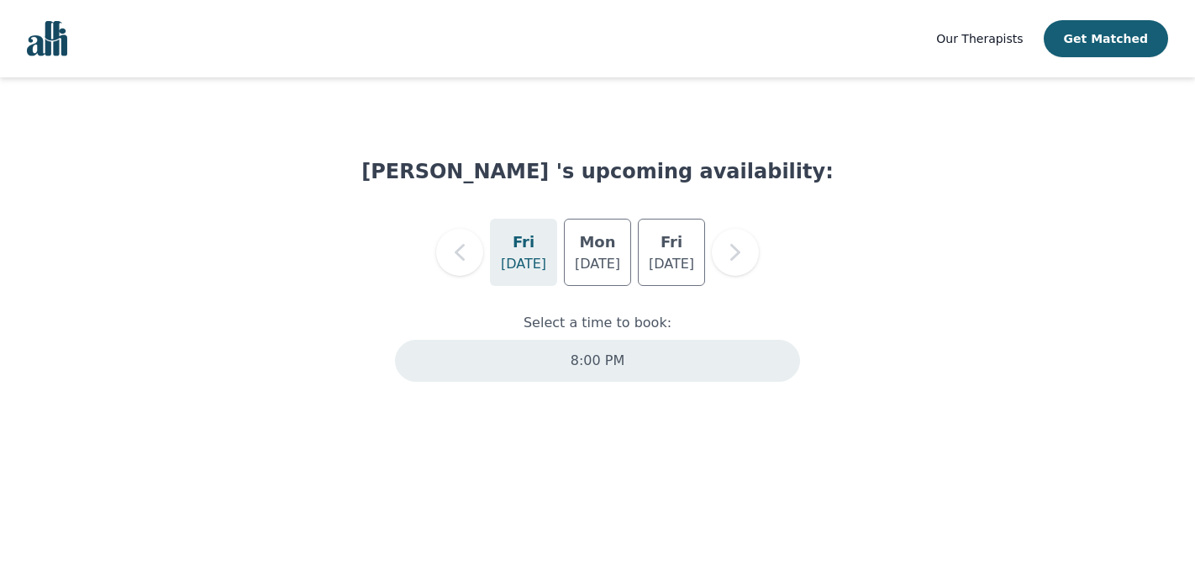
click at [593, 358] on p "8:00 PM" at bounding box center [598, 361] width 54 height 20
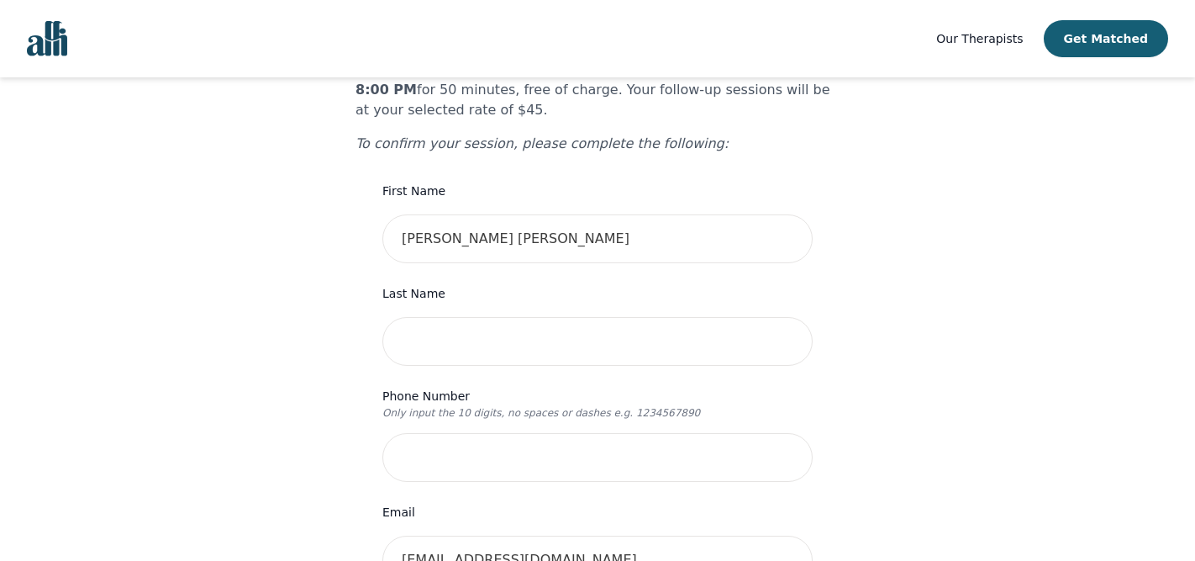
scroll to position [173, 0]
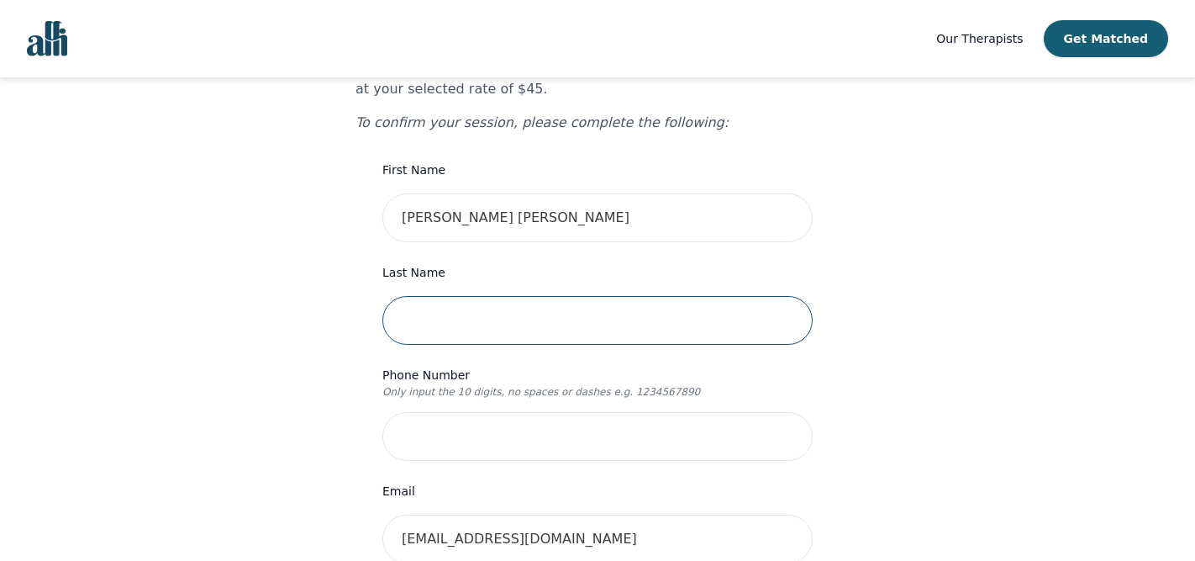
click at [599, 296] on input "text" at bounding box center [597, 320] width 430 height 49
type input "Yung"
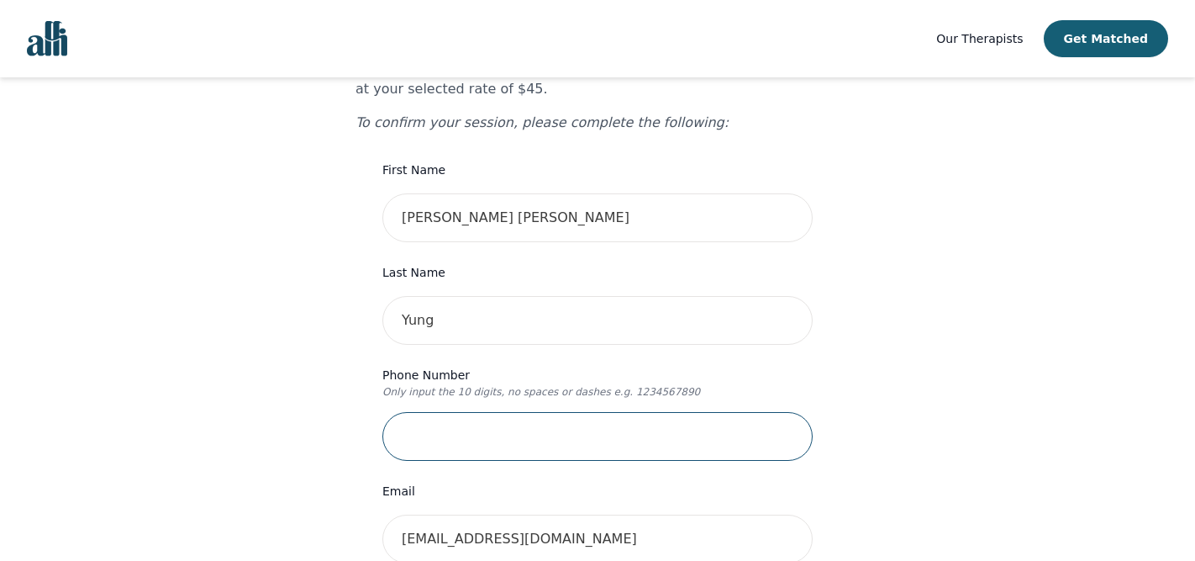
type input "6472863096"
type input "1939 Rue Dufresne"
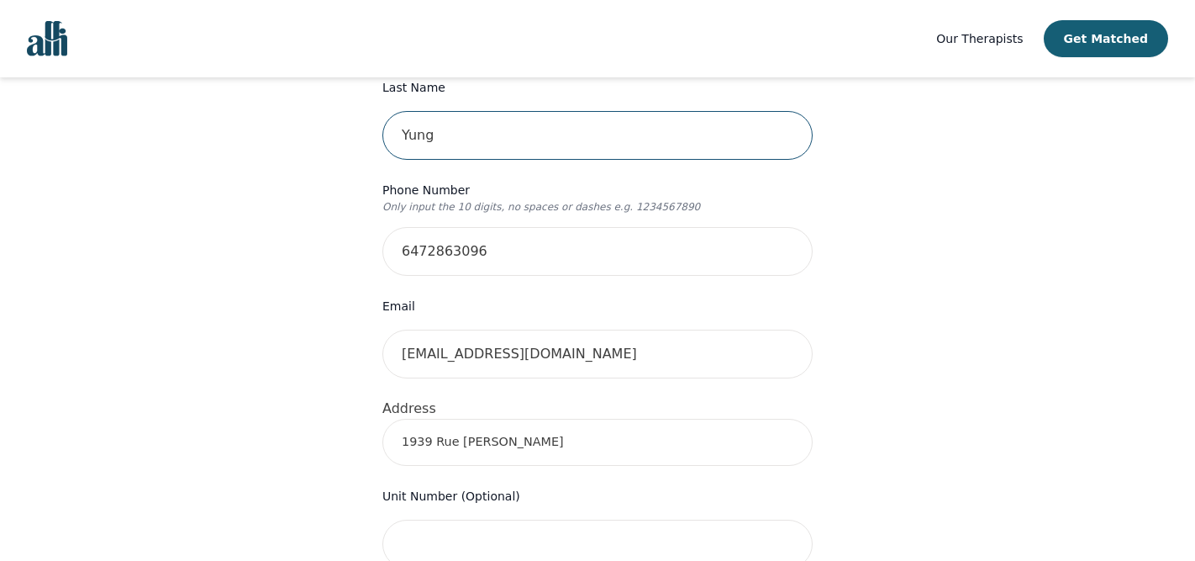
scroll to position [386, 0]
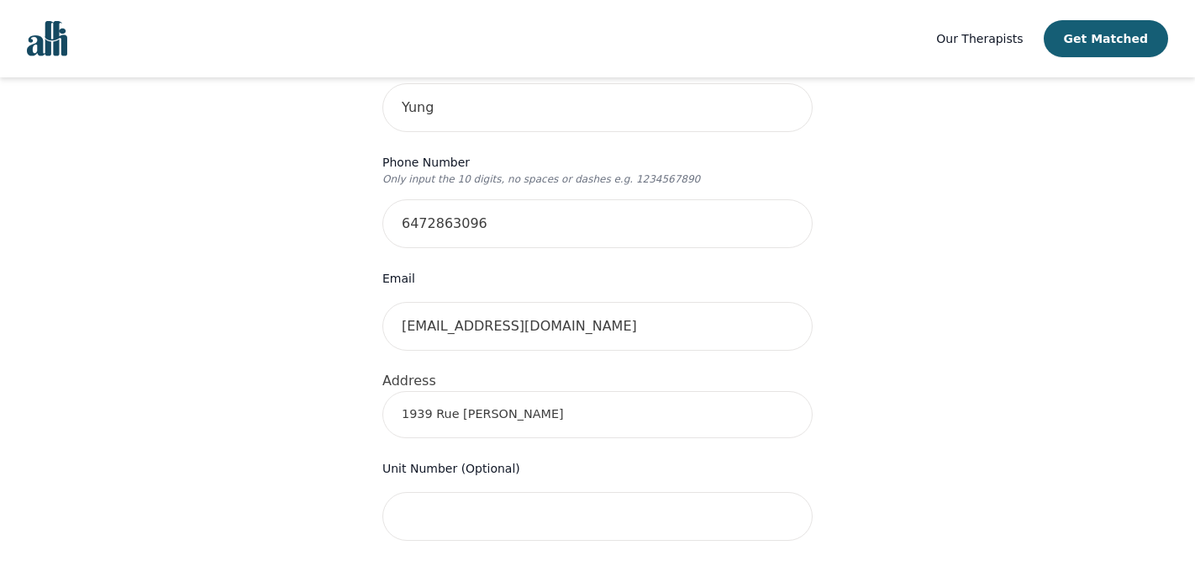
drag, startPoint x: 560, startPoint y: 381, endPoint x: 340, endPoint y: 381, distance: 219.4
click at [340, 381] on div "Your therapy journey is about to begin! Your initial assessment session with Lo…" at bounding box center [597, 445] width 1155 height 1508
type input "183 McKee Ave, North York, ON M2N 4C6, Canada"
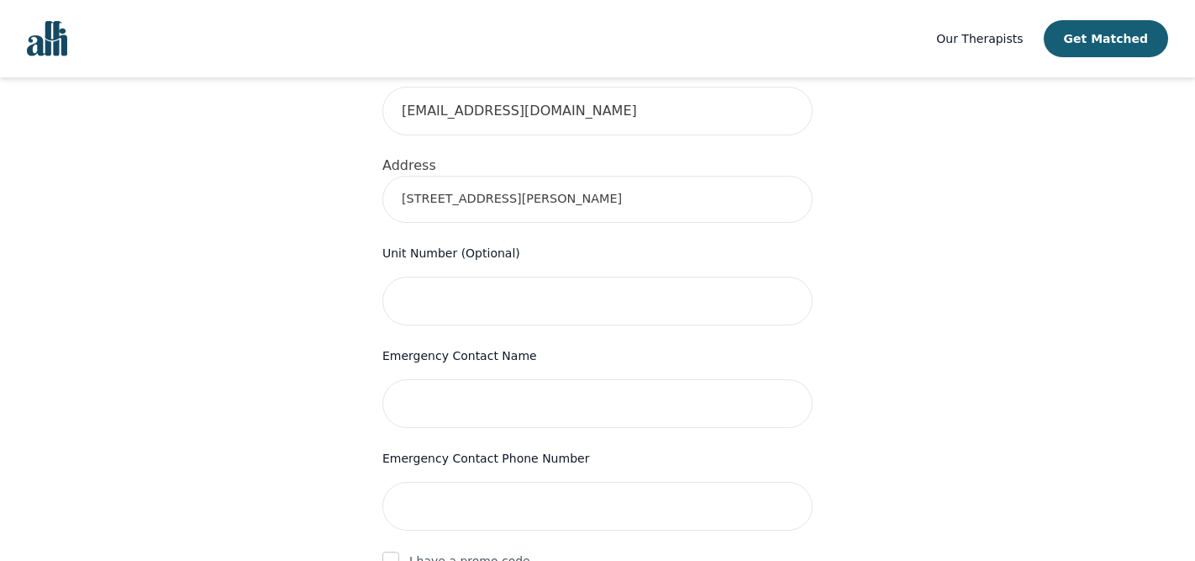
scroll to position [604, 0]
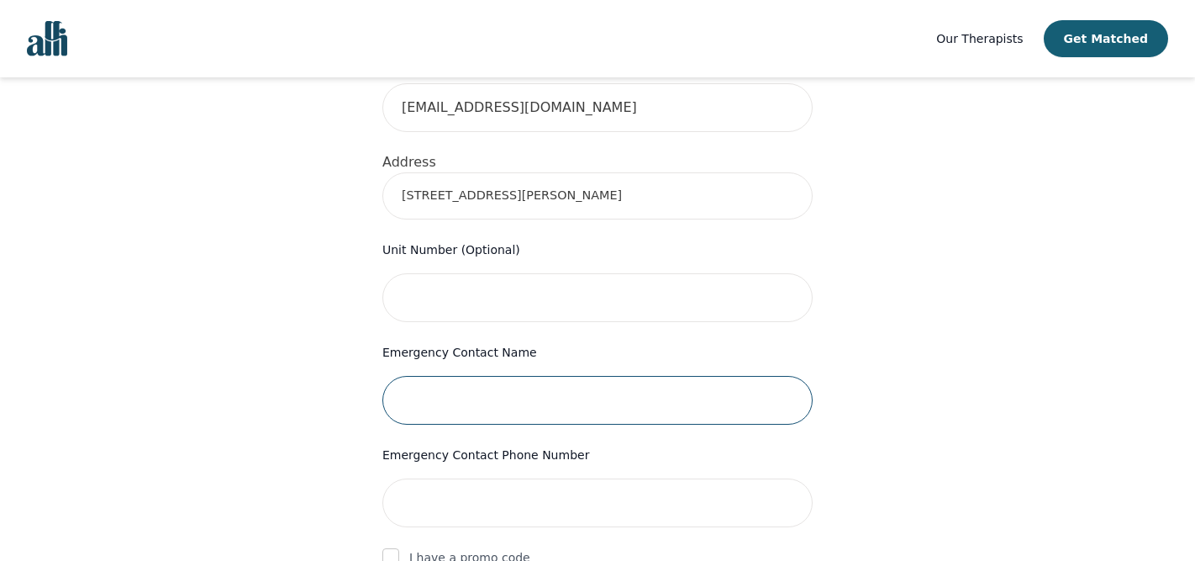
click at [656, 376] on input "text" at bounding box center [597, 400] width 430 height 49
type input "Renaud"
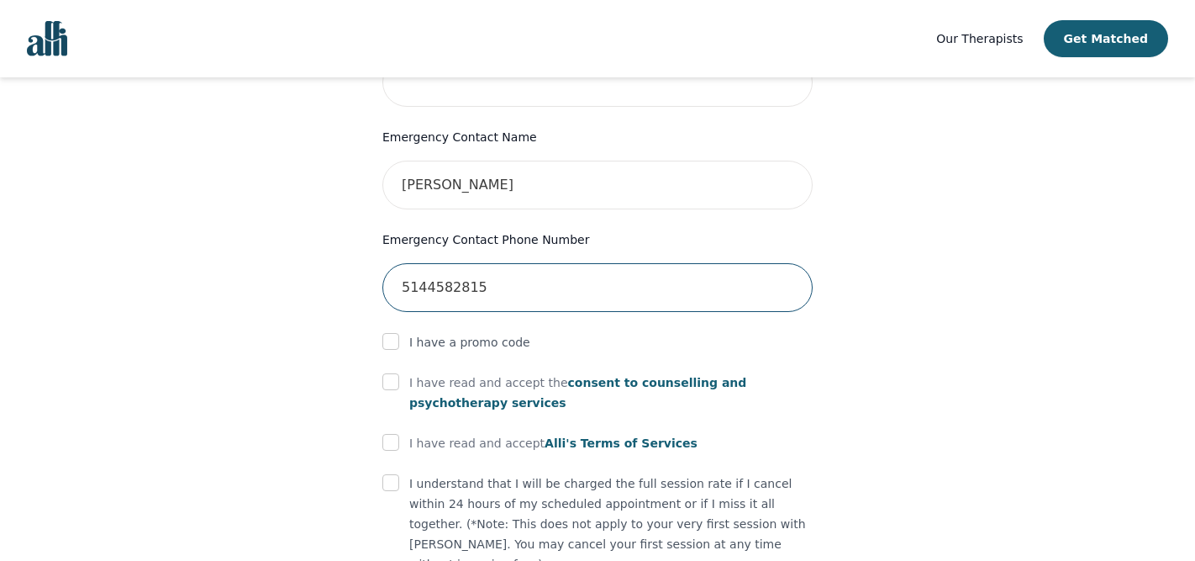
scroll to position [844, 0]
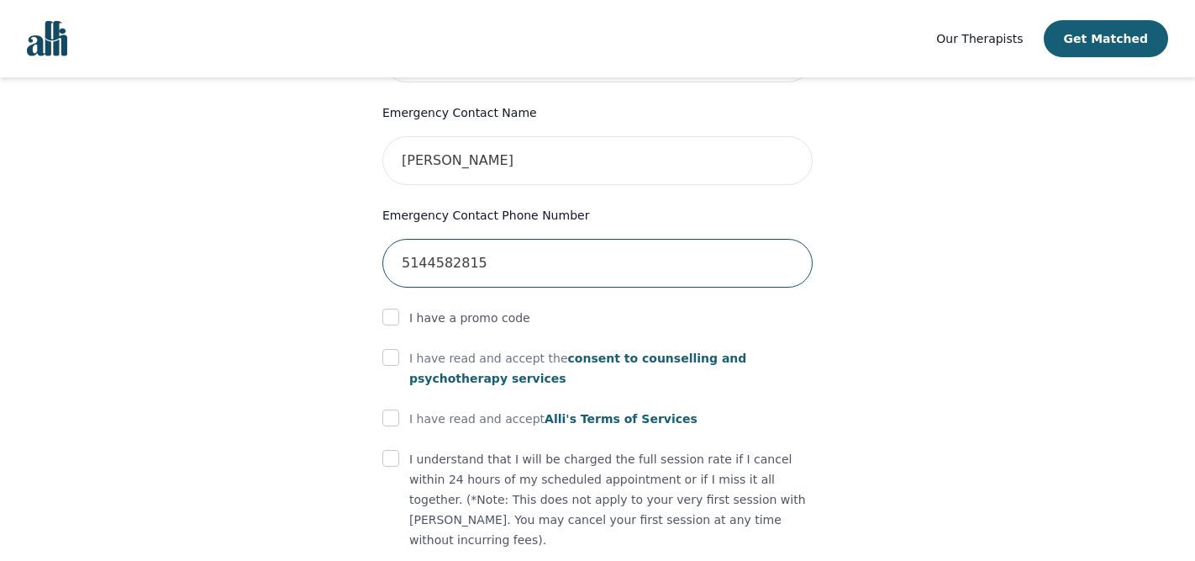
type input "5144582815"
click at [458, 348] on p "I have read and accept the consent to counselling and psychotherapy services" at bounding box center [611, 368] width 404 height 40
click at [398, 349] on input "checkbox" at bounding box center [390, 357] width 17 height 17
checkbox input "true"
click at [396, 409] on input "checkbox" at bounding box center [390, 417] width 17 height 17
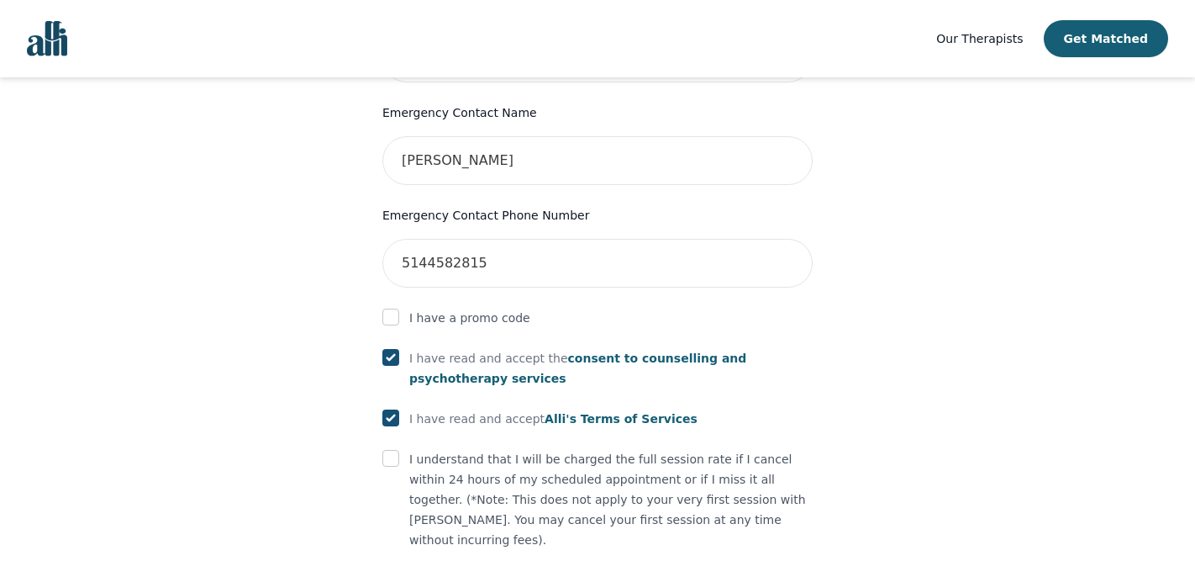
checkbox input "true"
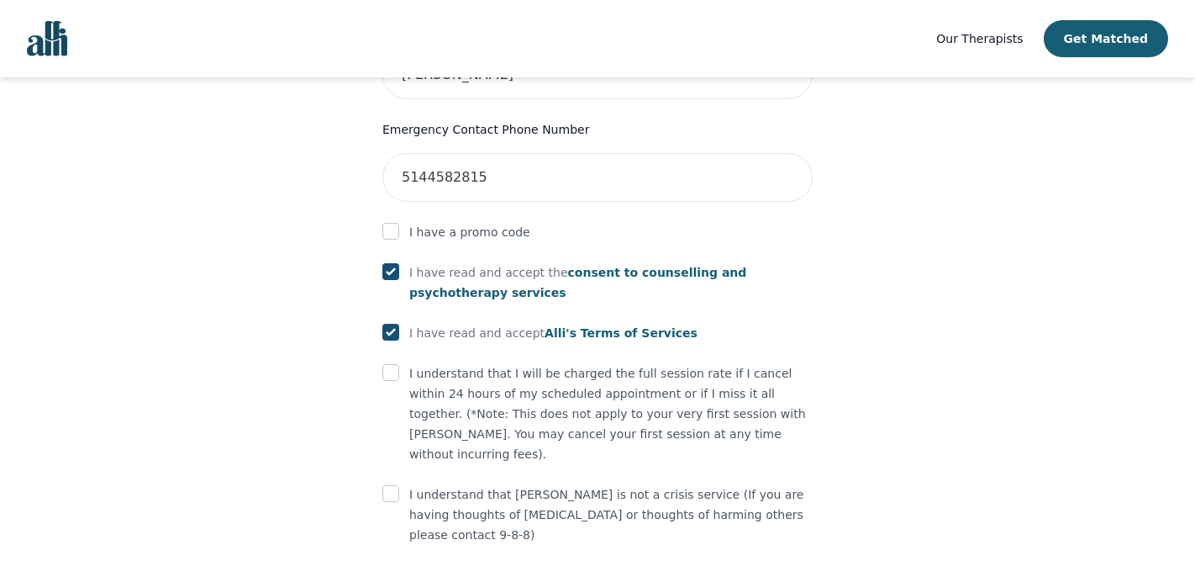
scroll to position [933, 0]
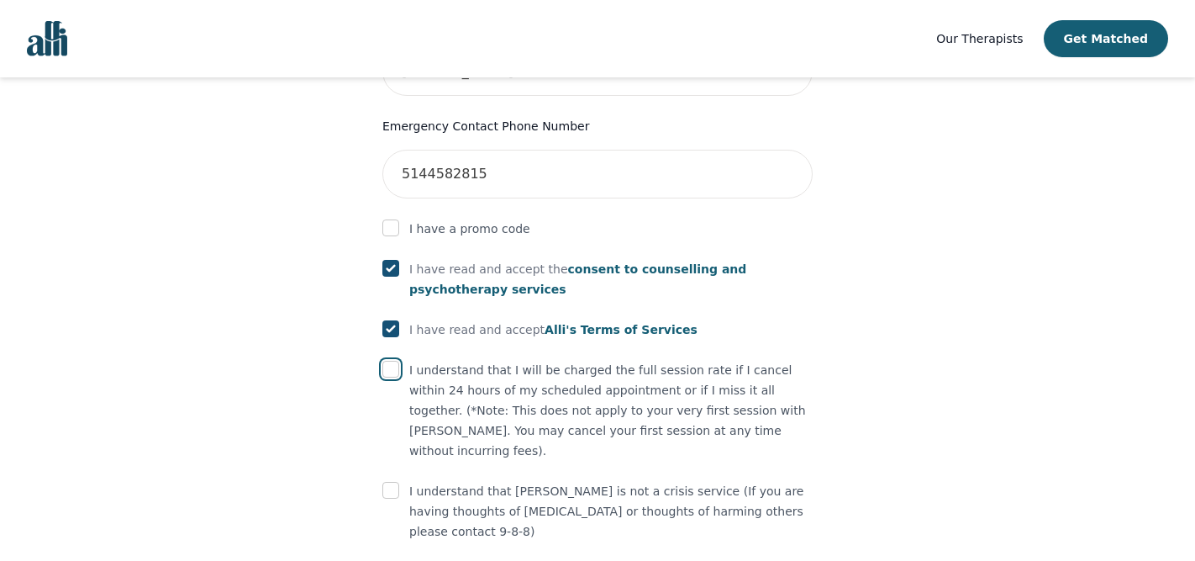
click at [396, 361] on input "checkbox" at bounding box center [390, 369] width 17 height 17
checkbox input "true"
click at [395, 482] on input "checkbox" at bounding box center [390, 490] width 17 height 17
checkbox input "true"
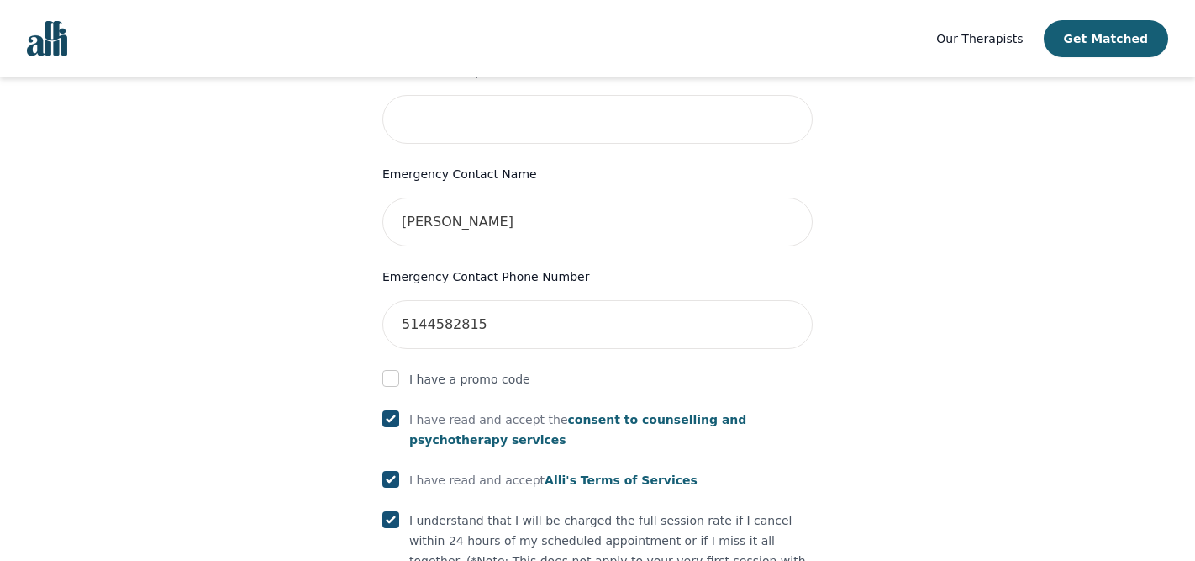
scroll to position [953, 0]
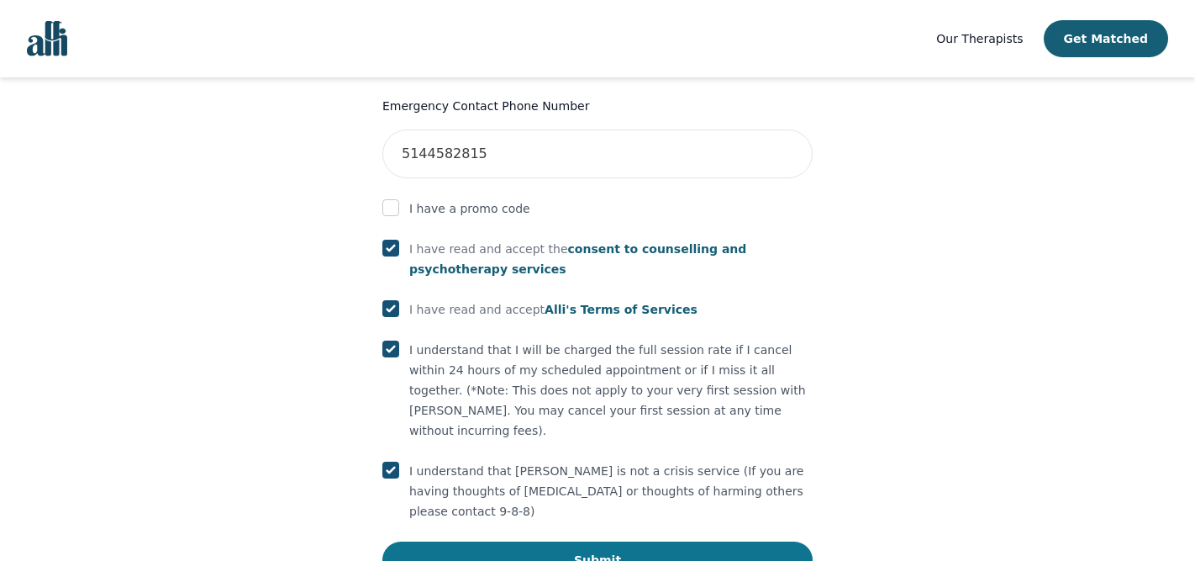
click at [576, 541] on button "Submit" at bounding box center [597, 559] width 430 height 37
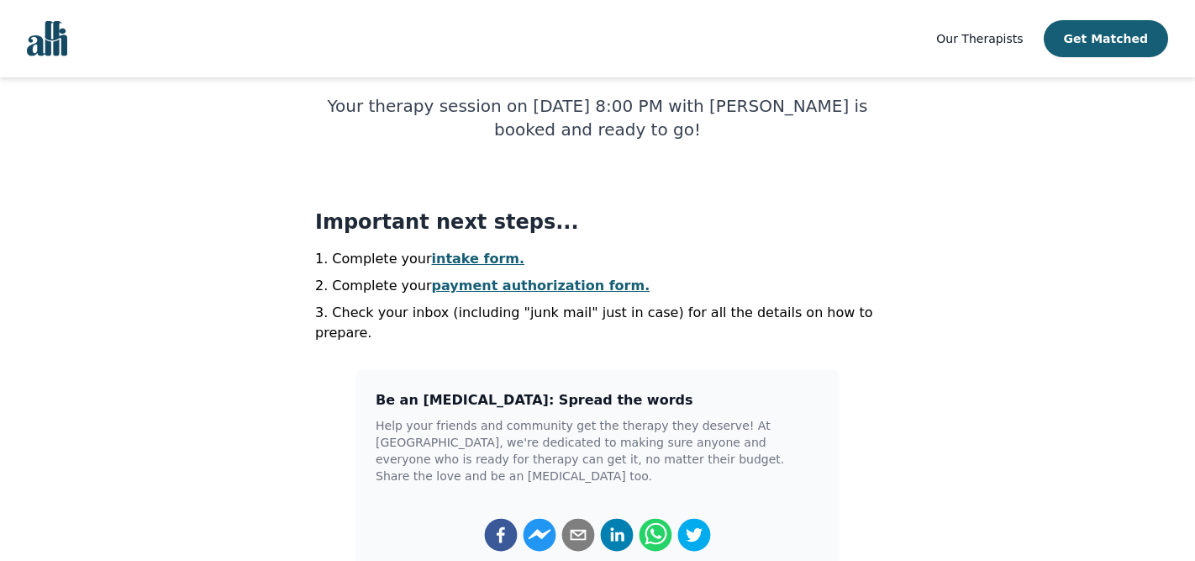
scroll to position [317, 0]
click at [480, 250] on link "intake form." at bounding box center [478, 258] width 93 height 16
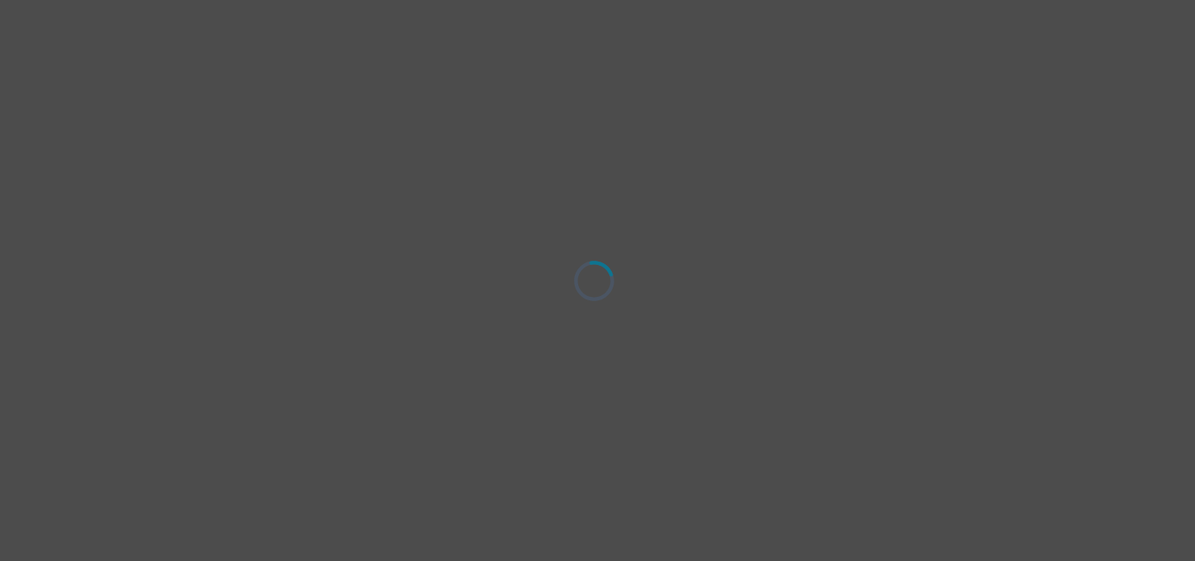
select select "female"
select select "she/her"
select select "Single"
select select "Bachelor degree"
select select "Instagram"
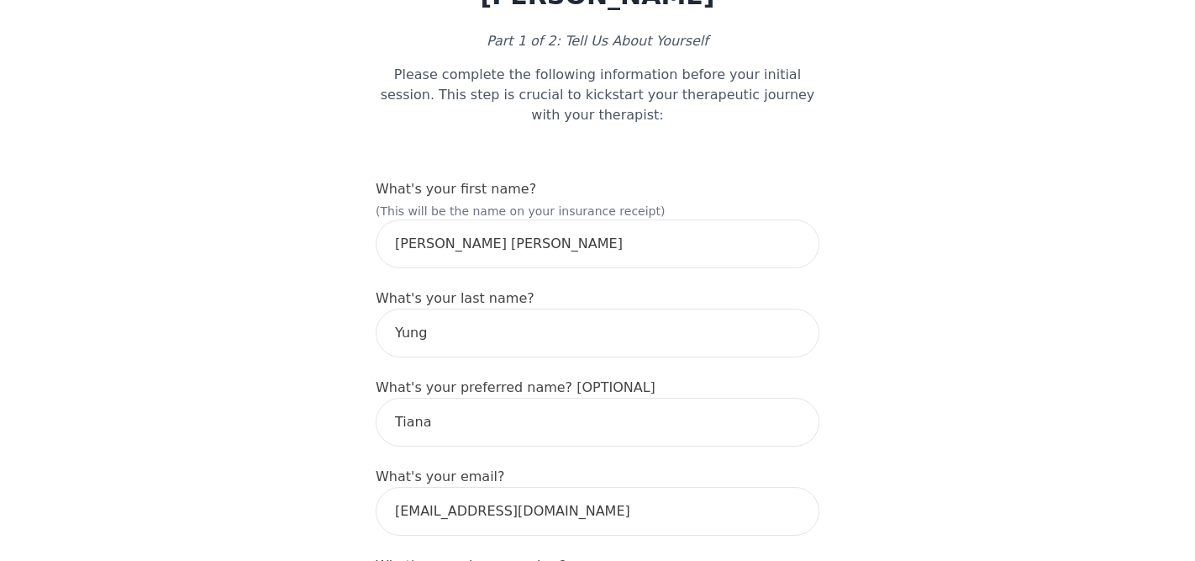
scroll to position [155, 0]
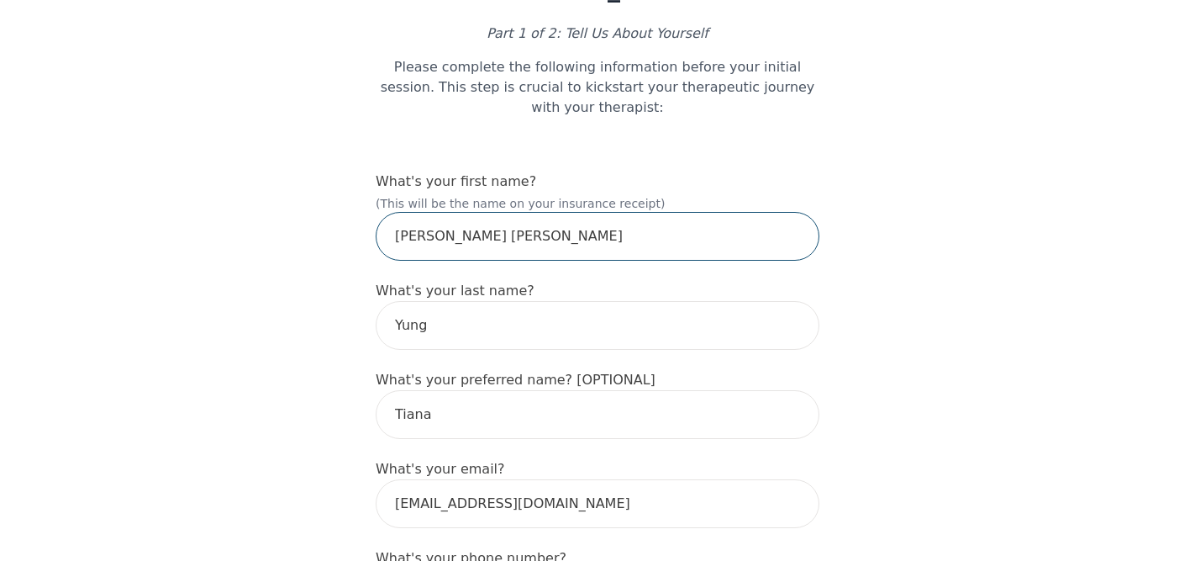
click at [455, 212] on input "Tiana Michelle" at bounding box center [598, 236] width 444 height 49
type input "tiana"
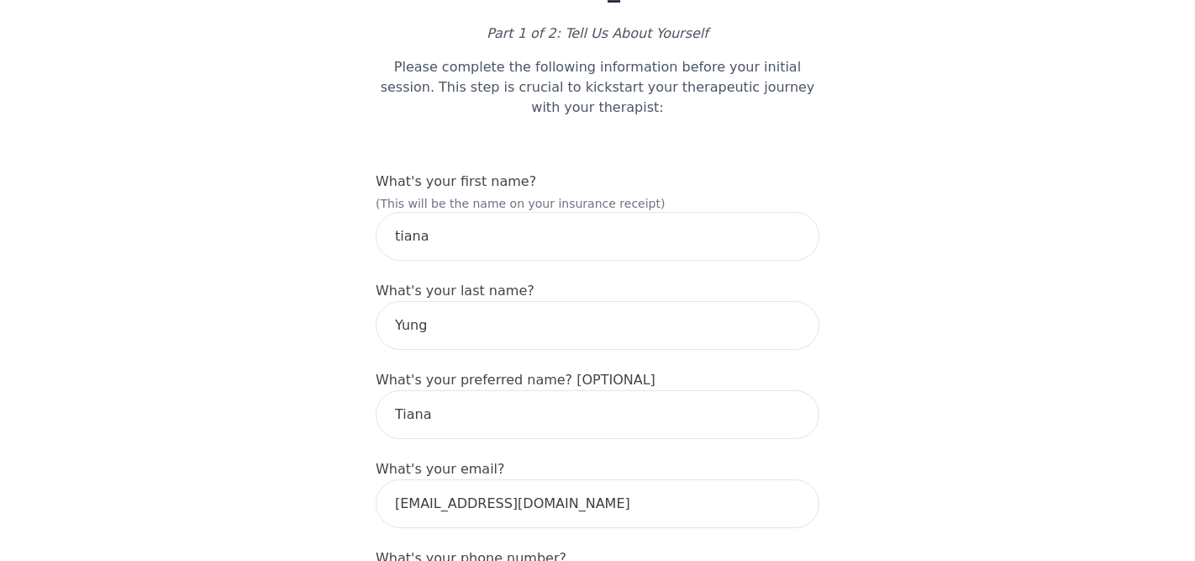
type input "1939 Rue Dufresne"
click at [526, 219] on input "tiana" at bounding box center [598, 236] width 444 height 49
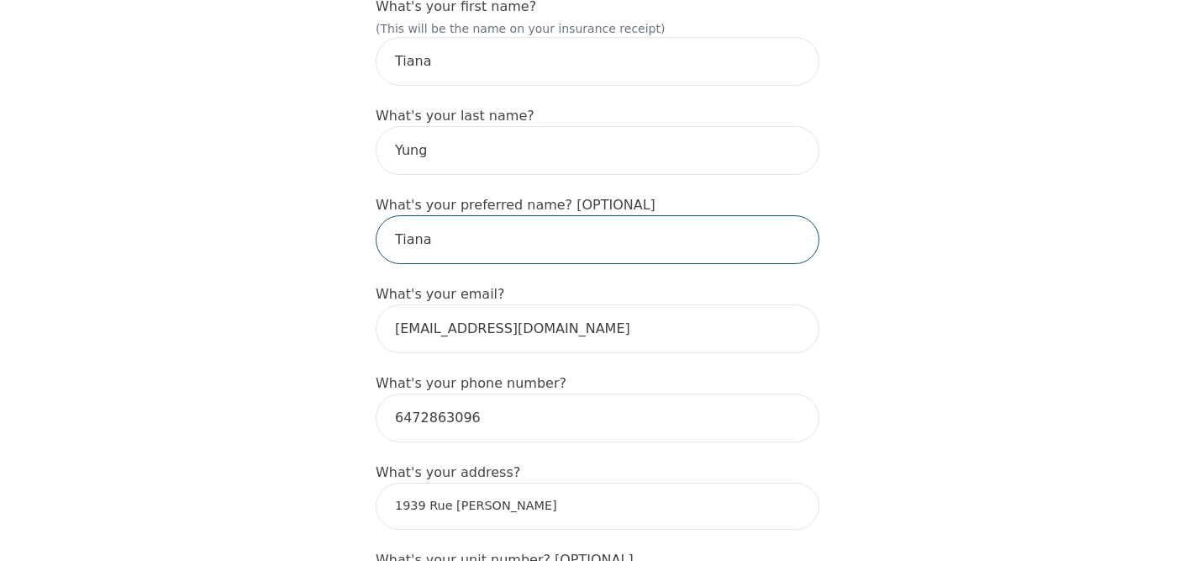
scroll to position [299, 0]
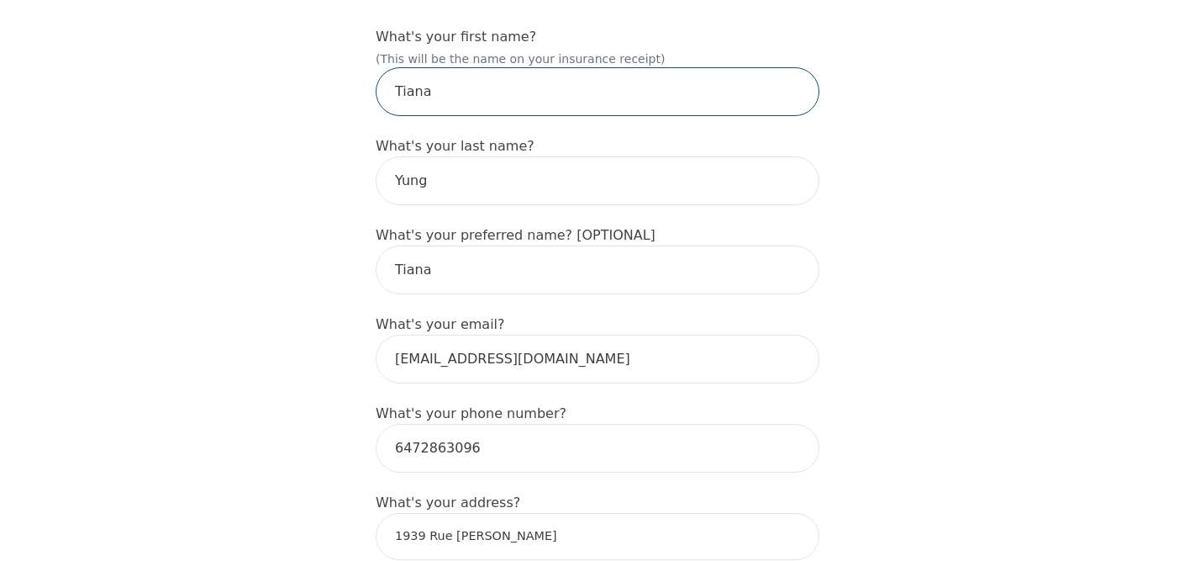
click at [520, 67] on input "Tiana" at bounding box center [598, 91] width 444 height 49
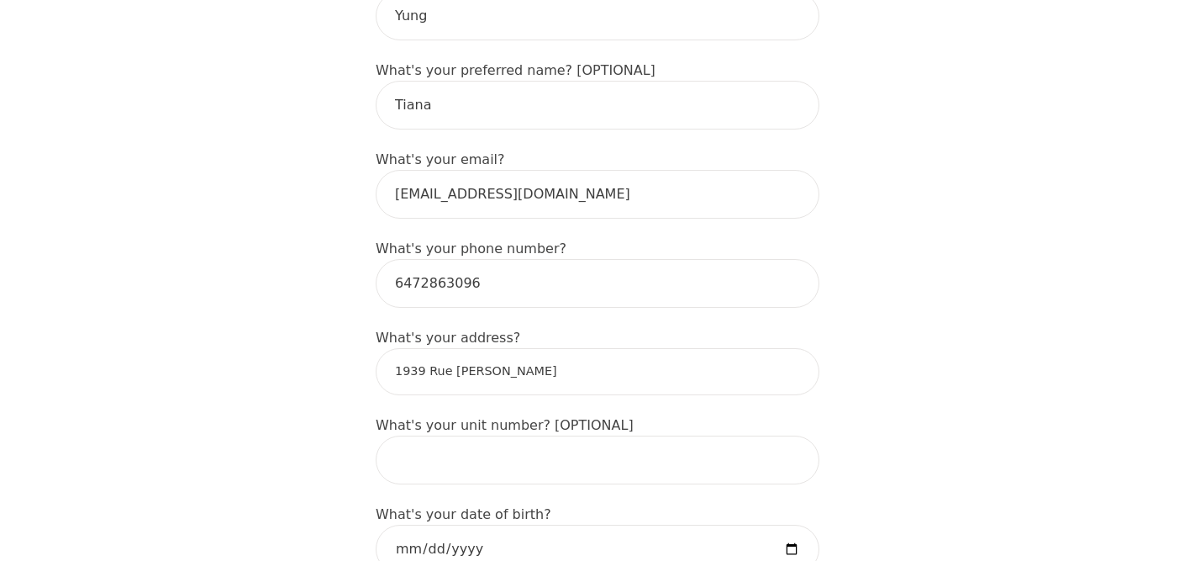
scroll to position [586, 0]
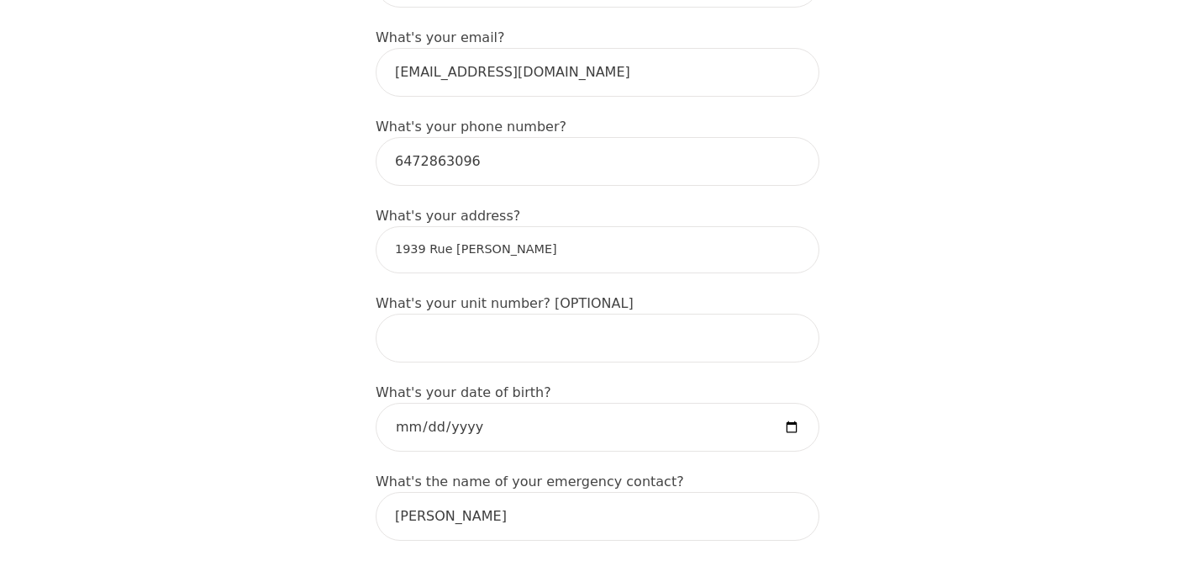
type input "Tiana Michelle"
click at [516, 226] on input "1939 Rue Dufresne" at bounding box center [598, 249] width 444 height 47
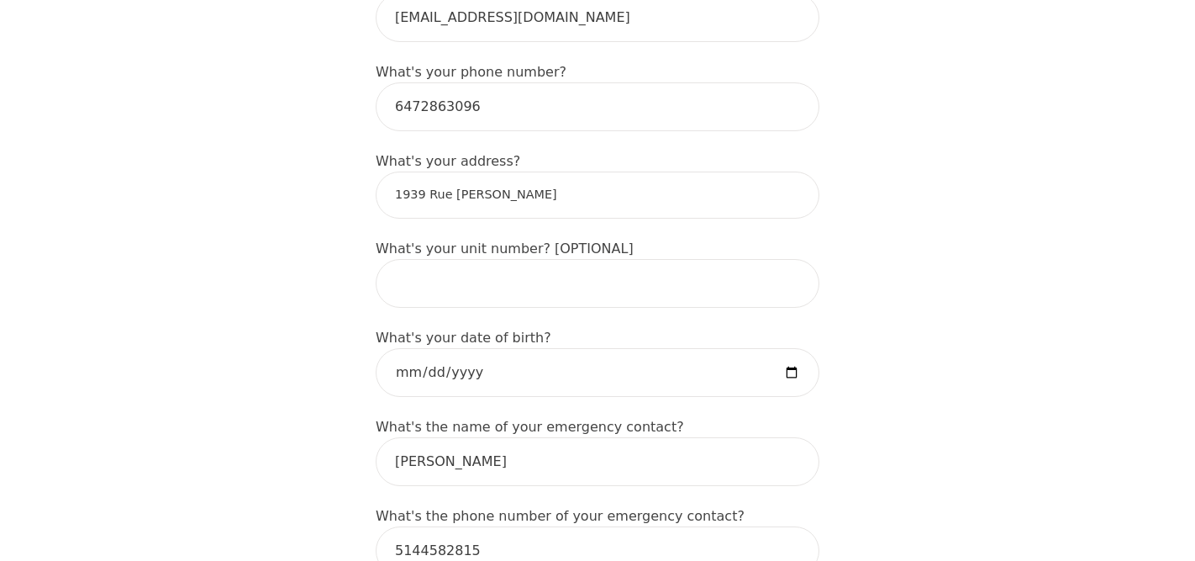
scroll to position [694, 0]
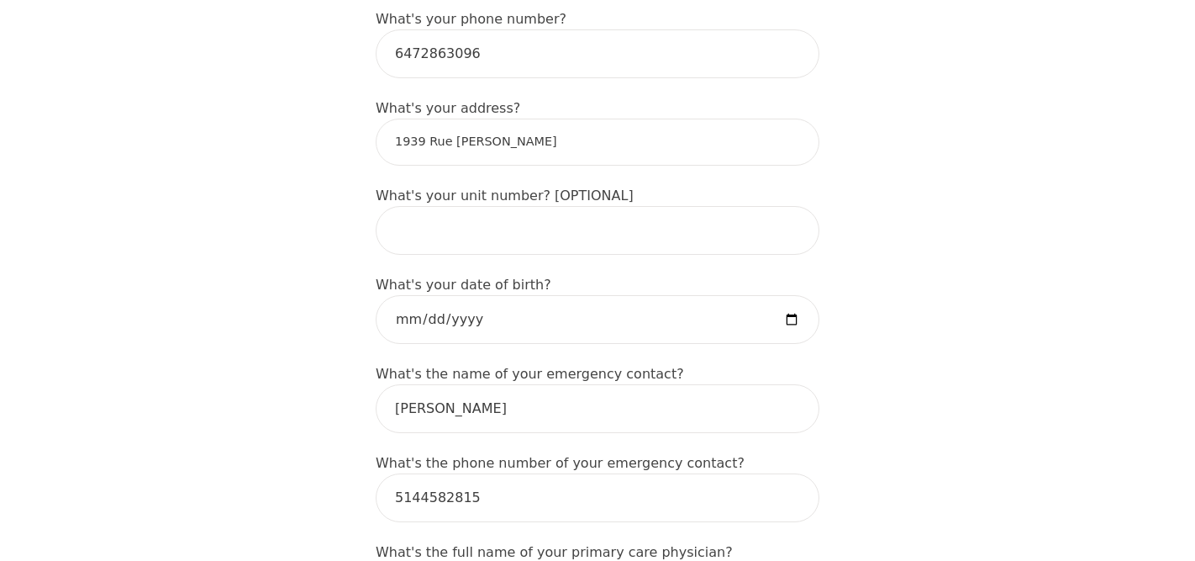
drag, startPoint x: 572, startPoint y: 112, endPoint x: 357, endPoint y: 112, distance: 214.4
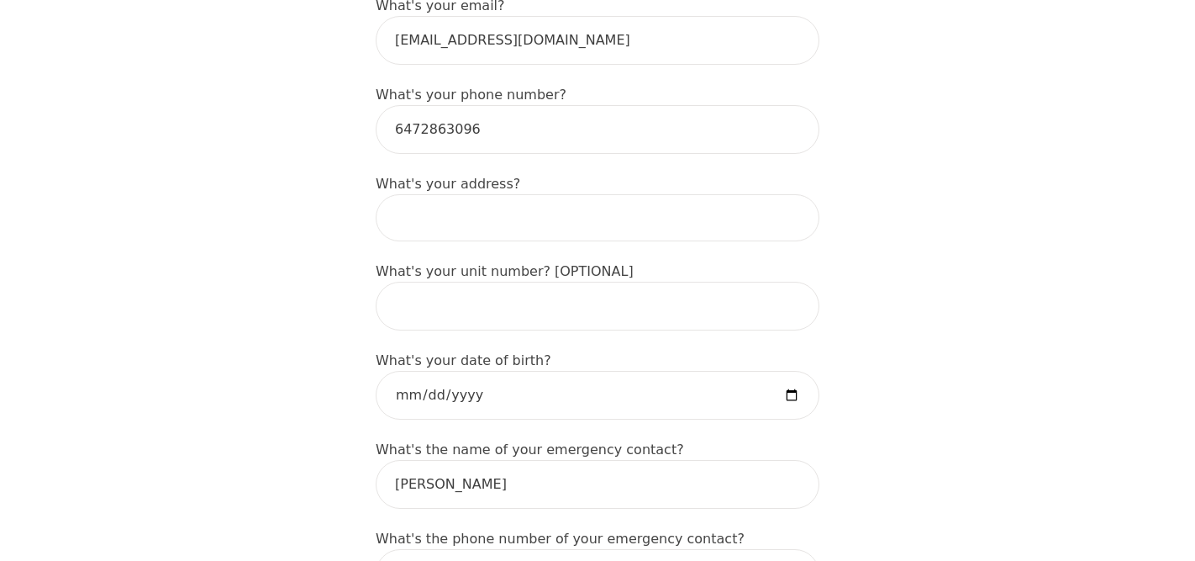
scroll to position [617, 0]
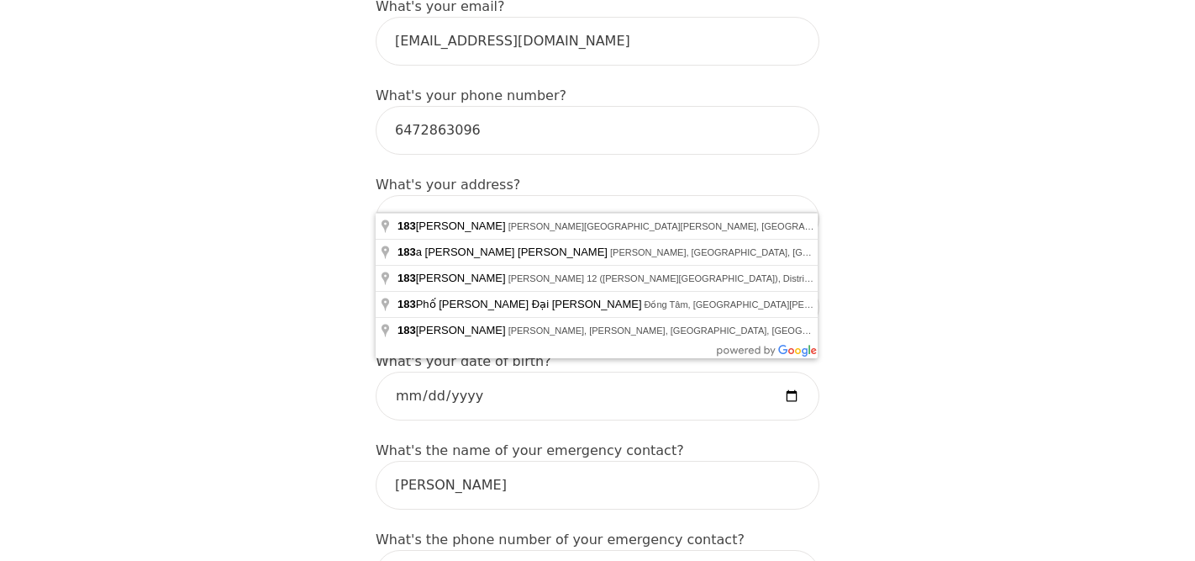
click at [514, 195] on input "183 Mckee Avenue" at bounding box center [598, 218] width 444 height 47
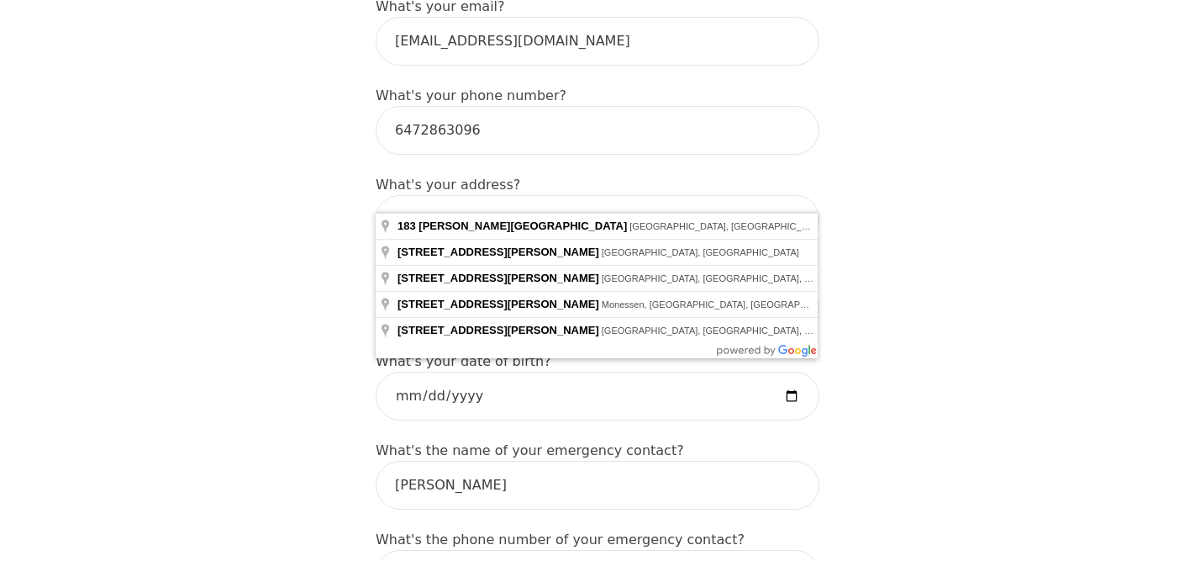
type input "183 McKee Ave, North York, ON M2N 4C6, Canada"
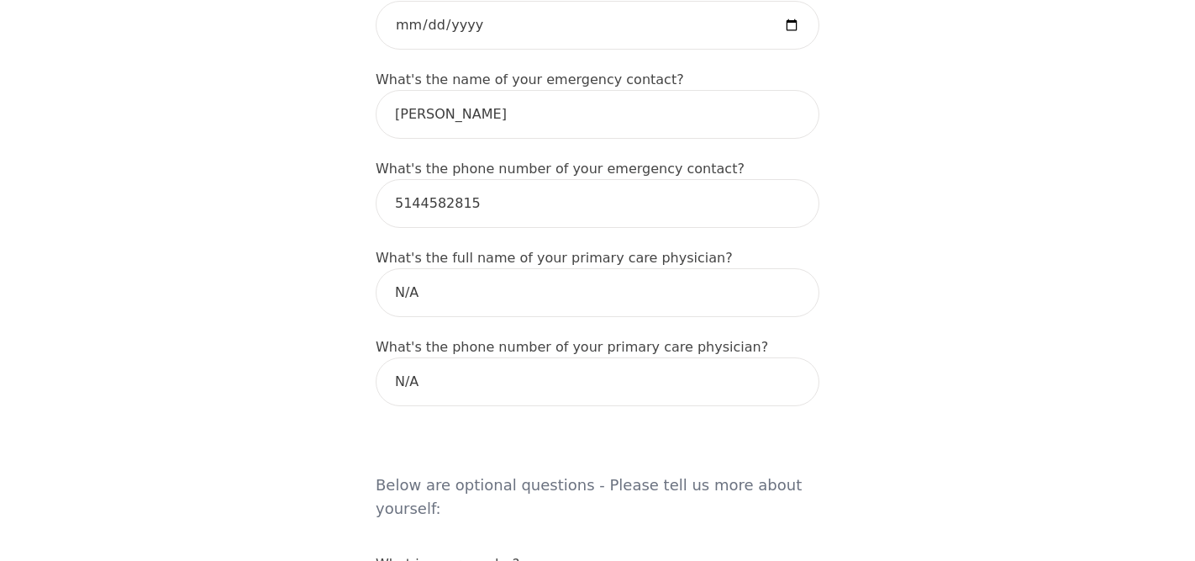
scroll to position [1058, 0]
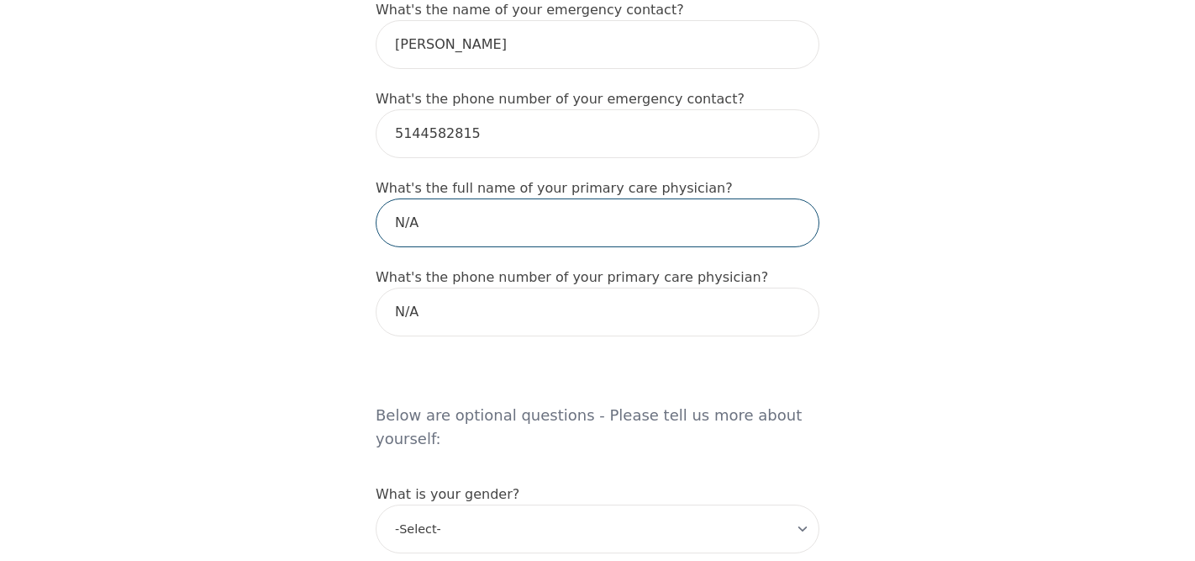
drag, startPoint x: 575, startPoint y: 199, endPoint x: 279, endPoint y: 198, distance: 295.9
click at [279, 198] on div "Intake Assessment for Tiana Michelle Yung Part 1 of 2: Tell Us About Yourself P…" at bounding box center [597, 293] width 1195 height 2567
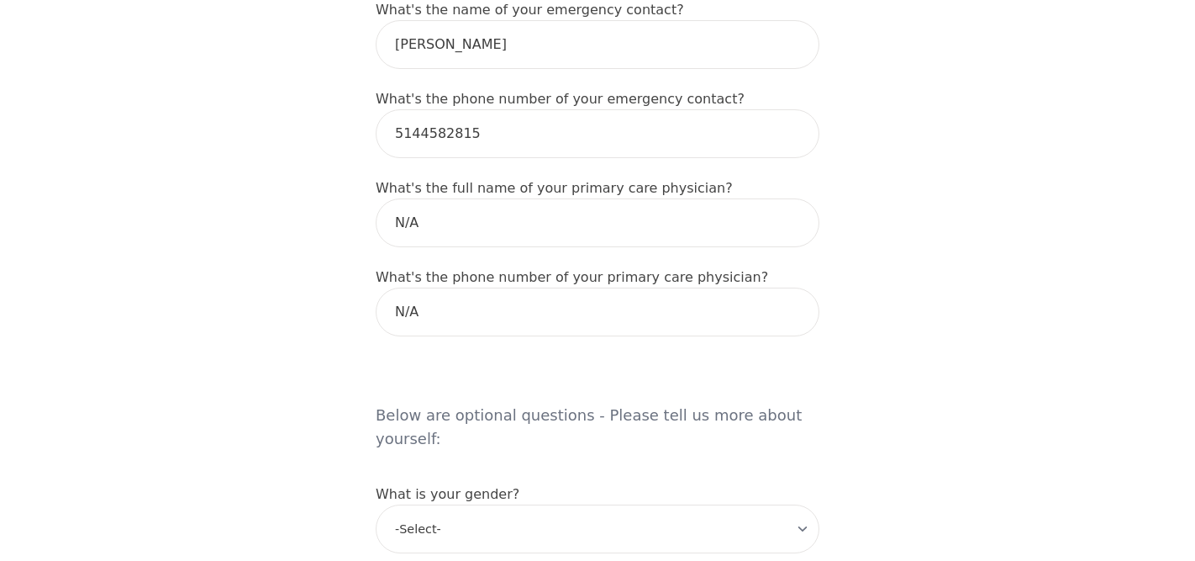
click at [280, 198] on div "Intake Assessment for Tiana Michelle Yung Part 1 of 2: Tell Us About Yourself P…" at bounding box center [597, 293] width 1195 height 2567
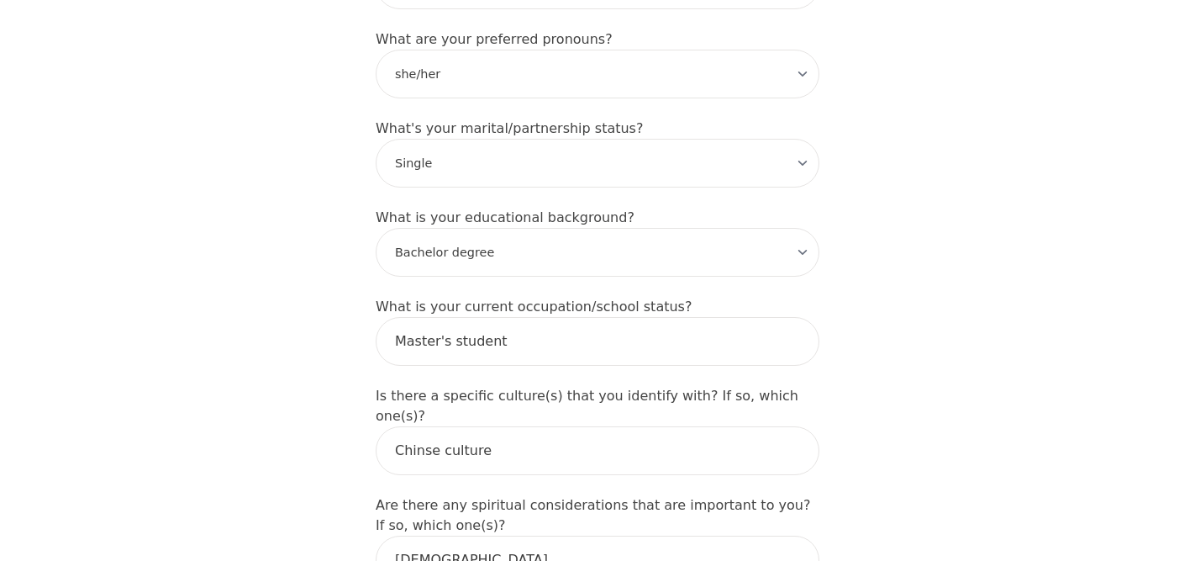
scroll to position [1606, 0]
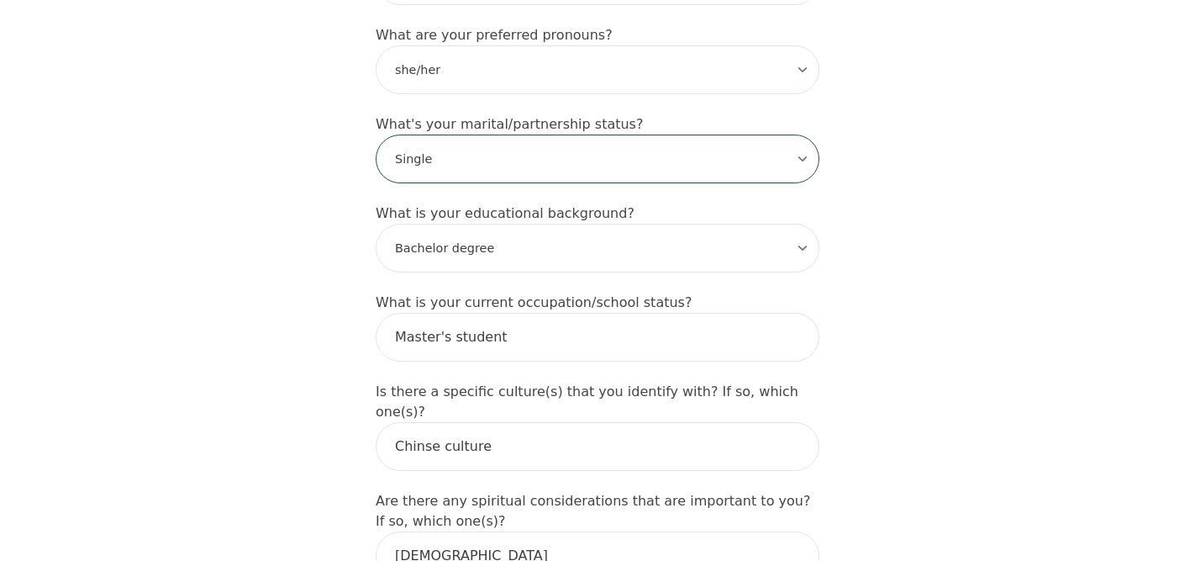
click at [493, 135] on select "-Select- Single Partnered Married Common Law Widowed Separated Divorced" at bounding box center [598, 159] width 444 height 49
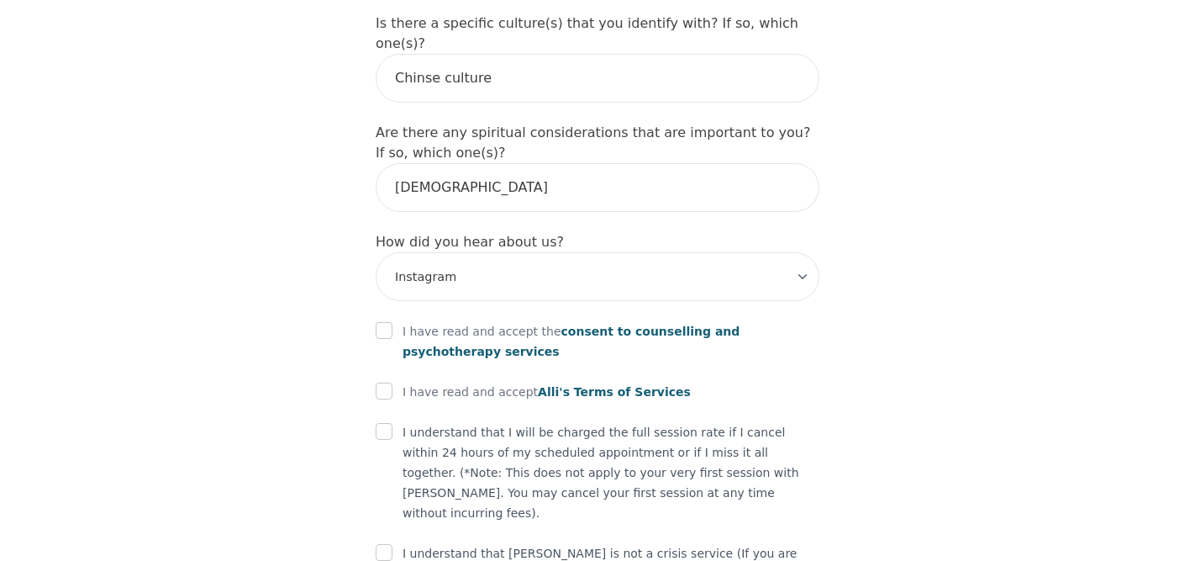
scroll to position [1981, 0]
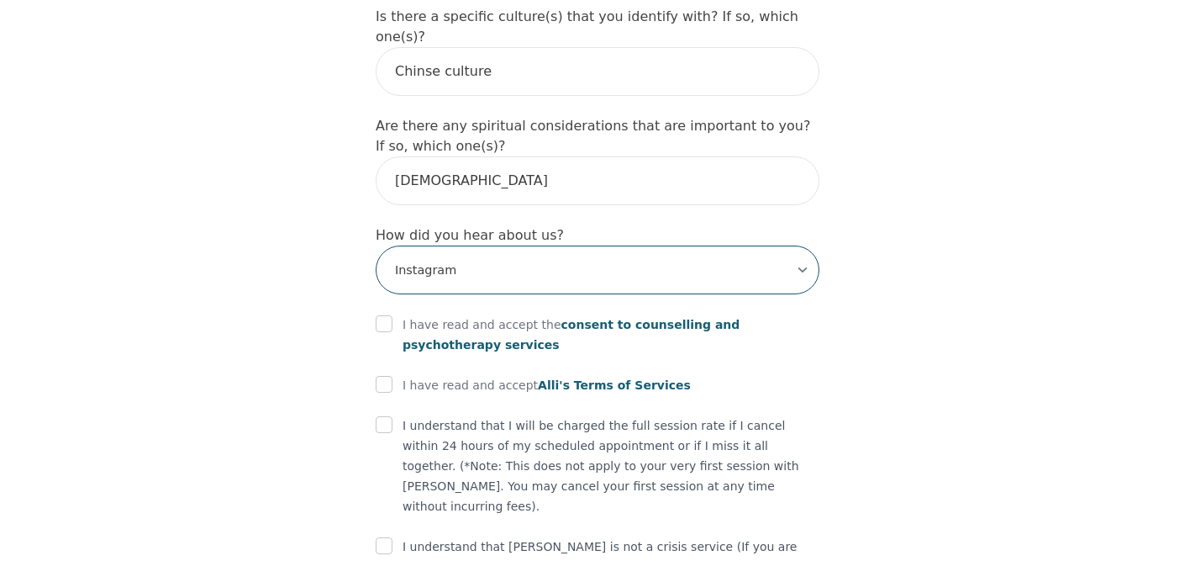
click at [474, 245] on select "-Select- Physician/Specialist Friend Facebook Instagram Google Search Google Ad…" at bounding box center [598, 269] width 444 height 49
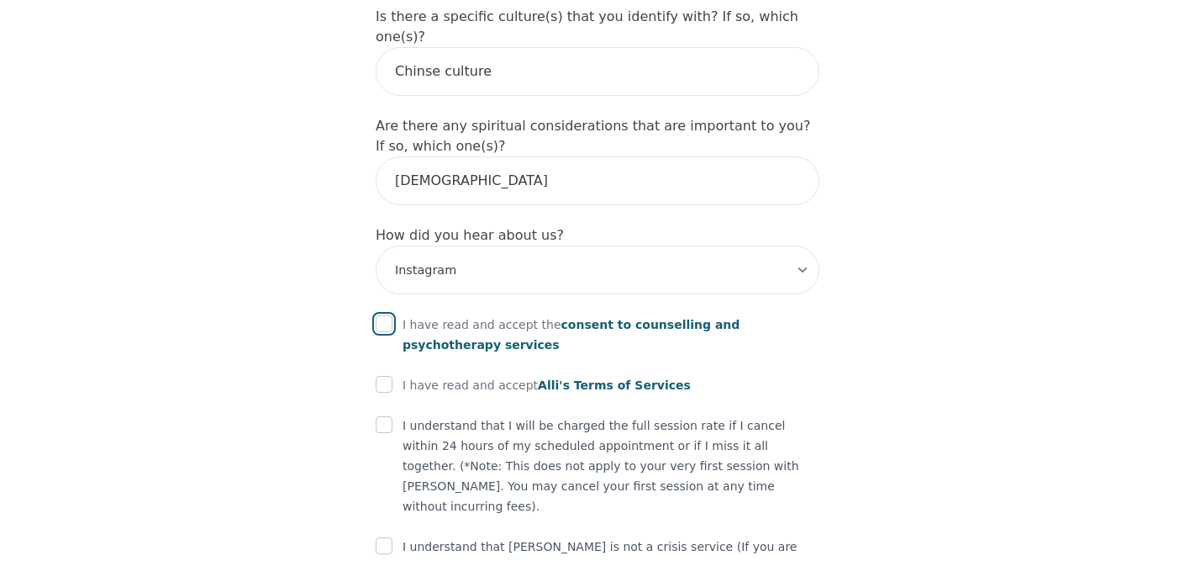
click at [385, 315] on input "checkbox" at bounding box center [384, 323] width 17 height 17
checkbox input "true"
click at [389, 376] on input "checkbox" at bounding box center [384, 384] width 17 height 17
checkbox input "true"
click at [389, 416] on input "checkbox" at bounding box center [384, 424] width 17 height 17
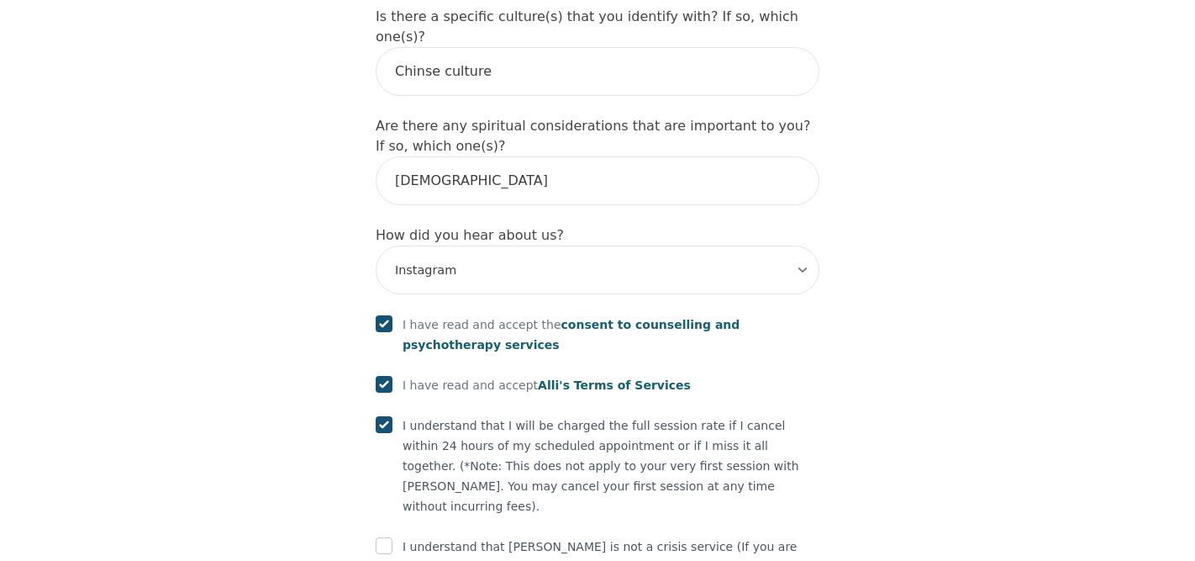
checkbox input "true"
click at [391, 537] on input "checkbox" at bounding box center [384, 545] width 17 height 17
checkbox input "true"
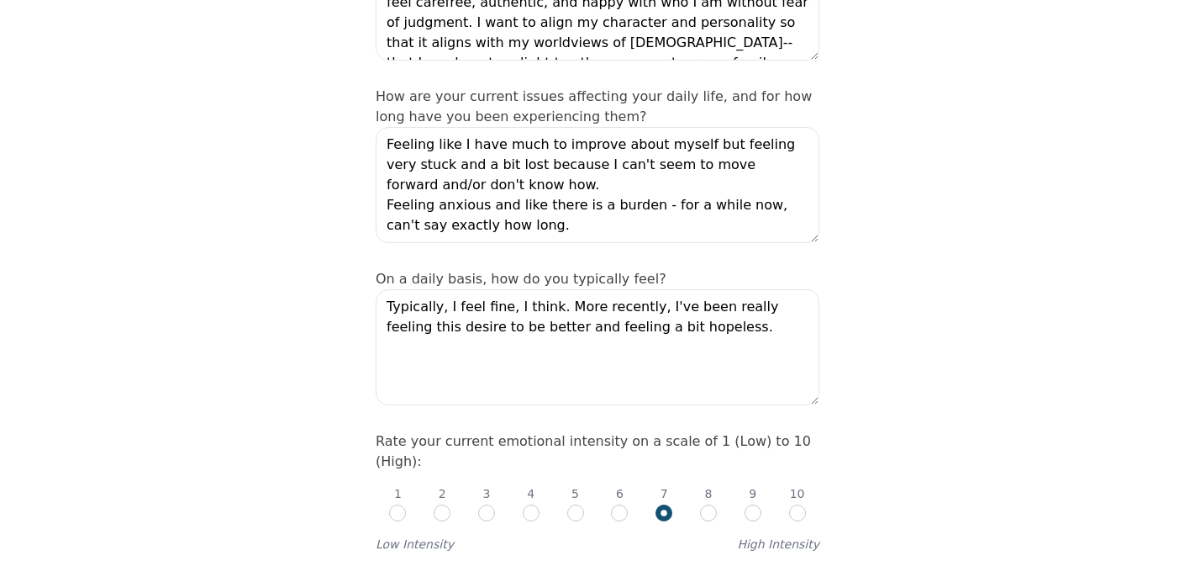
scroll to position [424, 0]
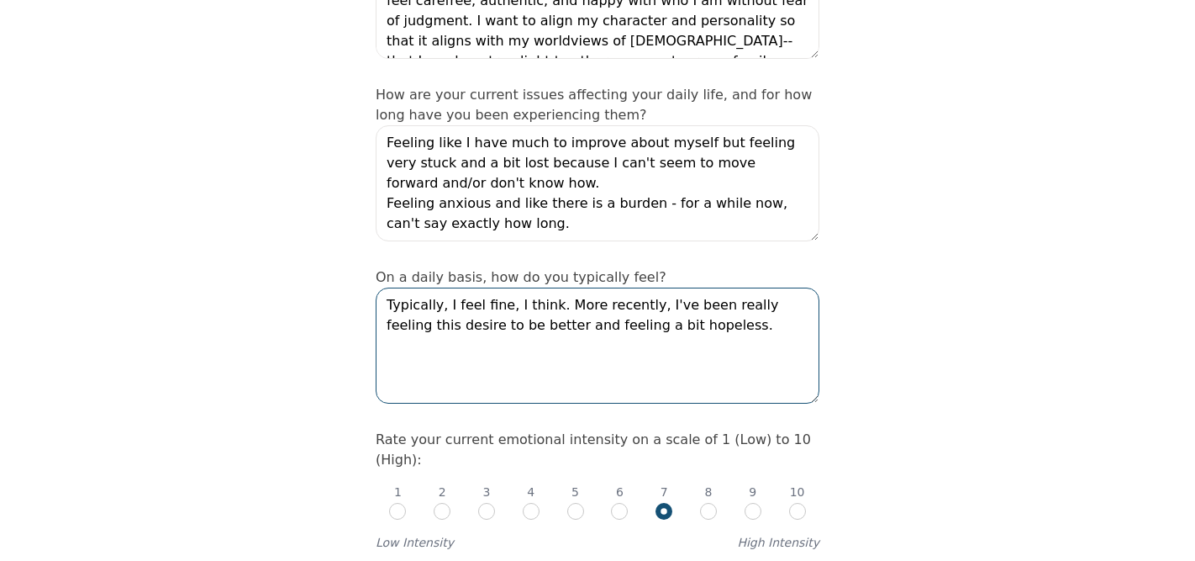
drag, startPoint x: 694, startPoint y: 278, endPoint x: 555, endPoint y: 251, distance: 142.1
click at [555, 287] on textarea "Typically, I feel fine, I think. More recently, I've been really feeling this d…" at bounding box center [598, 345] width 444 height 116
click at [641, 287] on textarea "Typically, I feel fine, I think. More recently, I've been really feeling this d…" at bounding box center [598, 345] width 444 height 116
click at [599, 287] on textarea "Typically, I feel fine, I think. Sometimes it feels I've been really feeling th…" at bounding box center [598, 345] width 444 height 116
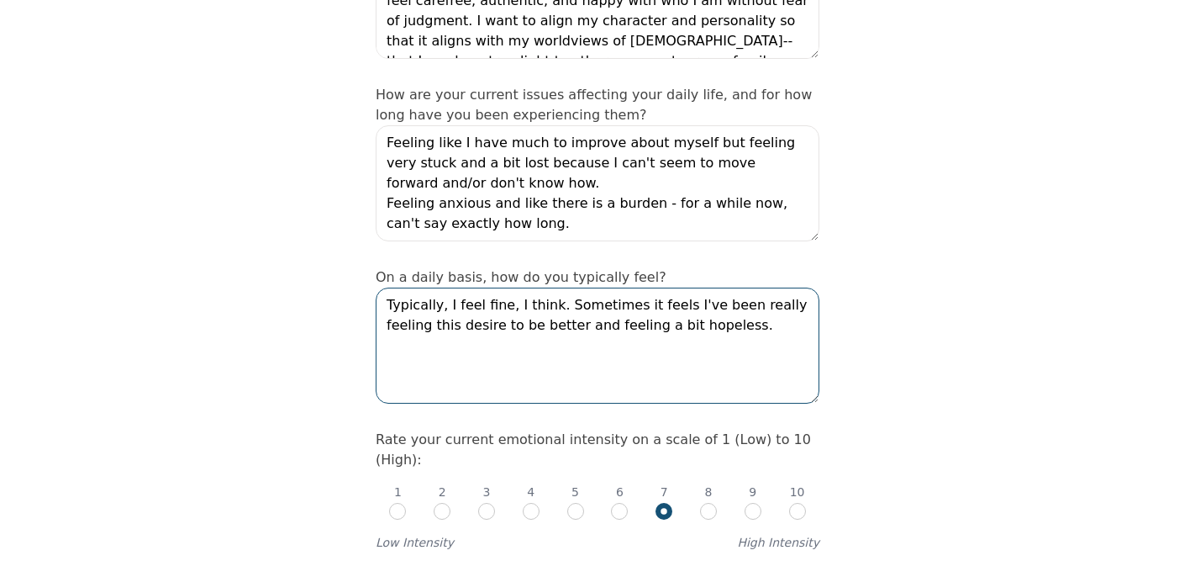
click at [725, 287] on textarea "Typically, I feel fine, I think. Sometimes it feels I've been really feeling th…" at bounding box center [598, 345] width 444 height 116
click at [547, 287] on textarea "Typically, I feel fine, I think. Sometimes it feels I've been really feeling th…" at bounding box center [598, 345] width 444 height 116
drag, startPoint x: 547, startPoint y: 248, endPoint x: 715, endPoint y: 298, distance: 174.7
click at [715, 298] on textarea "Typically, I feel fine, I think. Sometimes it feels I've been really feeling th…" at bounding box center [598, 345] width 444 height 116
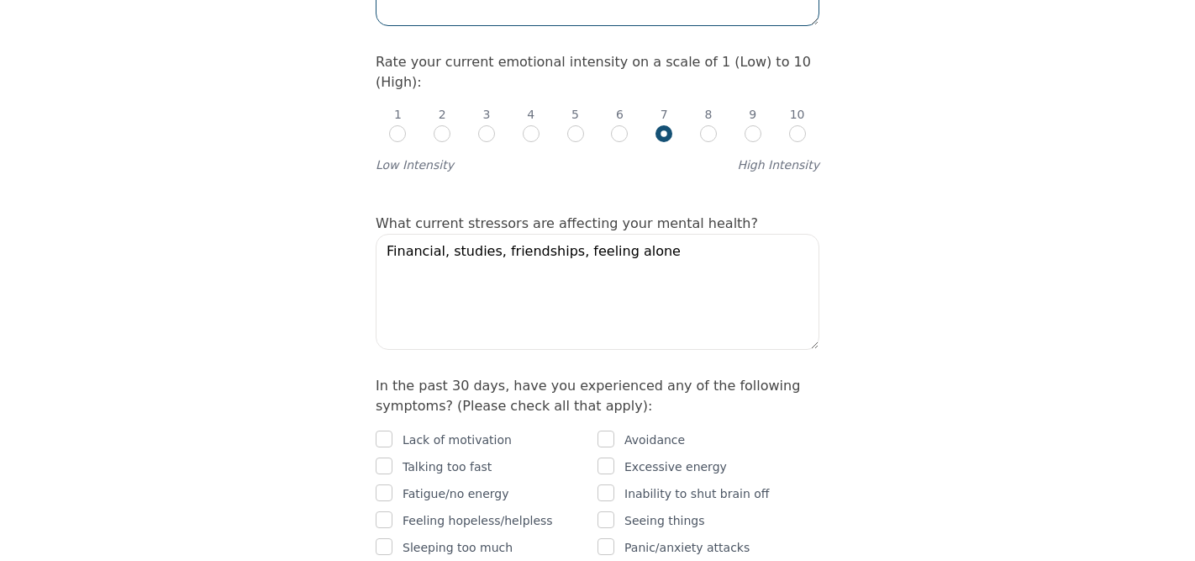
scroll to position [803, 0]
type textarea "Typically, I feel fine. I'll have 1-3 depressive episodes per year."
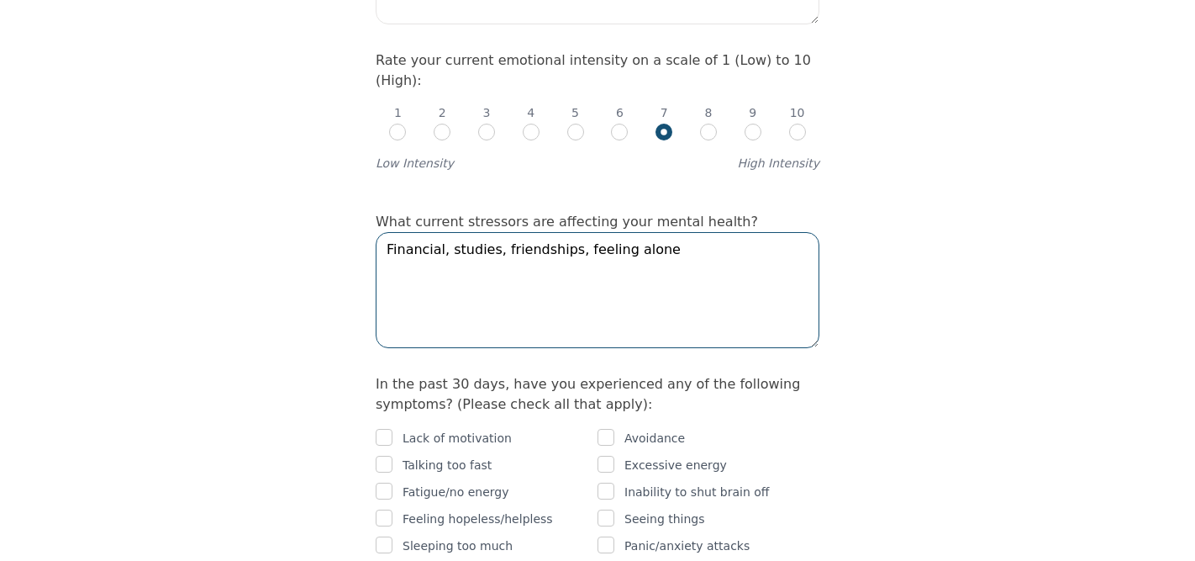
click at [726, 232] on textarea "Financial, studies, friendships, feeling alone" at bounding box center [598, 290] width 444 height 116
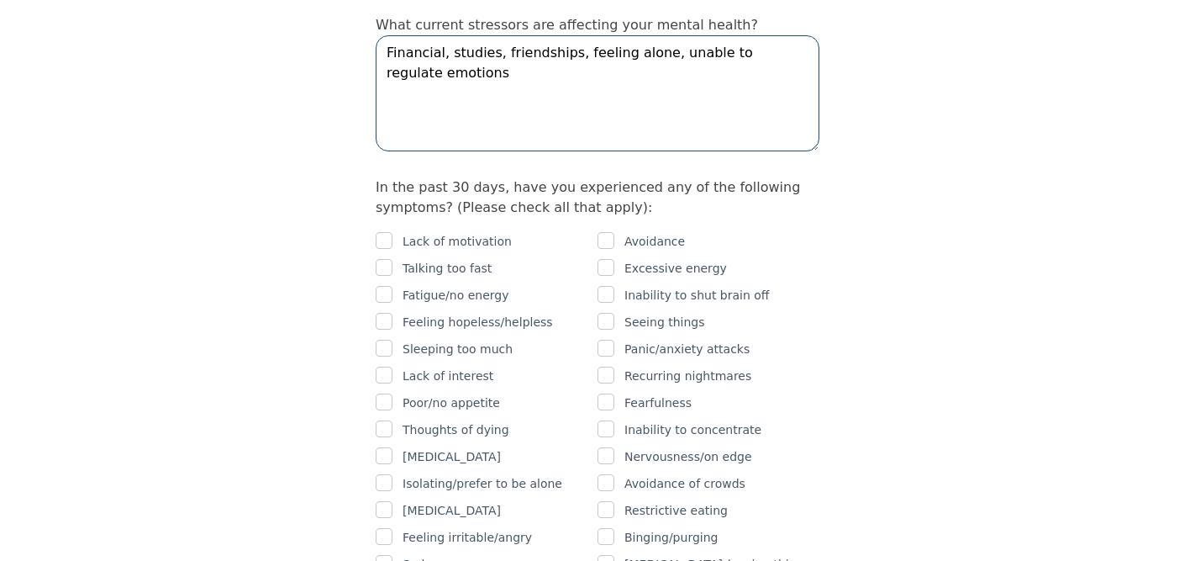
scroll to position [1013, 0]
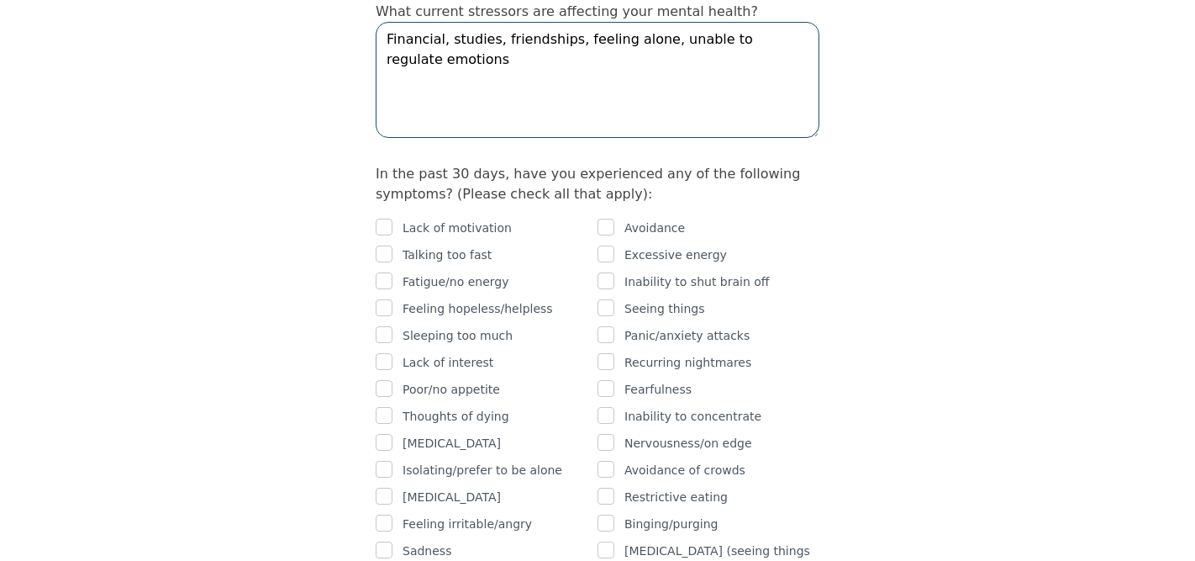
type textarea "Financial, studies, friendships, feeling alone, unable to regulate emotions"
click at [383, 219] on input "checkbox" at bounding box center [384, 227] width 17 height 17
checkbox input "true"
click at [604, 219] on input "checkbox" at bounding box center [606, 227] width 17 height 17
checkbox input "true"
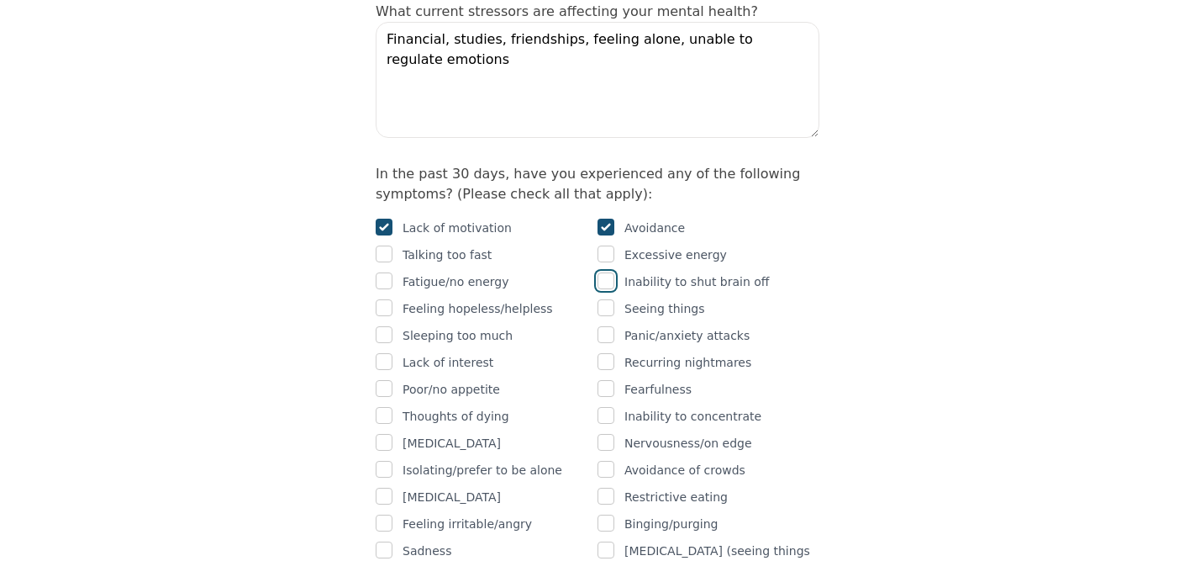
click at [607, 272] on input "checkbox" at bounding box center [606, 280] width 17 height 17
checkbox input "true"
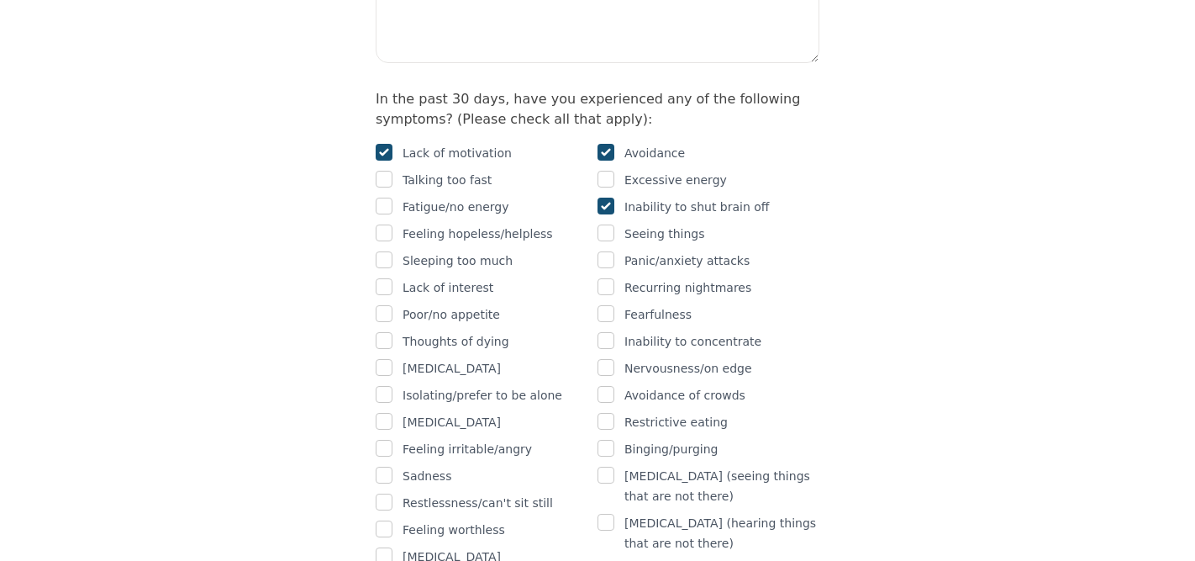
scroll to position [1100, 0]
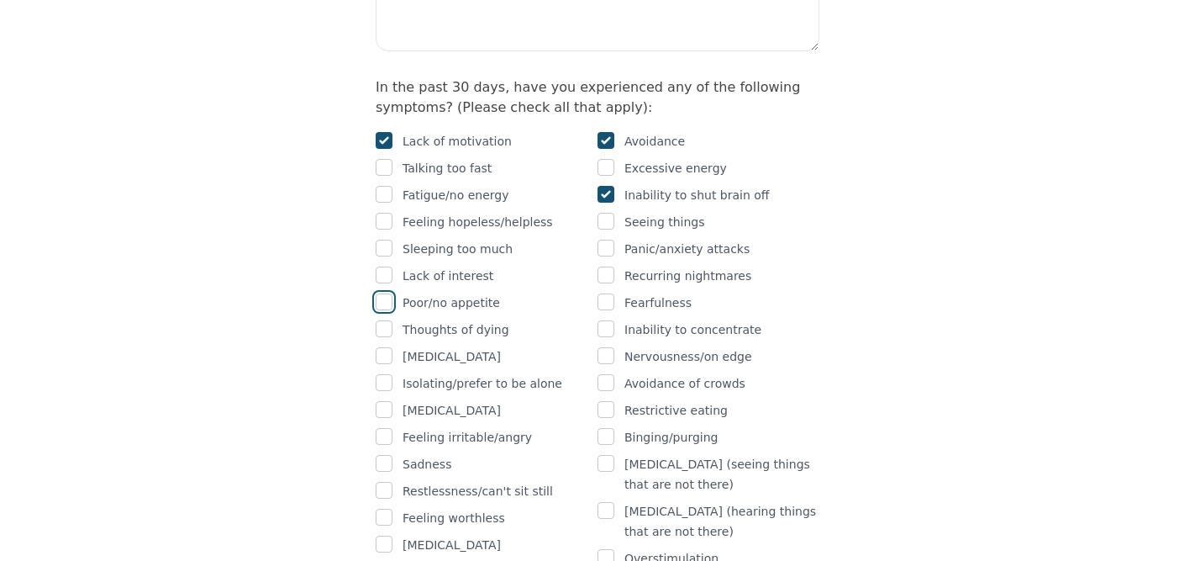
click at [383, 293] on input "checkbox" at bounding box center [384, 301] width 17 height 17
checkbox input "true"
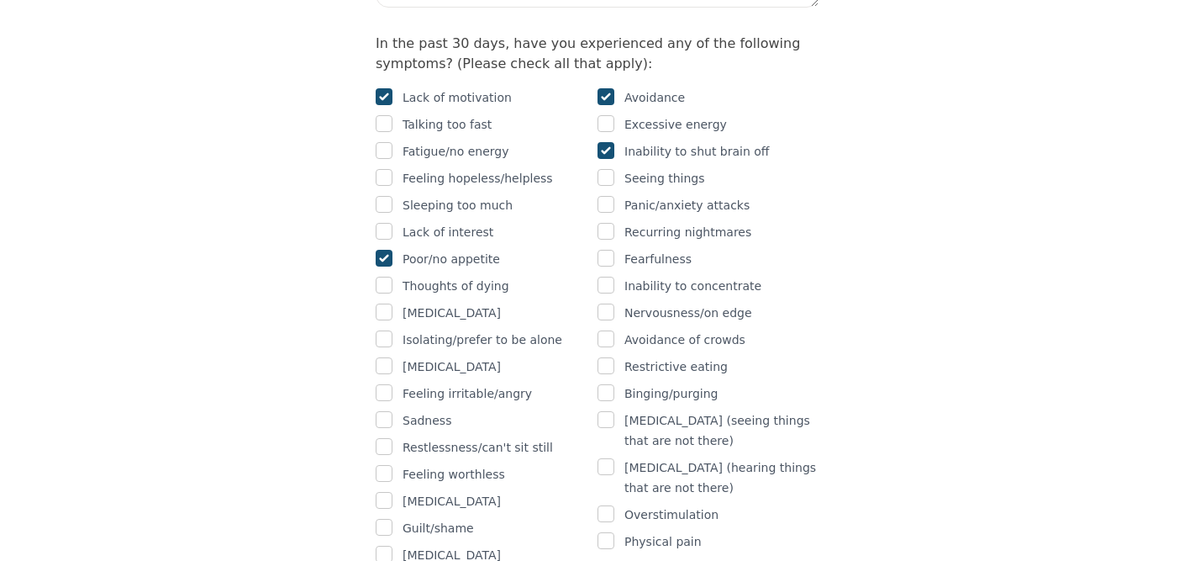
scroll to position [1147, 0]
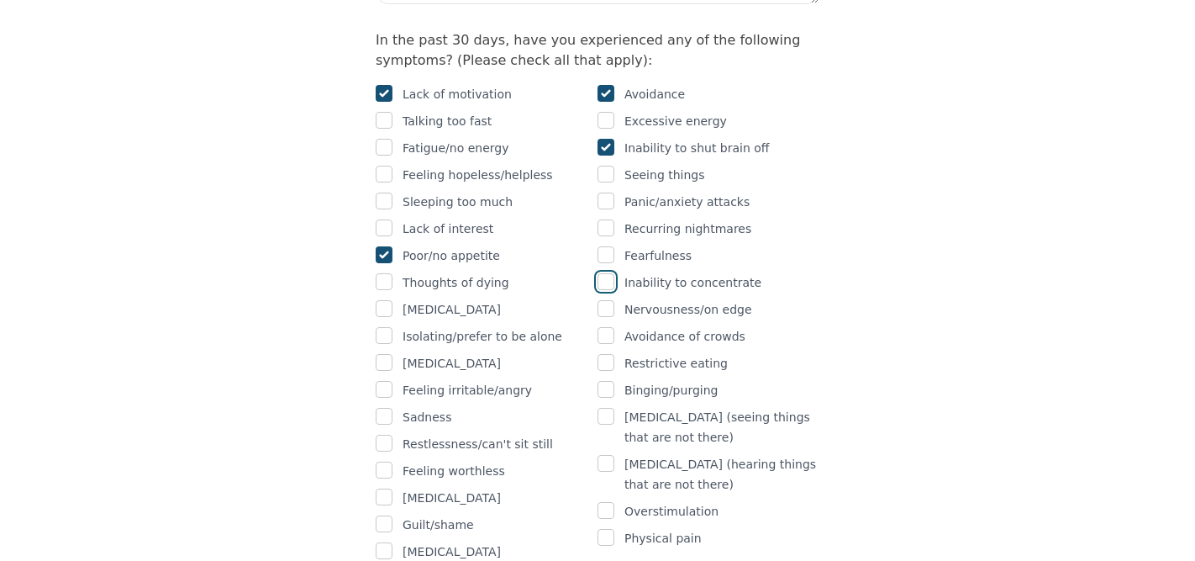
click at [602, 273] on input "checkbox" at bounding box center [606, 281] width 17 height 17
checkbox input "true"
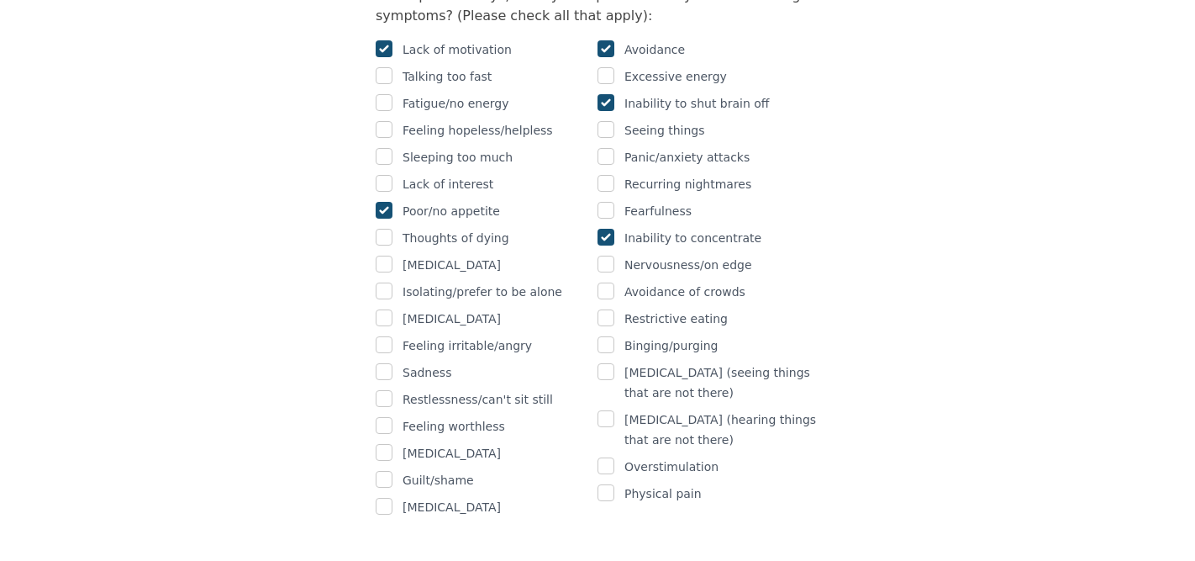
scroll to position [1197, 0]
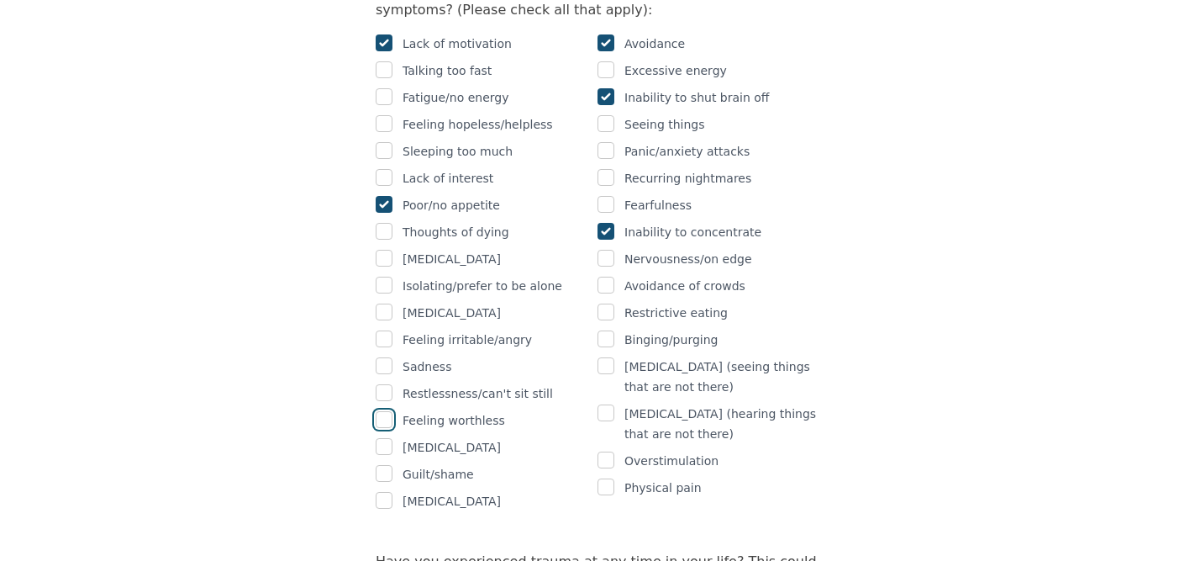
click at [386, 411] on input "checkbox" at bounding box center [384, 419] width 17 height 17
checkbox input "true"
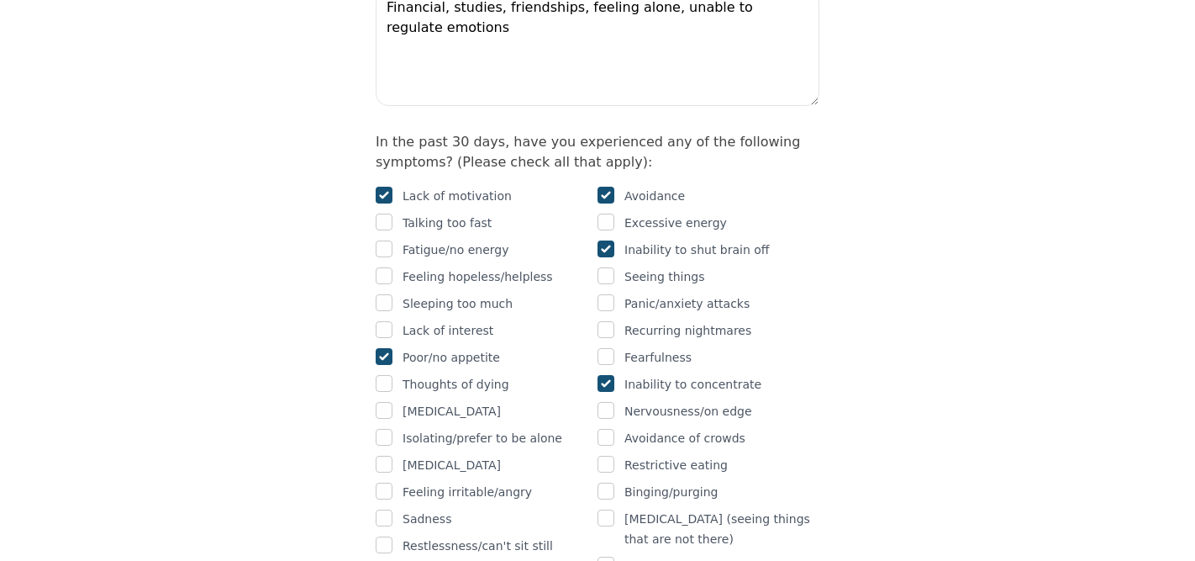
scroll to position [734, 0]
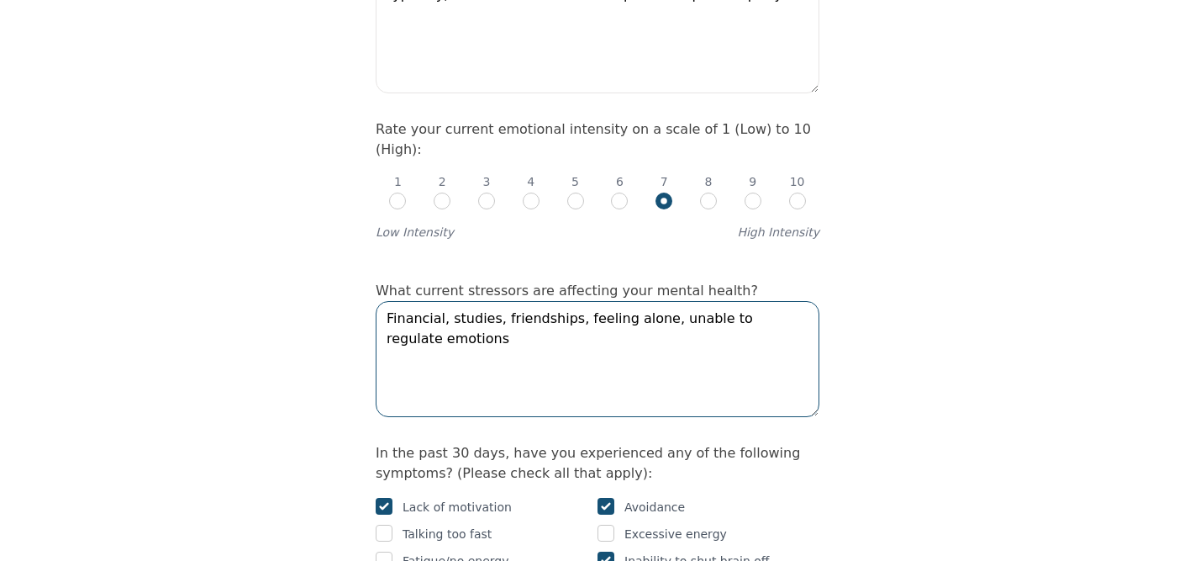
click at [482, 301] on textarea "Financial, studies, friendships, feeling alone, unable to regulate emotions" at bounding box center [598, 359] width 444 height 116
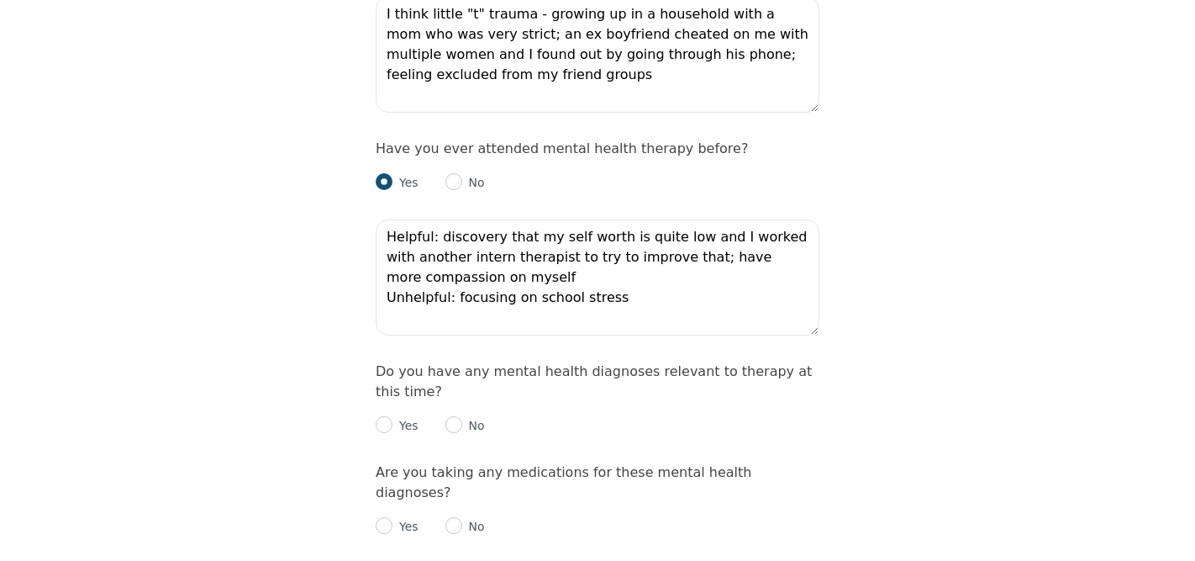
scroll to position [1848, 0]
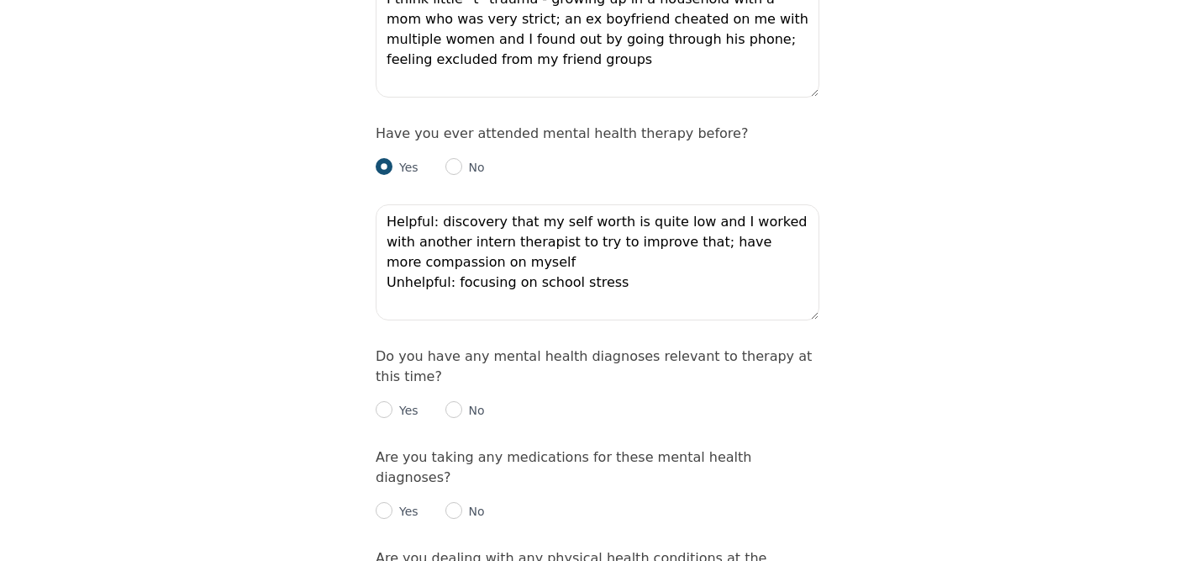
type textarea "Financial, studies, friendships, feeling alone, unable to regulate emotions, bo…"
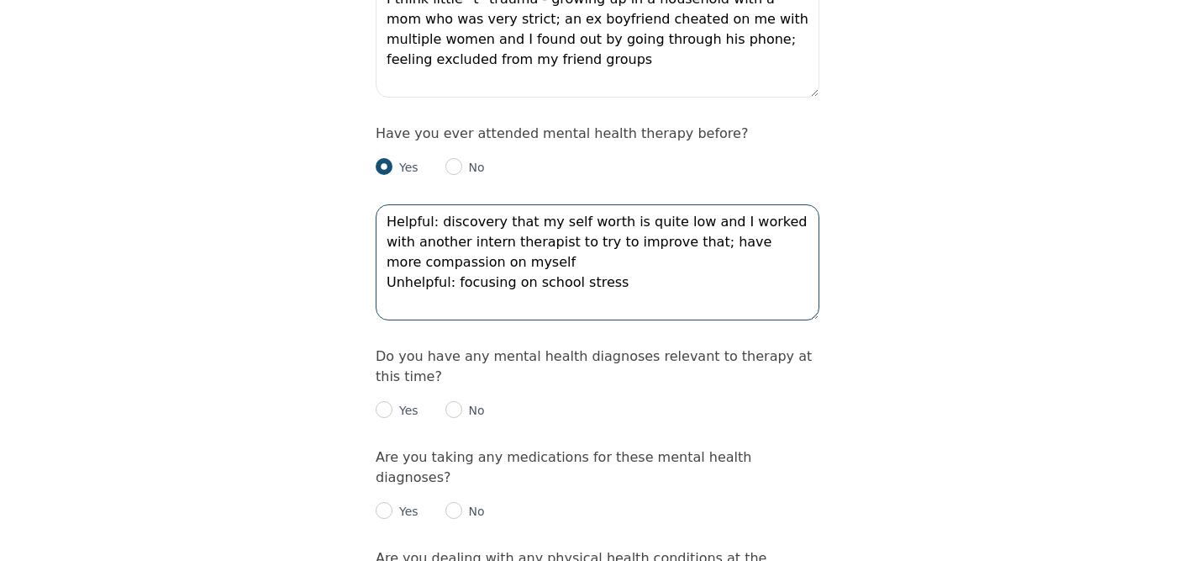
click at [657, 205] on textarea "Helpful: discovery that my self worth is quite low and I worked with another in…" at bounding box center [598, 262] width 444 height 116
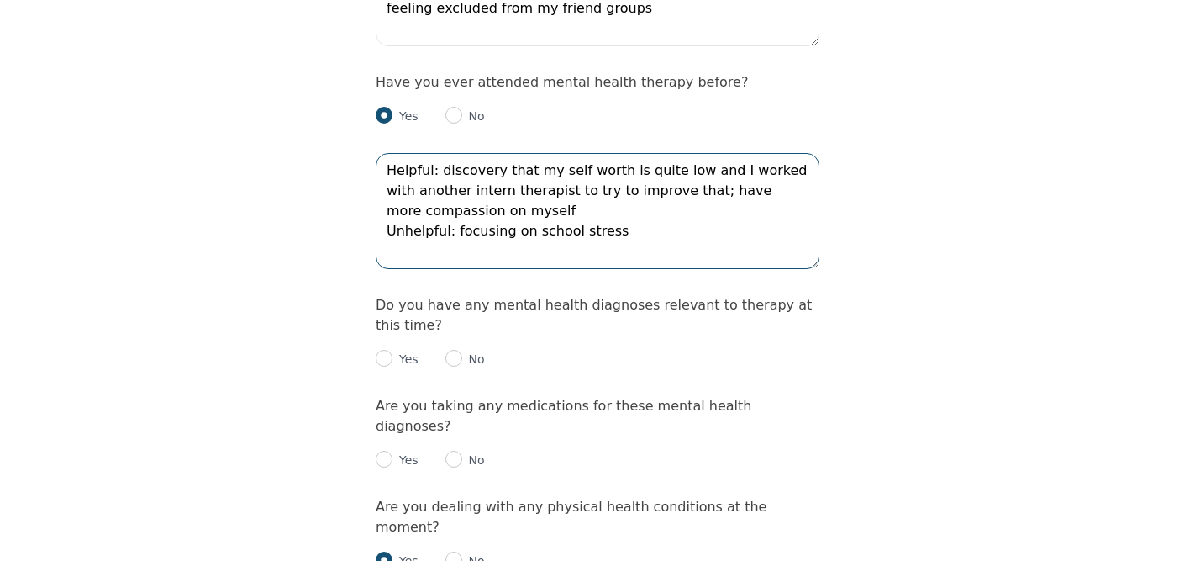
scroll to position [1933, 0]
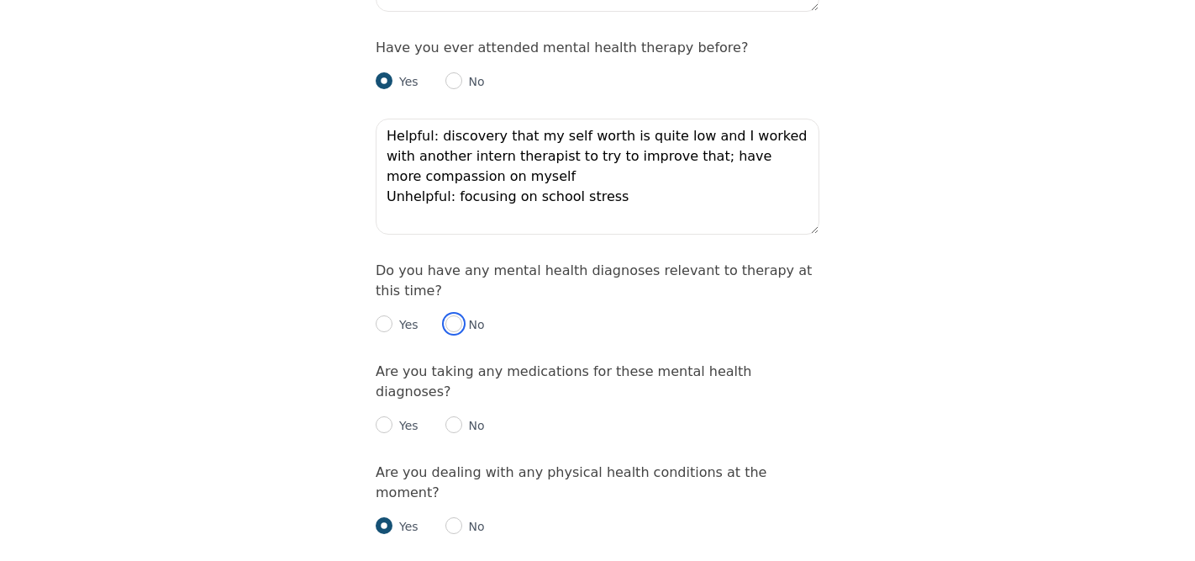
click at [460, 315] on input "radio" at bounding box center [454, 323] width 17 height 17
radio input "true"
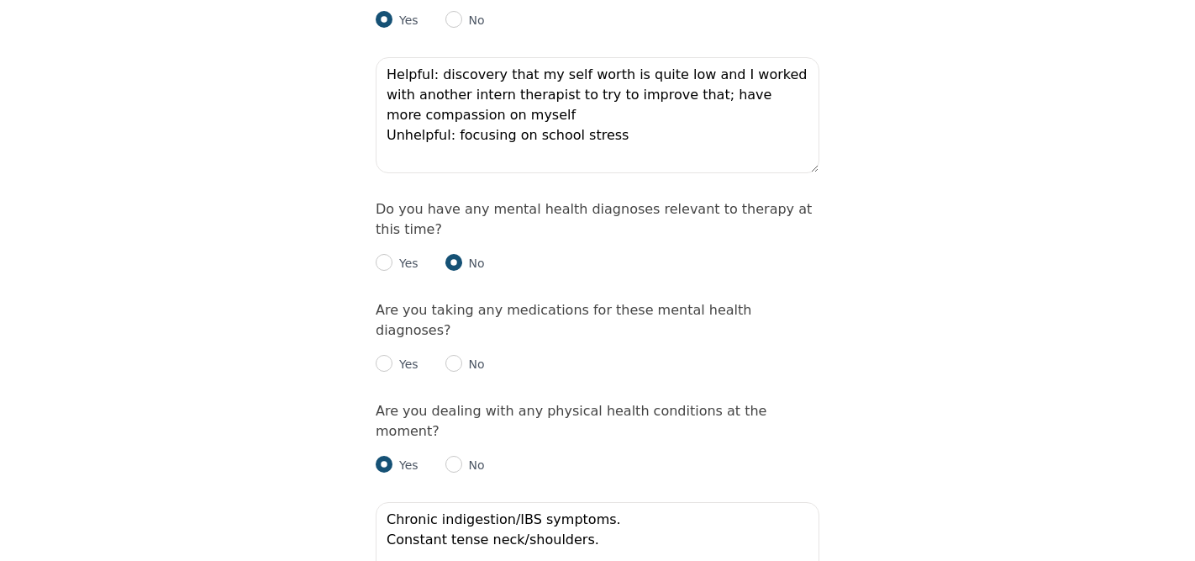
scroll to position [1997, 0]
click at [454, 353] on input "radio" at bounding box center [454, 361] width 17 height 17
radio input "true"
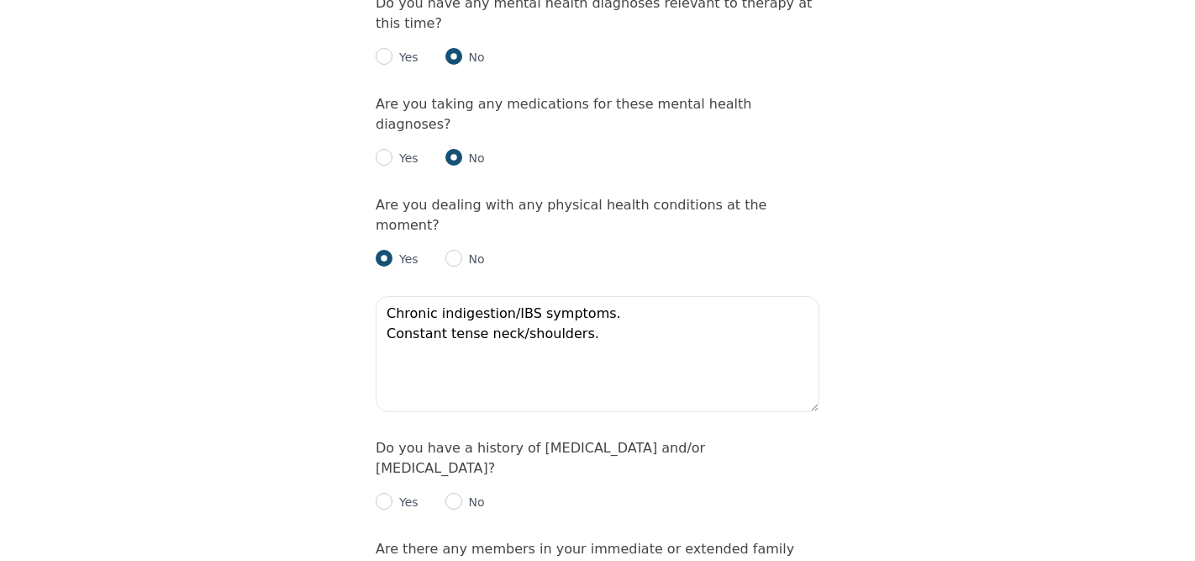
scroll to position [2274, 0]
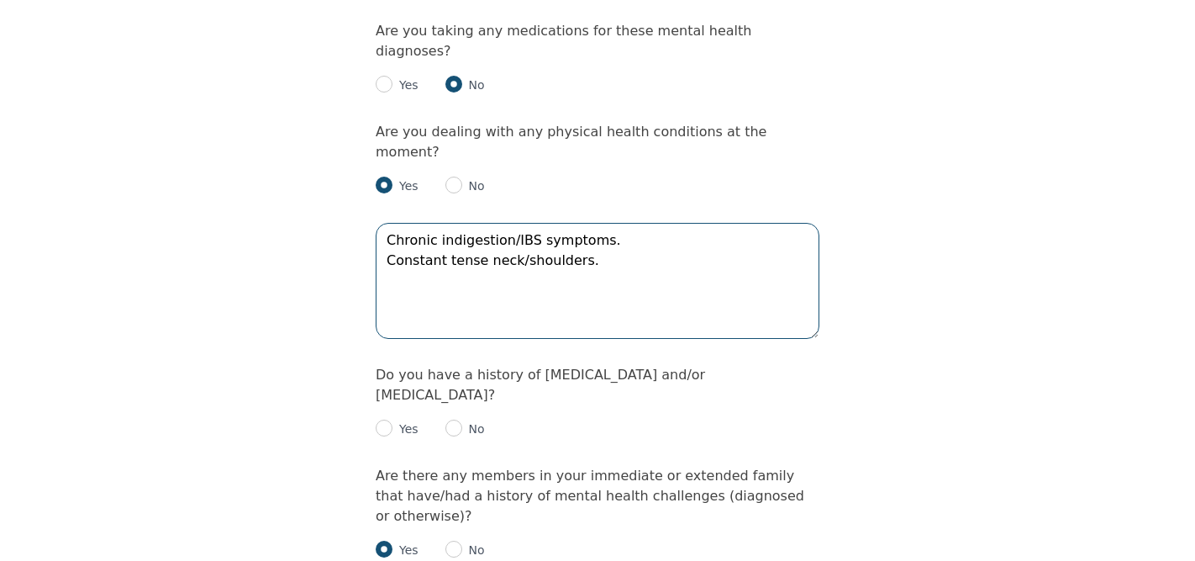
drag, startPoint x: 601, startPoint y: 154, endPoint x: 346, endPoint y: 154, distance: 255.6
click at [720, 223] on textarea "Chronic indigestion/IBS symptoms. Constant tense neck/shoulders." at bounding box center [598, 281] width 444 height 116
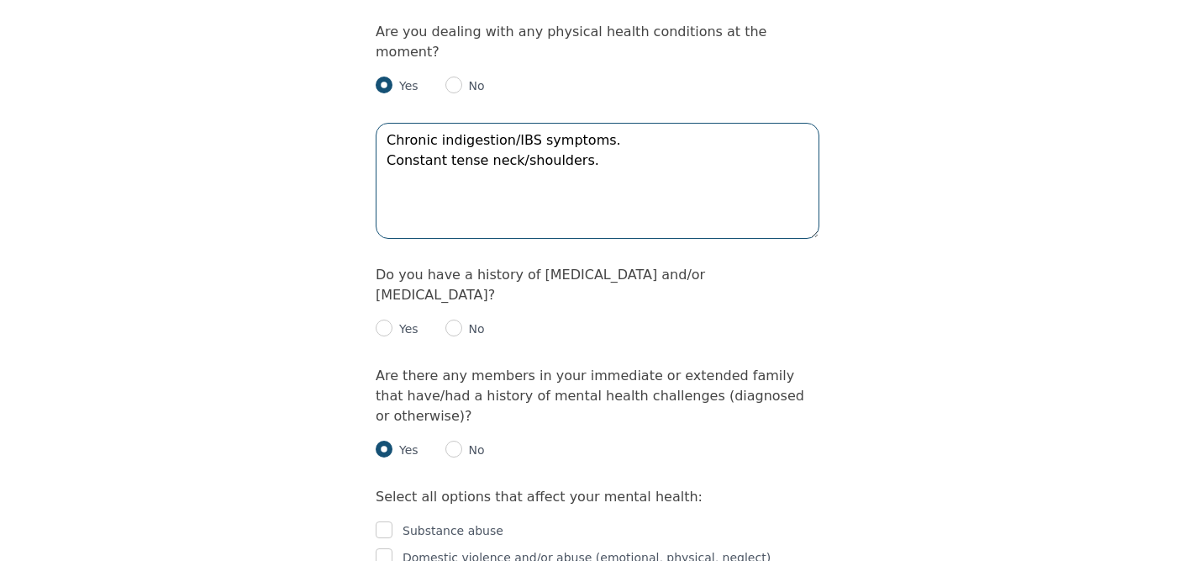
scroll to position [2375, 0]
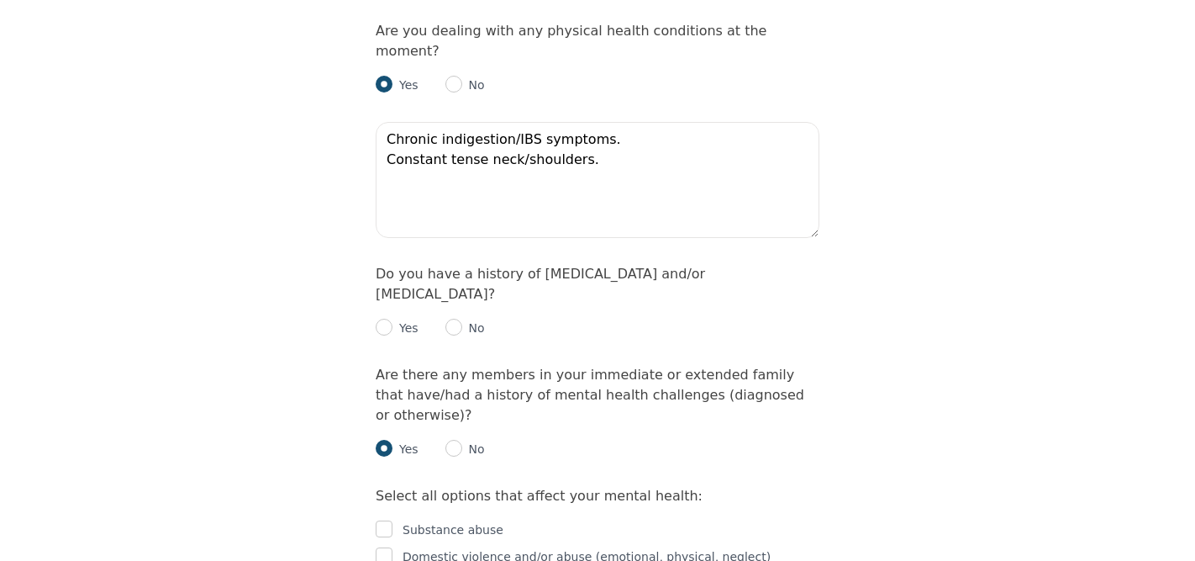
click at [460, 318] on div "No" at bounding box center [466, 328] width 40 height 20
click at [455, 319] on input "radio" at bounding box center [454, 327] width 17 height 17
radio input "true"
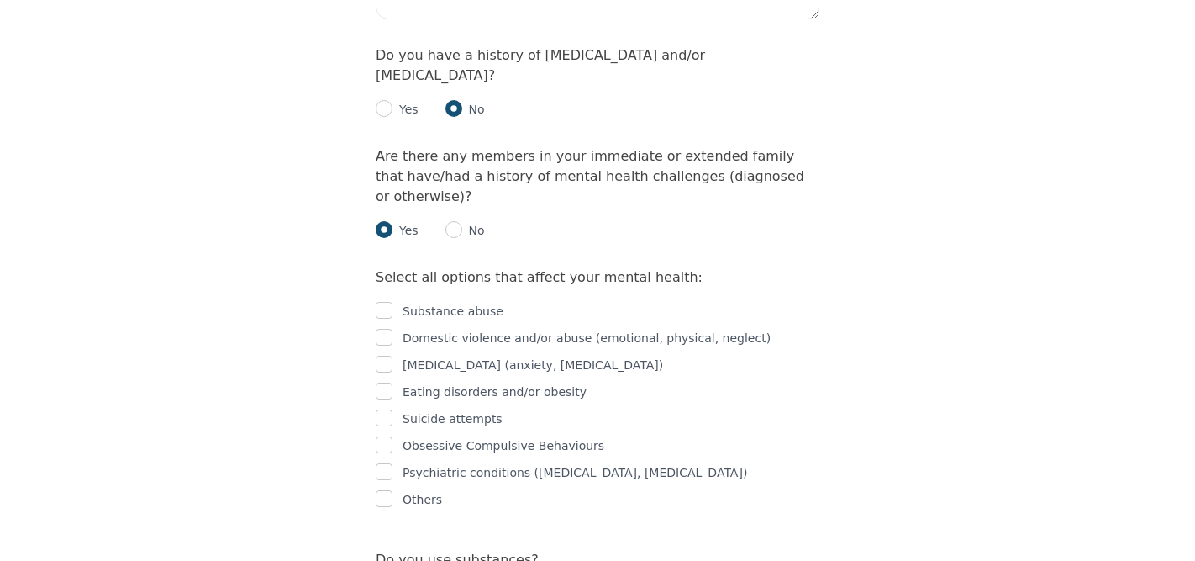
scroll to position [2598, 0]
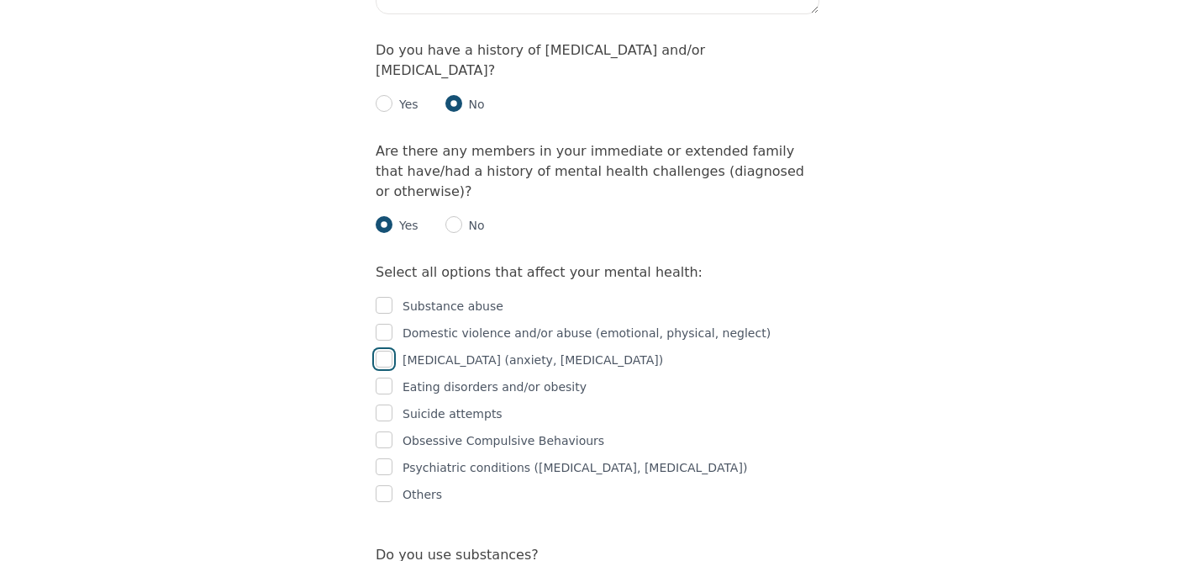
click at [382, 351] on input "checkbox" at bounding box center [384, 359] width 17 height 17
checkbox input "true"
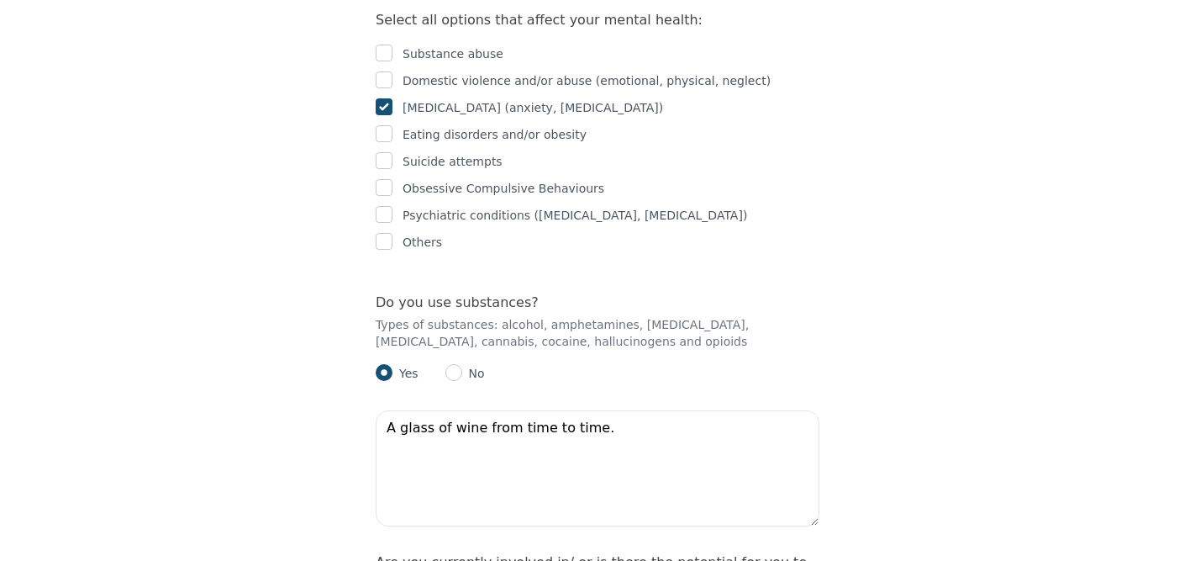
scroll to position [2853, 0]
click at [451, 361] on input "radio" at bounding box center [454, 369] width 17 height 17
radio input "true"
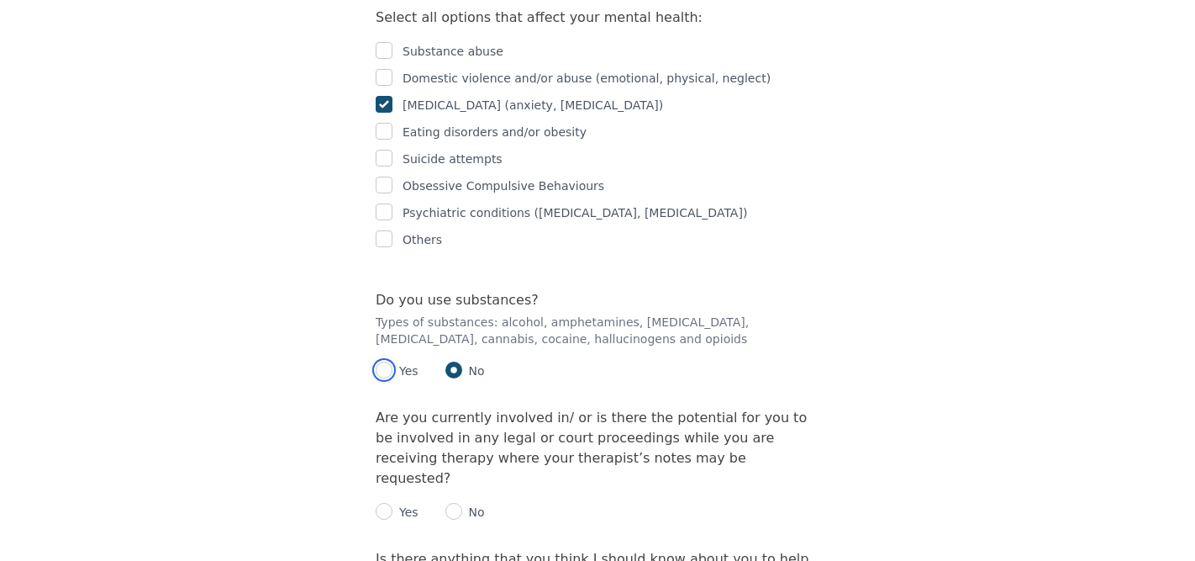
click at [386, 361] on input "radio" at bounding box center [384, 369] width 17 height 17
radio input "true"
radio input "false"
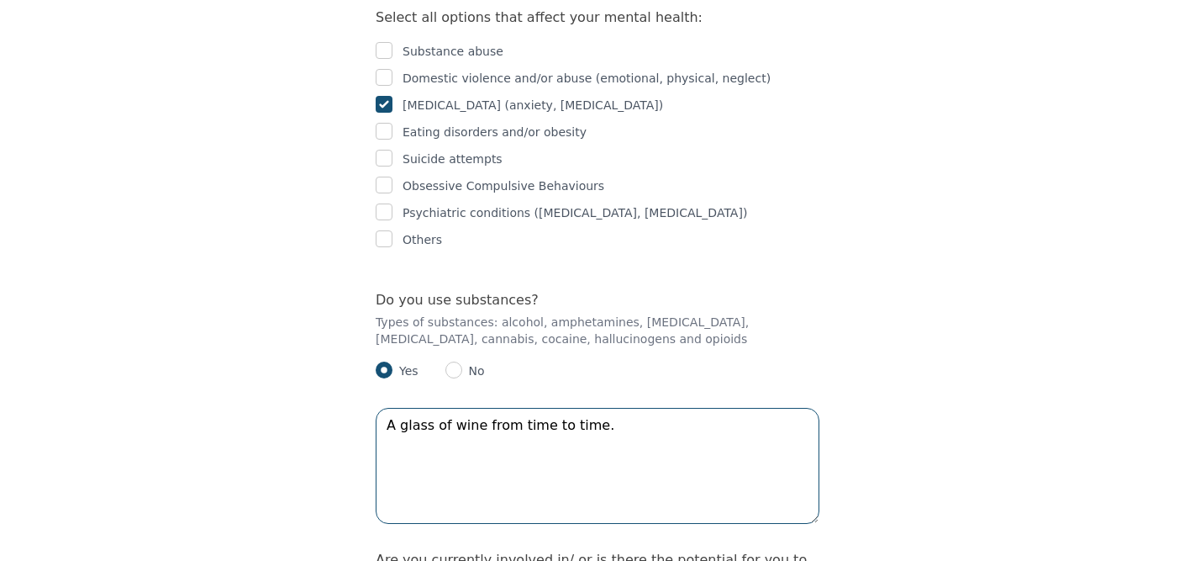
click at [650, 408] on textarea "A glass of wine from time to time." at bounding box center [598, 466] width 444 height 116
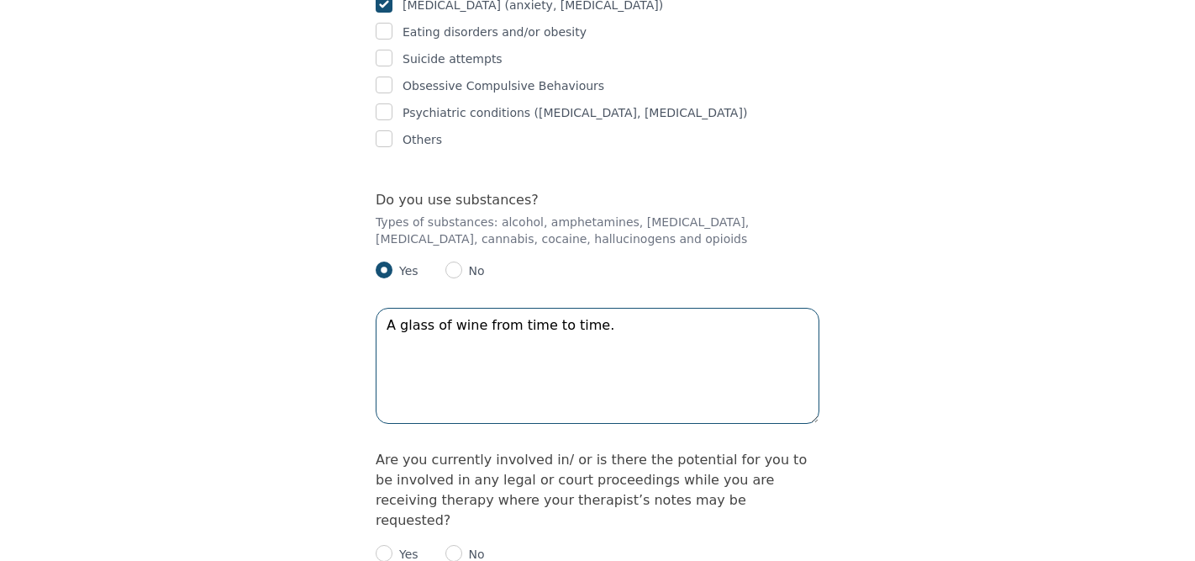
scroll to position [3040, 0]
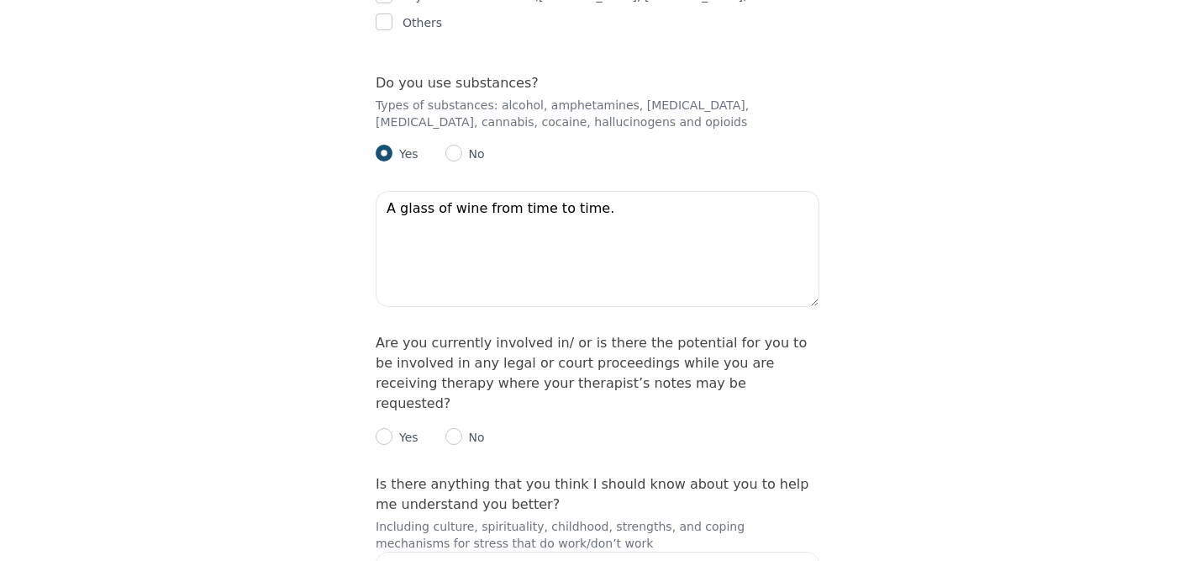
click at [468, 429] on p "No" at bounding box center [473, 437] width 23 height 17
click at [447, 428] on input "radio" at bounding box center [454, 436] width 17 height 17
radio input "true"
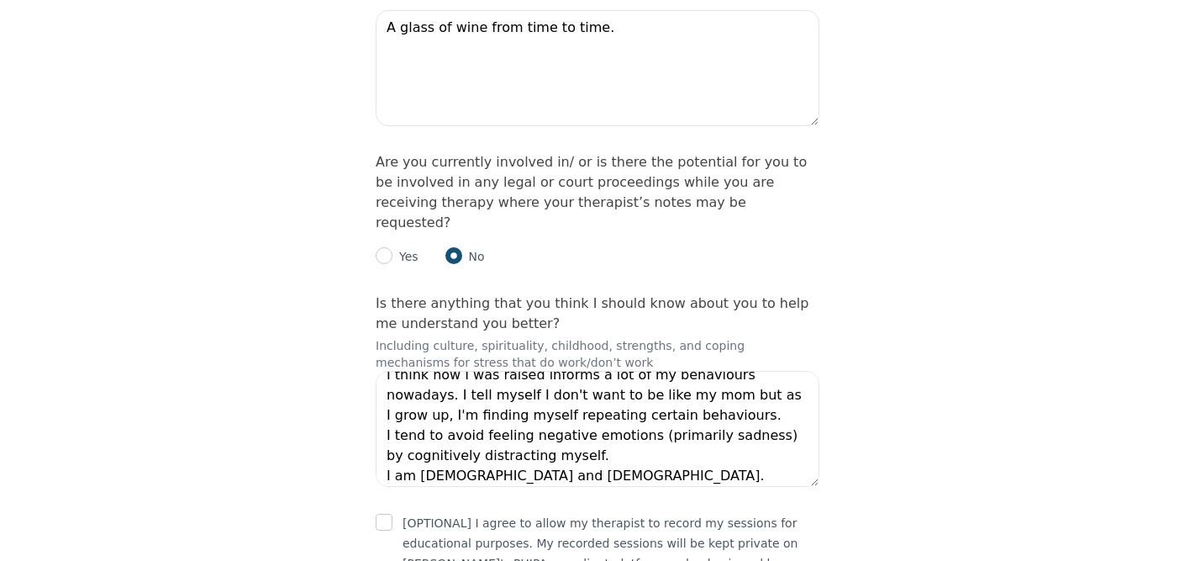
scroll to position [20, 0]
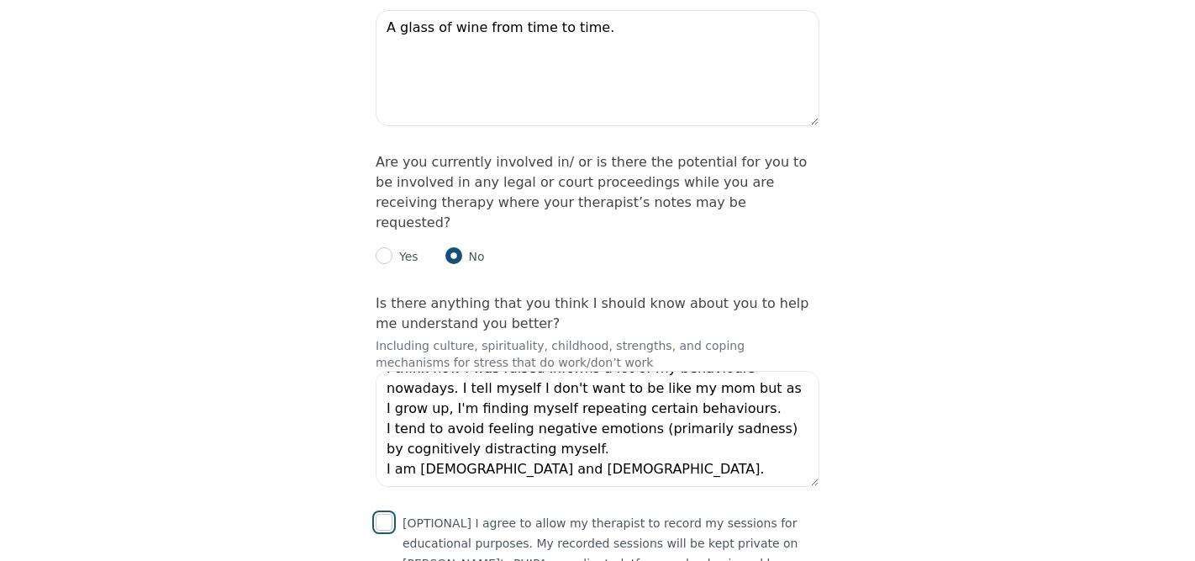
click at [384, 514] on input "checkbox" at bounding box center [384, 522] width 17 height 17
checkbox input "true"
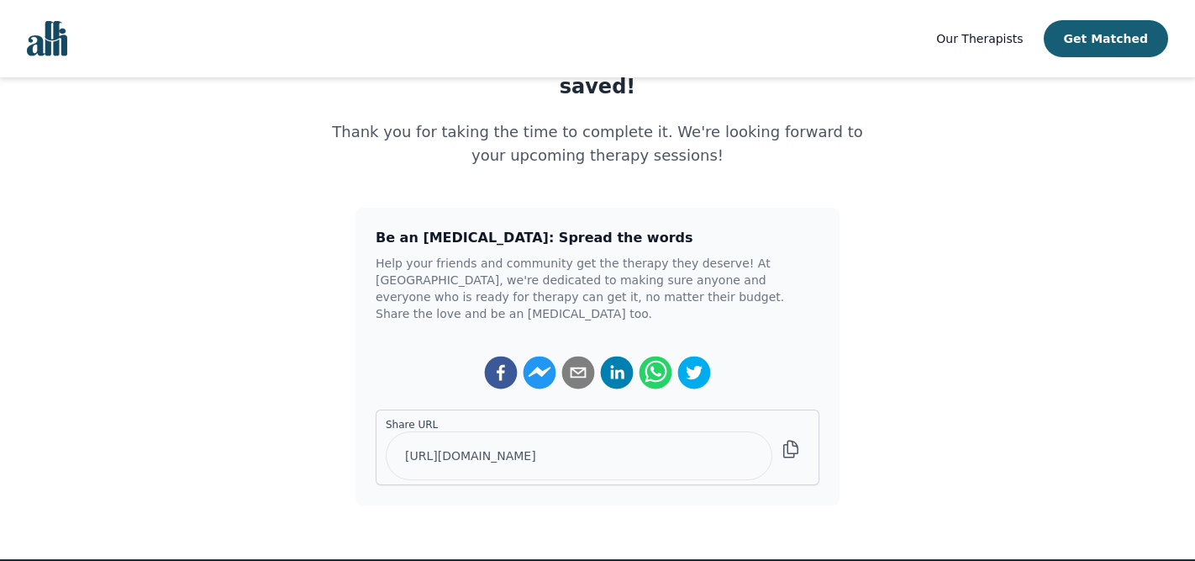
scroll to position [319, 0]
